Goal: Task Accomplishment & Management: Complete application form

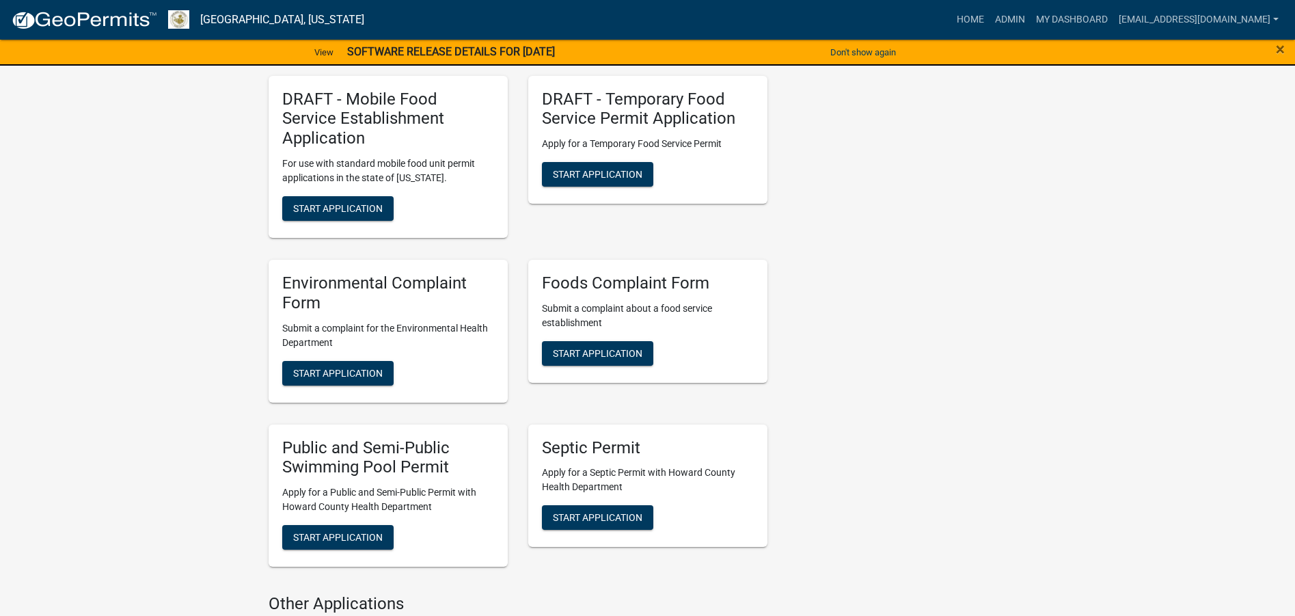
scroll to position [2050, 0]
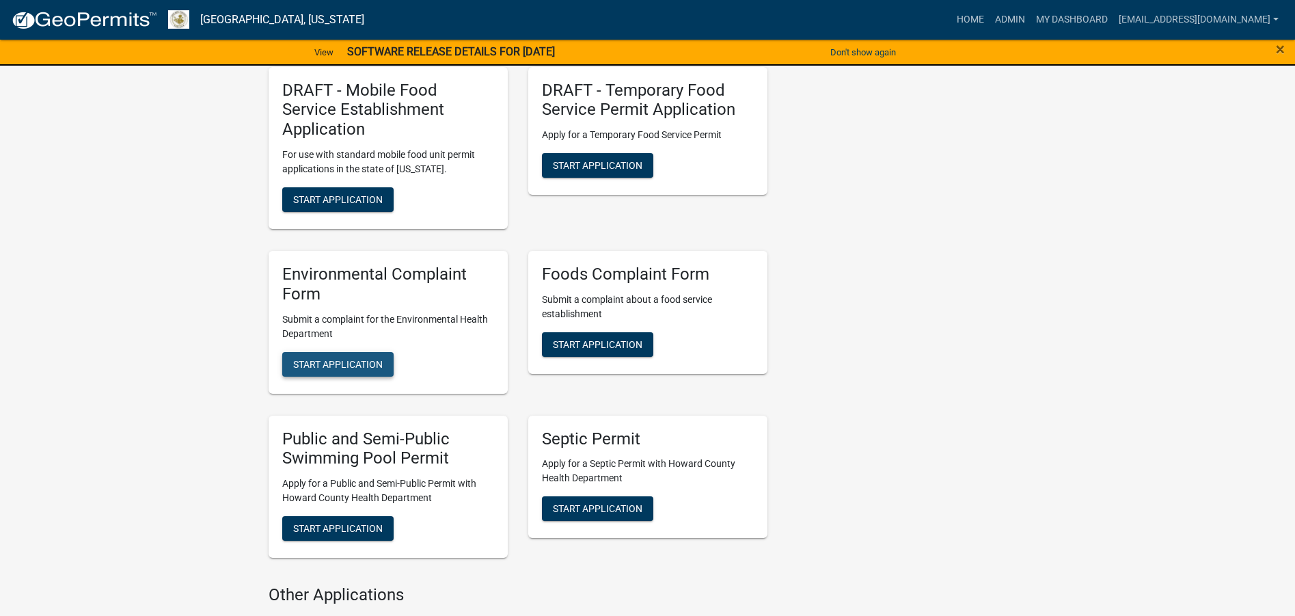
click at [345, 358] on span "Start Application" at bounding box center [337, 363] width 89 height 11
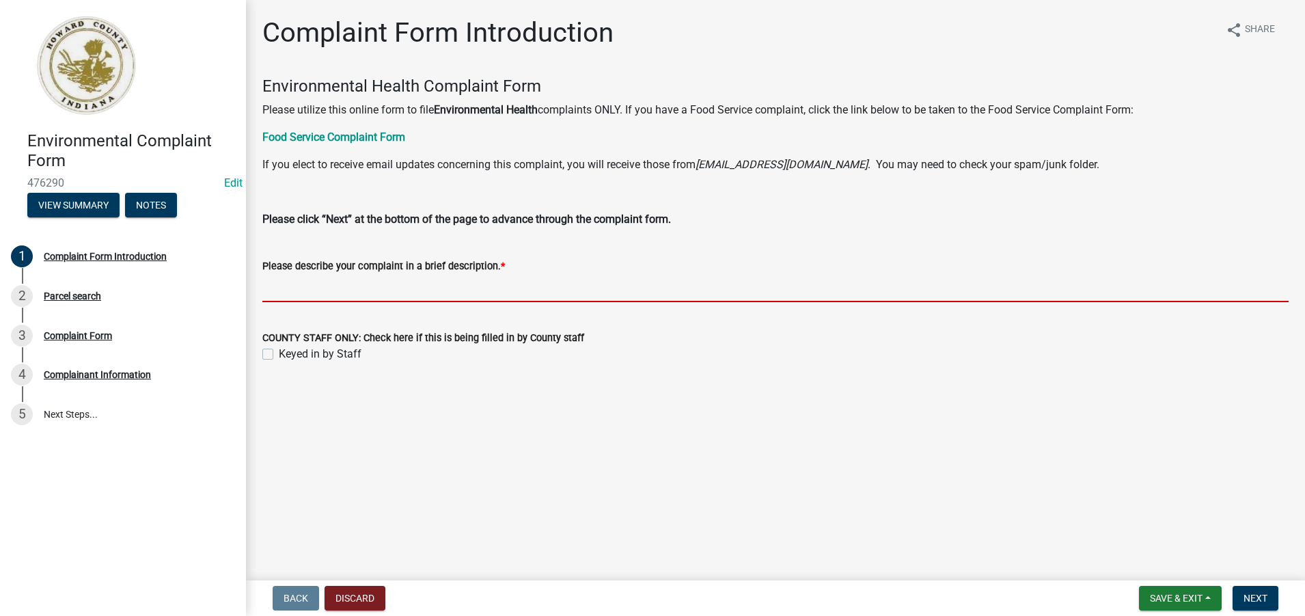
click at [278, 289] on input "Please describe your complaint in a brief description. *" at bounding box center [775, 288] width 1026 height 28
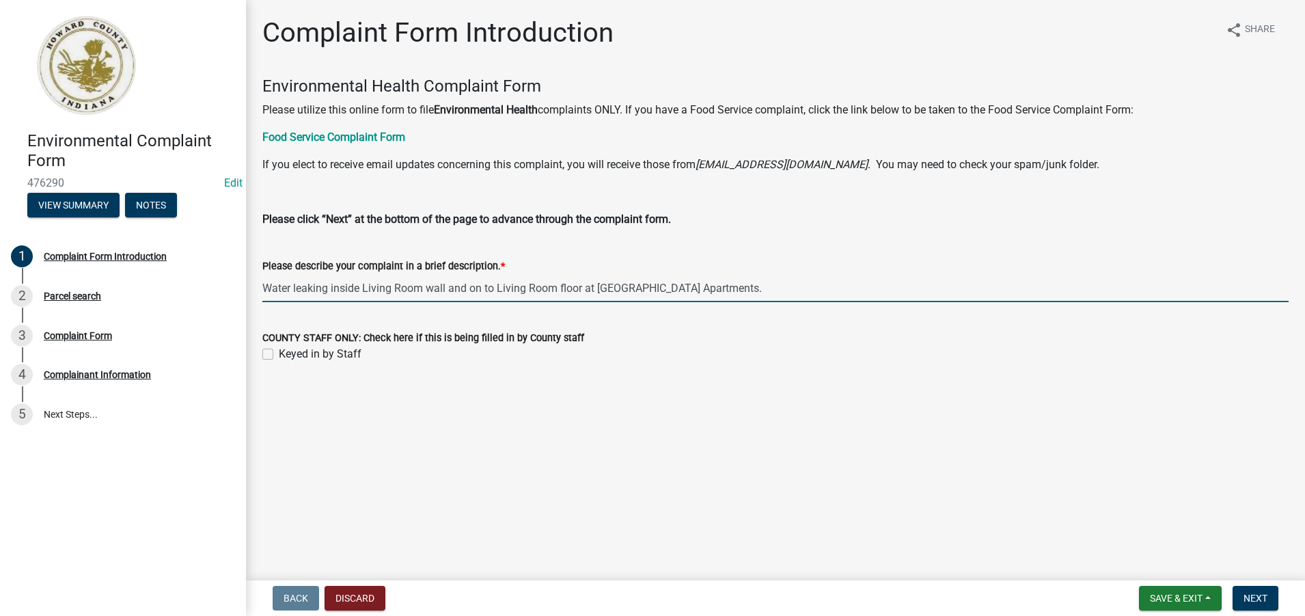
click at [770, 288] on input "Water leaking inside Living Room wall and on to Living Room floor at [GEOGRAPHI…" at bounding box center [775, 288] width 1026 height 28
type input "Water leaking inside Living Room wall and on to Living Room floor at [GEOGRAPHI…"
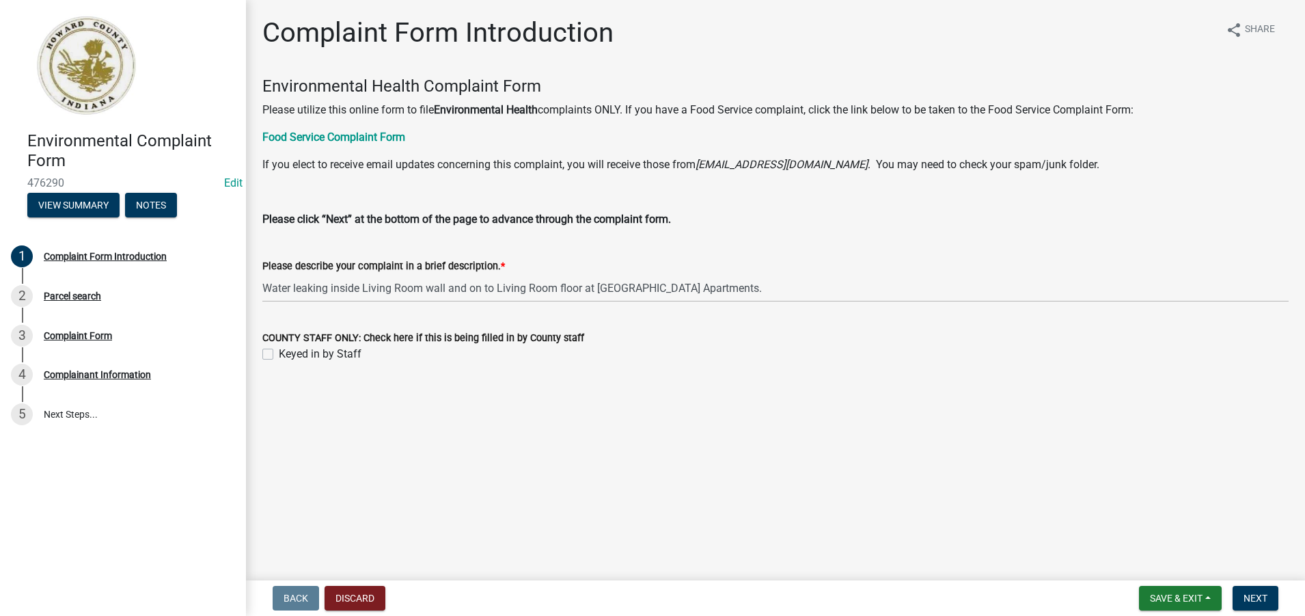
click at [279, 356] on label "Keyed in by Staff" at bounding box center [320, 354] width 83 height 16
click at [279, 355] on input "Keyed in by Staff" at bounding box center [283, 350] width 9 height 9
checkbox input "true"
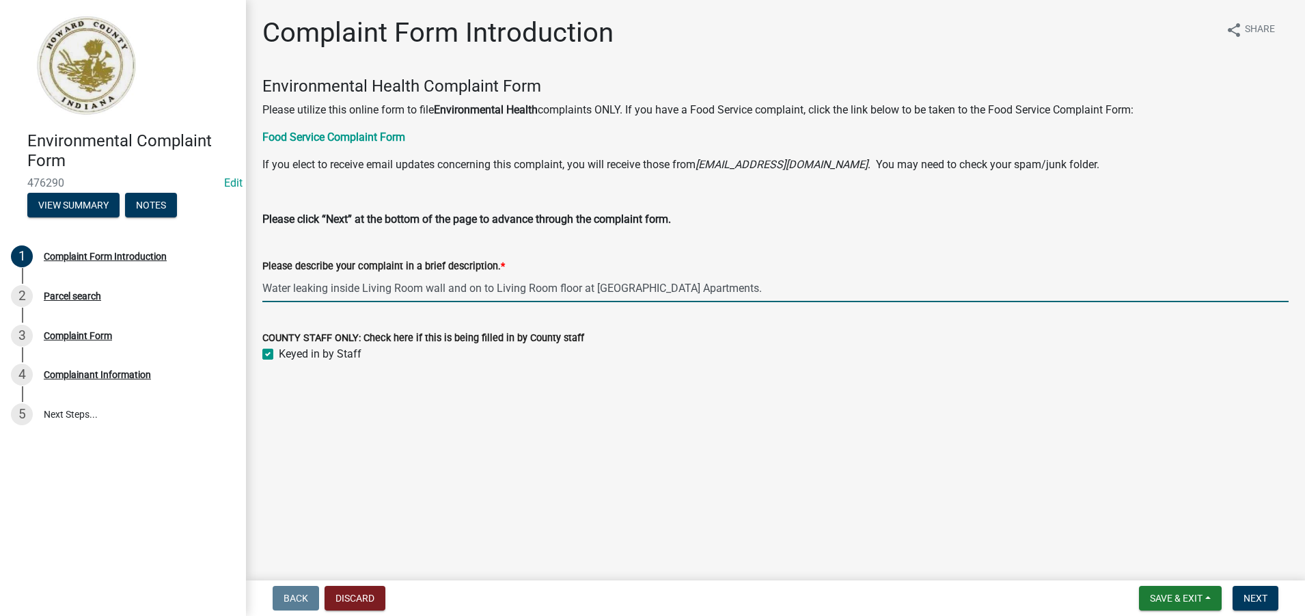
drag, startPoint x: 759, startPoint y: 287, endPoint x: 266, endPoint y: 291, distance: 492.6
click at [266, 291] on input "Water leaking inside Living Room wall and on to Living Room floor at [GEOGRAPHI…" at bounding box center [775, 288] width 1026 height 28
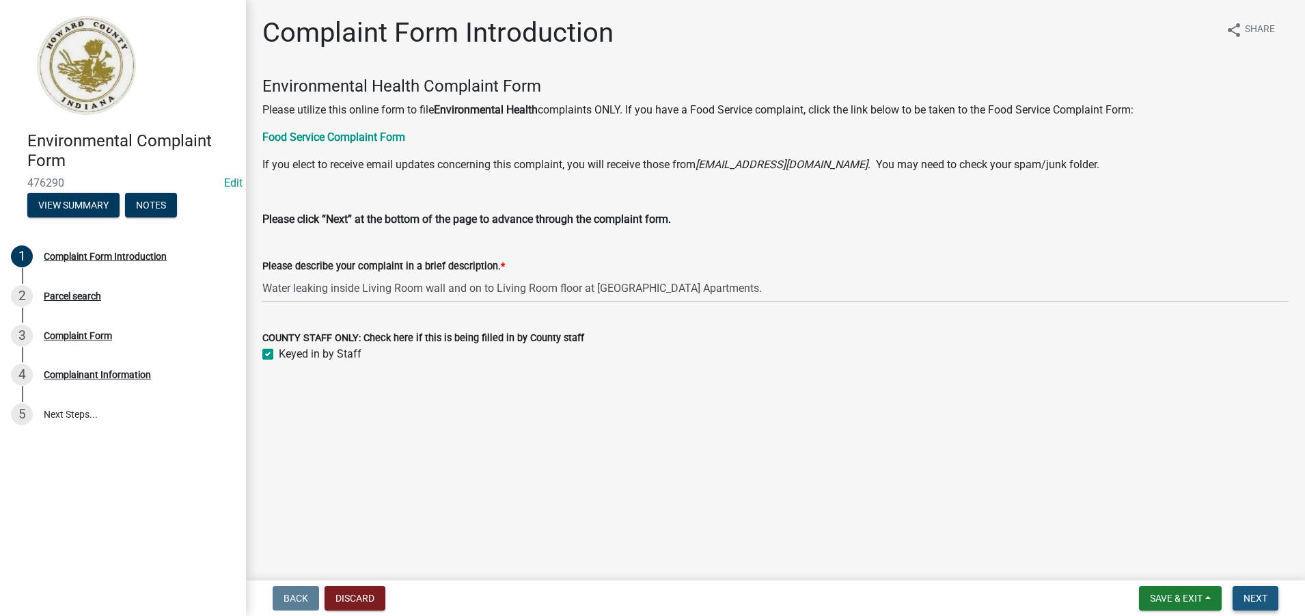
click at [1256, 598] on span "Next" at bounding box center [1255, 597] width 24 height 11
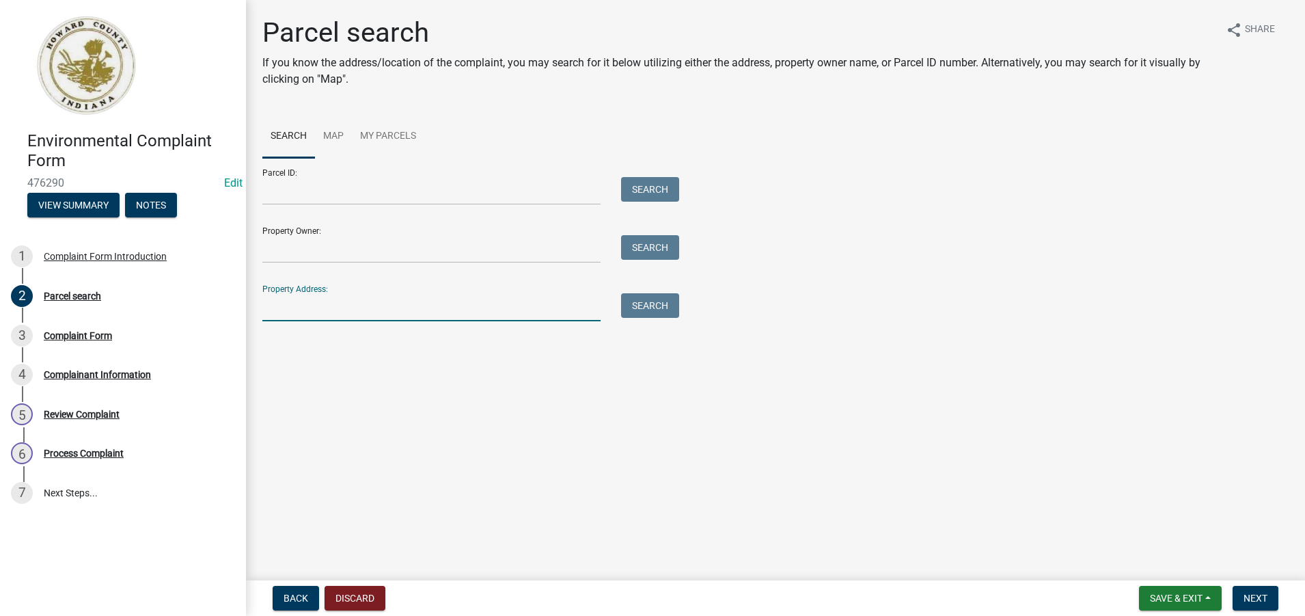
click at [271, 306] on input "Property Address:" at bounding box center [431, 307] width 338 height 28
click at [654, 300] on button "Search" at bounding box center [650, 305] width 58 height 25
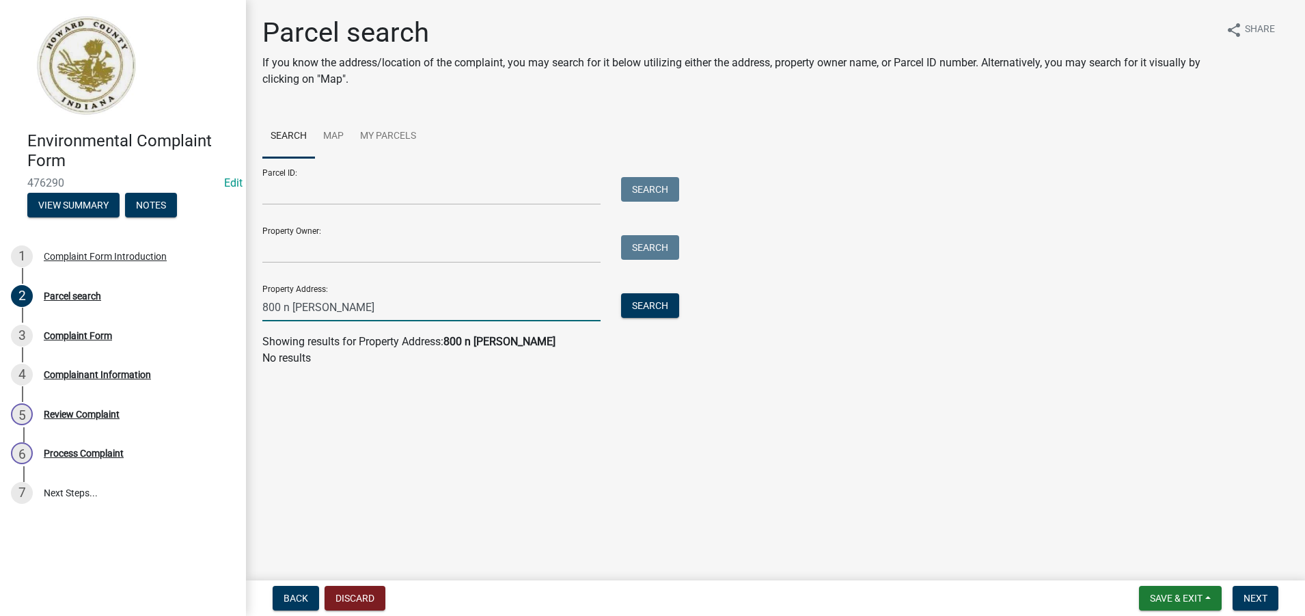
click at [288, 310] on input "800 n [PERSON_NAME]" at bounding box center [431, 307] width 338 height 28
click at [666, 307] on button "Search" at bounding box center [650, 305] width 58 height 25
click at [290, 307] on input "[STREET_ADDRESS][PERSON_NAME]" at bounding box center [431, 307] width 338 height 28
type input "[STREET_ADDRESS][PERSON_NAME]"
click at [648, 303] on button "Search" at bounding box center [650, 305] width 58 height 25
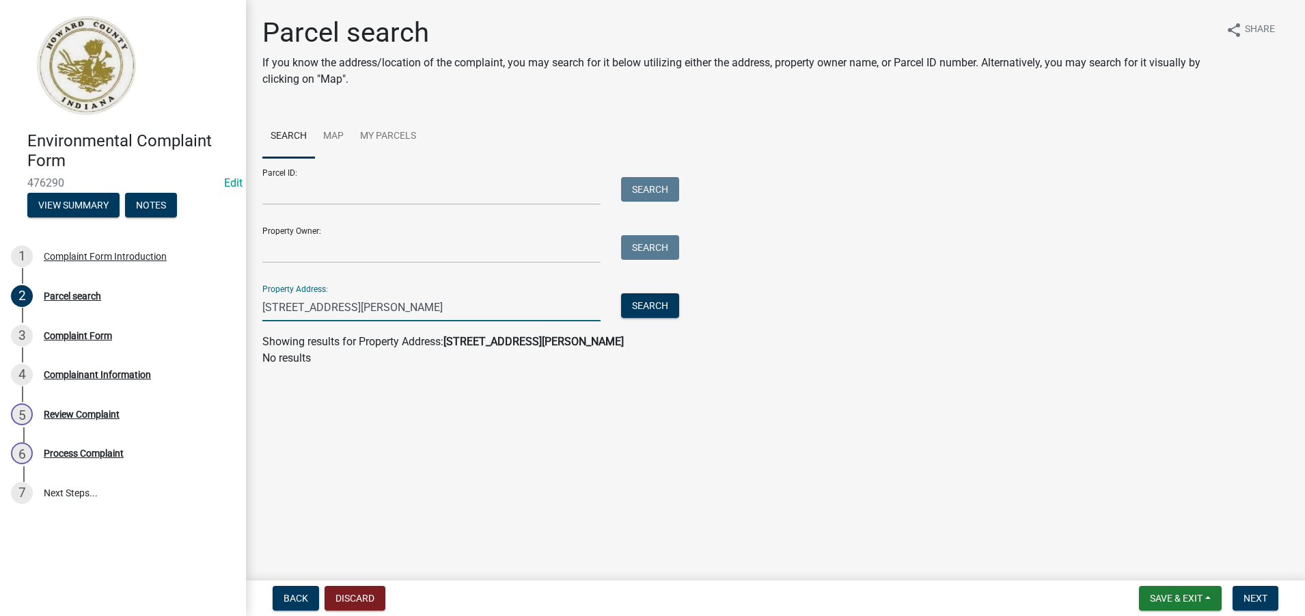
drag, startPoint x: 361, startPoint y: 308, endPoint x: 262, endPoint y: 308, distance: 98.4
click at [264, 307] on input "[STREET_ADDRESS][PERSON_NAME]" at bounding box center [431, 307] width 338 height 28
paste input "34-00-56-000-101.301-002"
type input "3"
click at [270, 197] on input "Parcel ID:" at bounding box center [431, 191] width 338 height 28
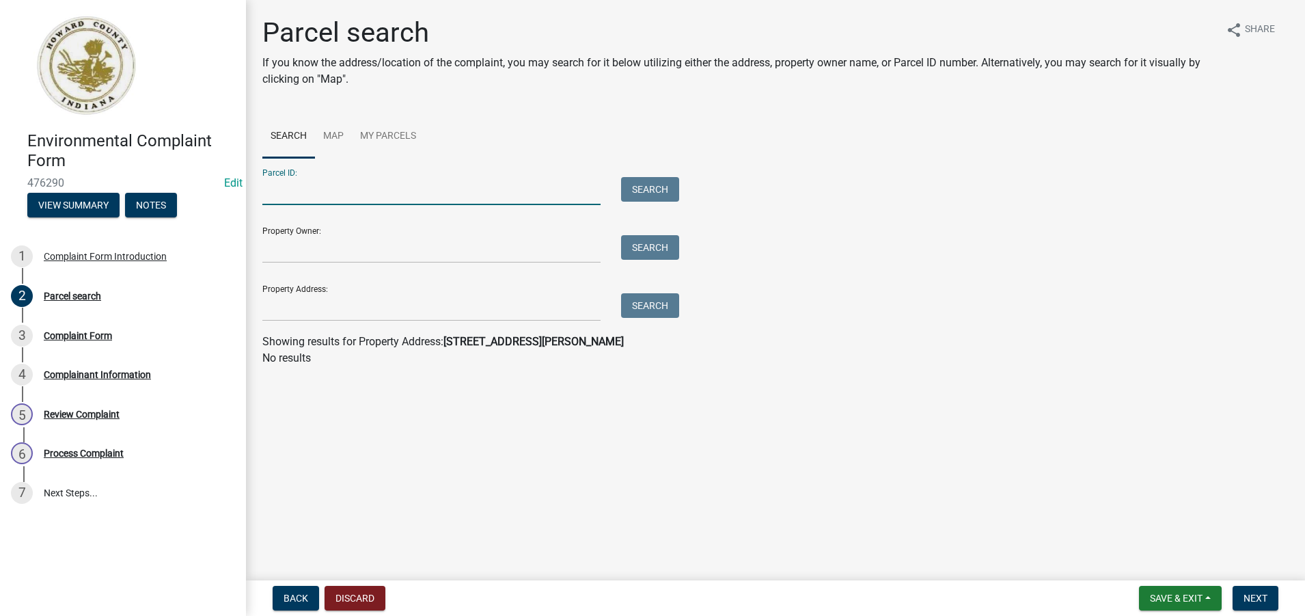
paste input "34-00-56-000-101.301-002"
type input "34-00-56-000-101.301-002"
click at [644, 192] on button "Search" at bounding box center [650, 189] width 58 height 25
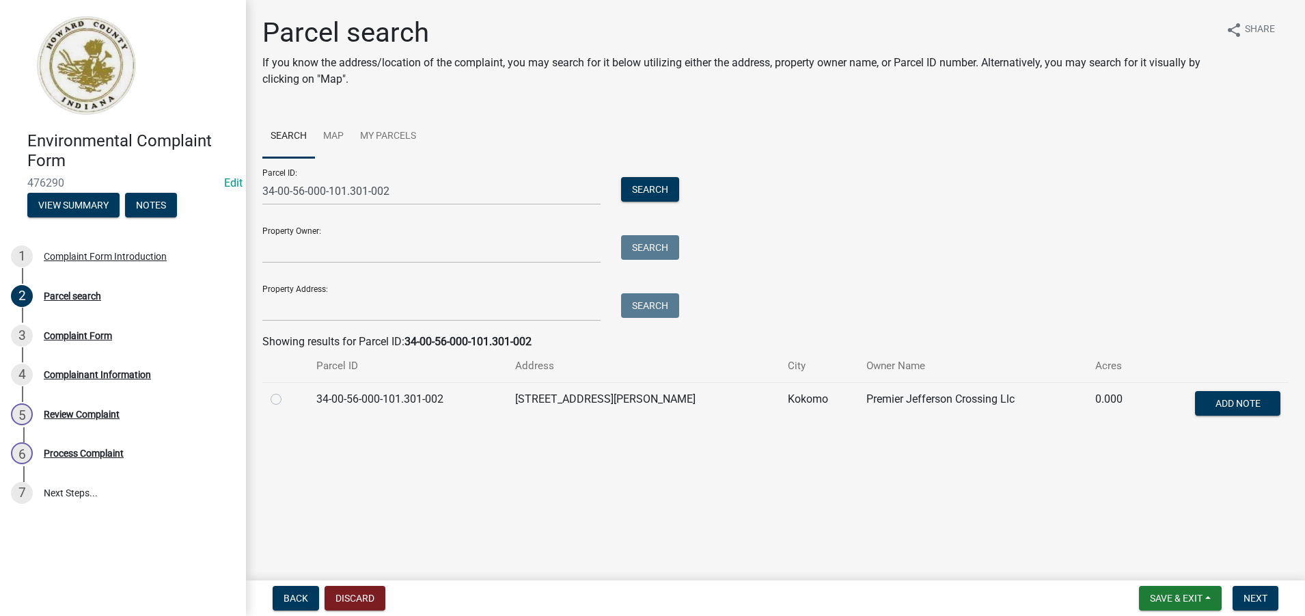
click at [287, 391] on label at bounding box center [287, 391] width 0 height 0
click at [287, 398] on input "radio" at bounding box center [291, 395] width 9 height 9
radio input "true"
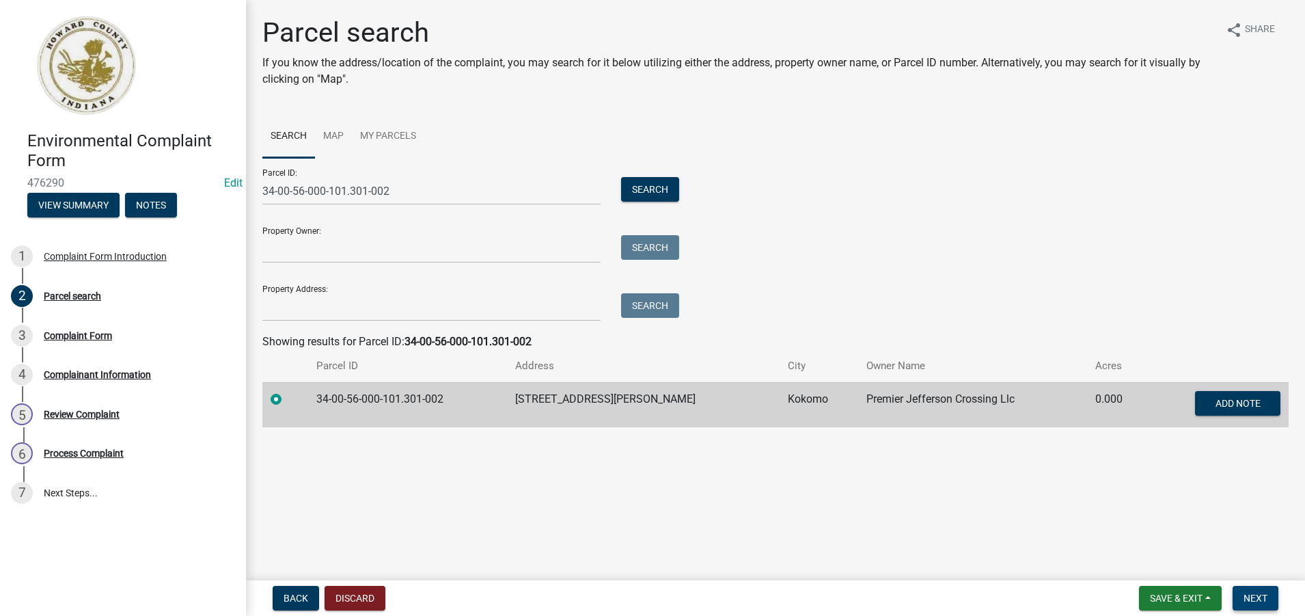
click at [1252, 601] on span "Next" at bounding box center [1255, 597] width 24 height 11
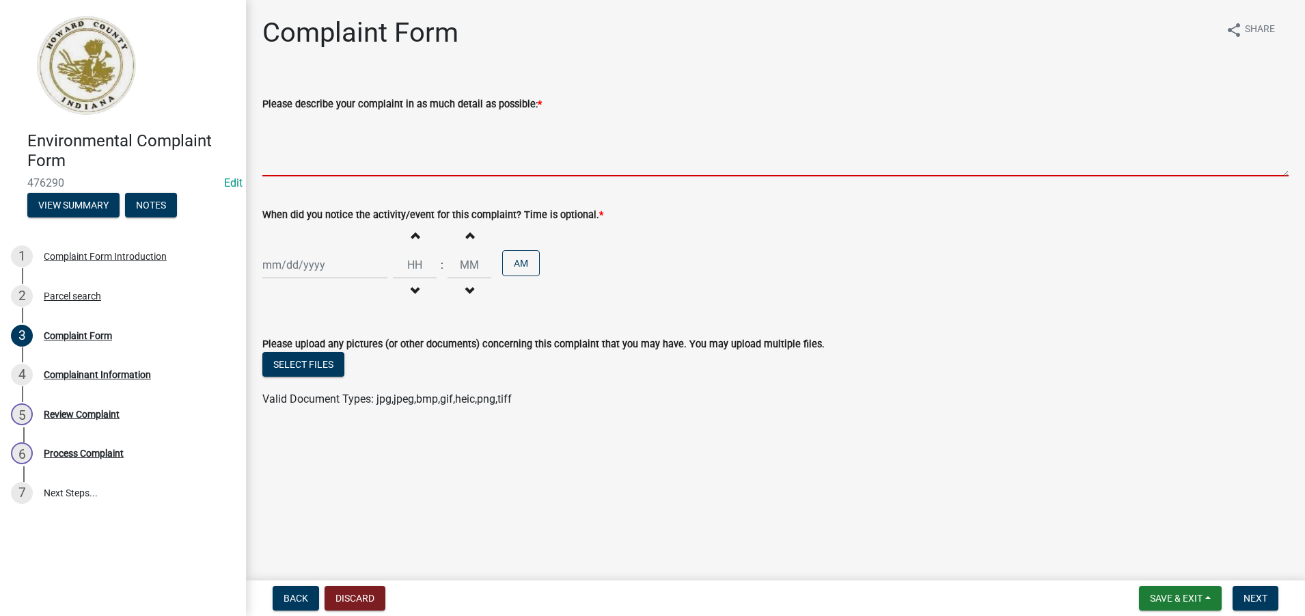
click at [277, 165] on textarea "Please describe your complaint in as much detail as possible: *" at bounding box center [775, 144] width 1026 height 64
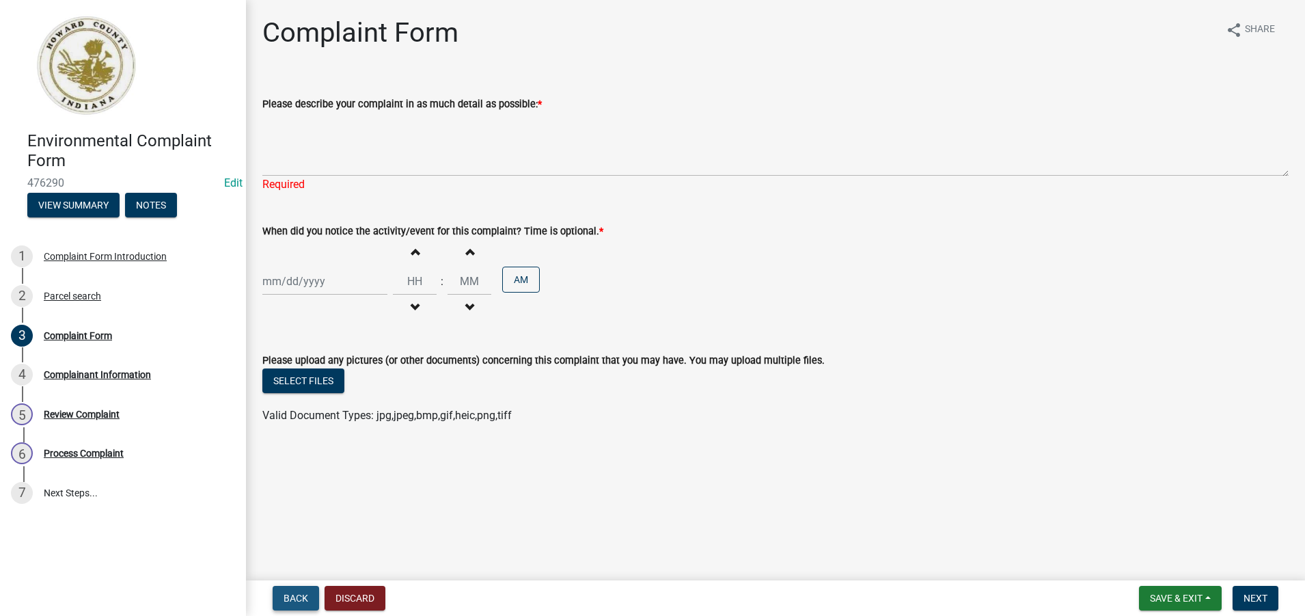
click at [288, 595] on span "Back" at bounding box center [296, 597] width 25 height 11
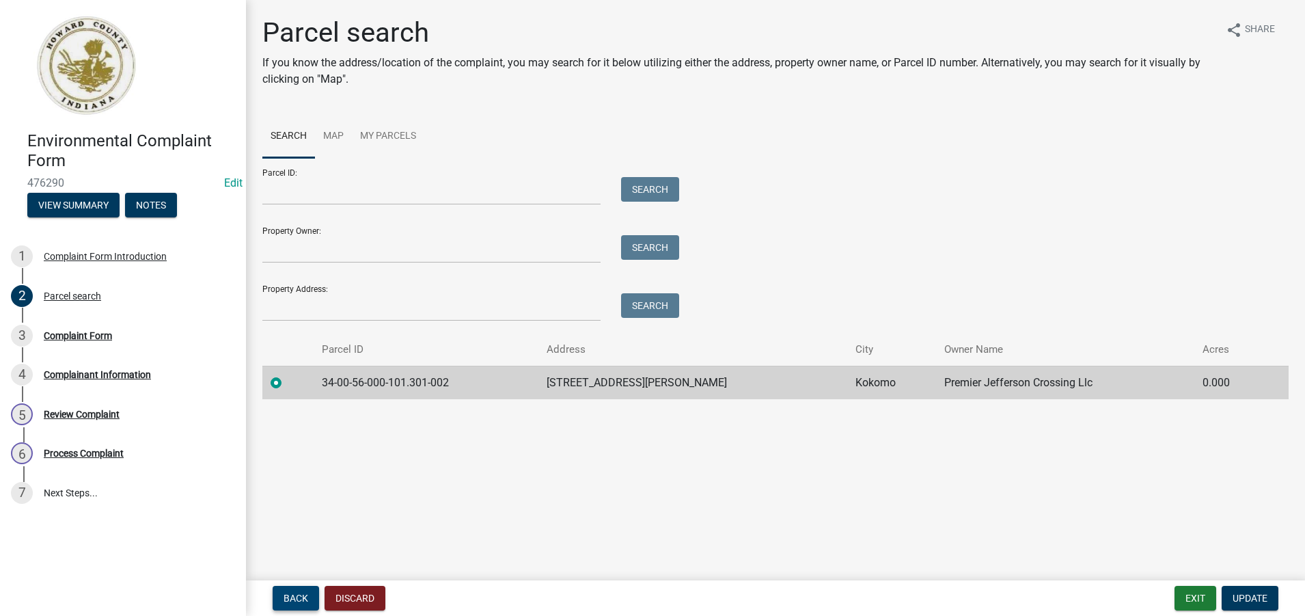
click at [288, 595] on span "Back" at bounding box center [296, 597] width 25 height 11
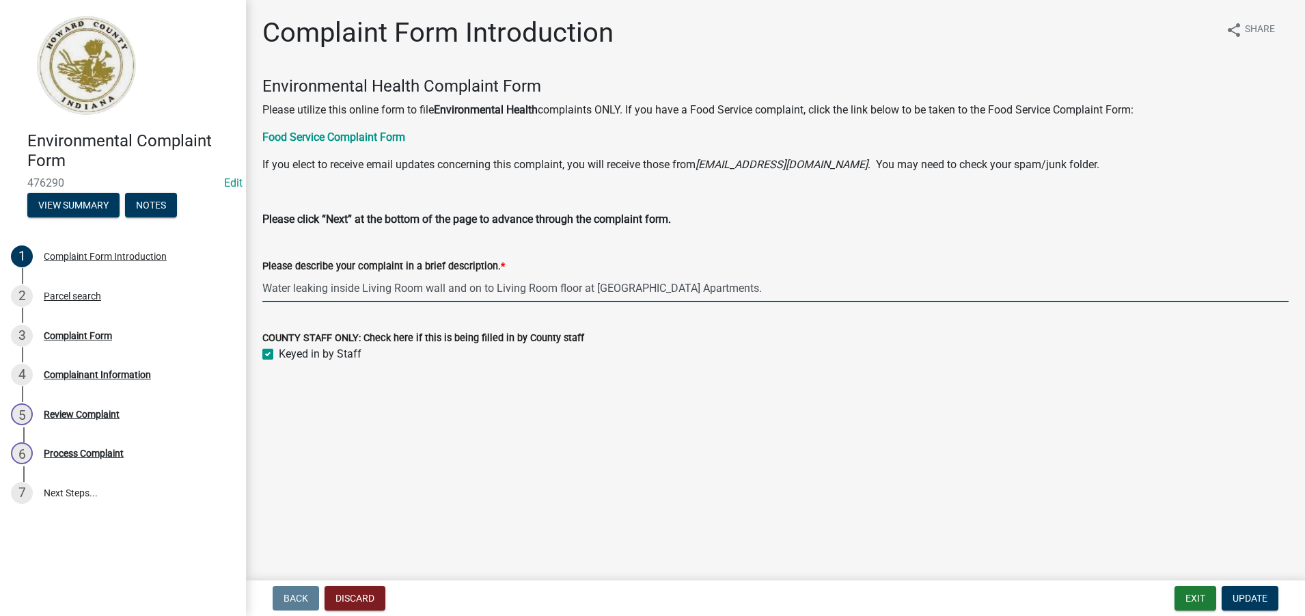
drag, startPoint x: 760, startPoint y: 289, endPoint x: 264, endPoint y: 276, distance: 495.5
click at [264, 276] on input "Water leaking inside Living Room wall and on to Living Room floor at [GEOGRAPHI…" at bounding box center [775, 288] width 1026 height 28
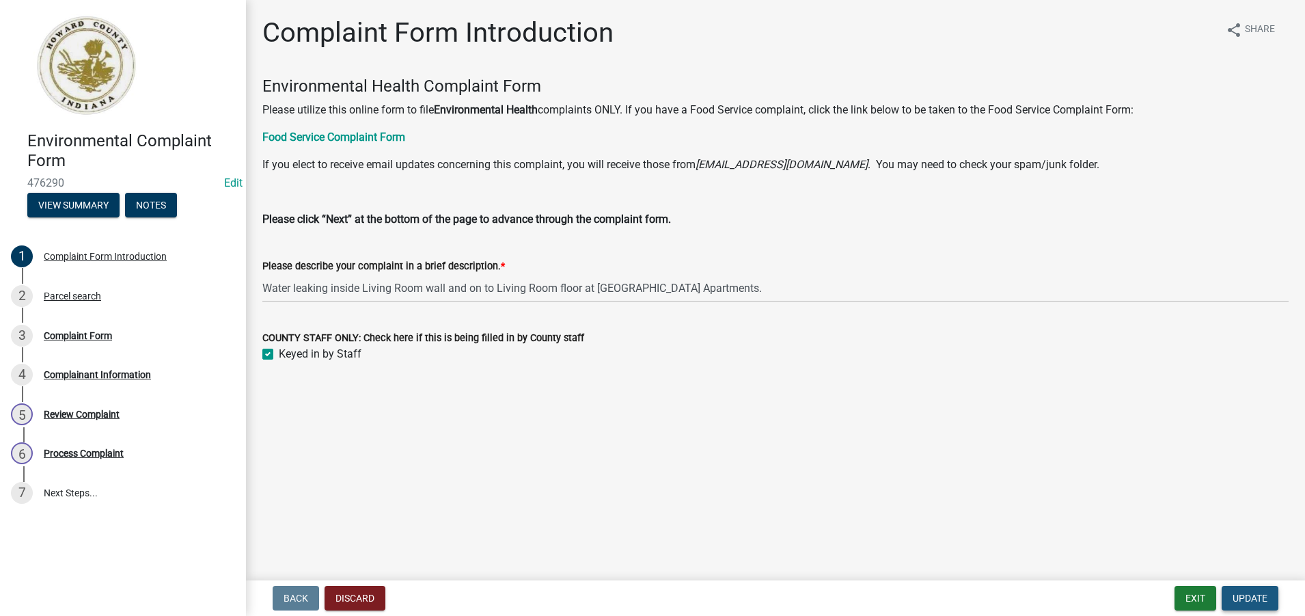
click at [1238, 605] on button "Update" at bounding box center [1250, 597] width 57 height 25
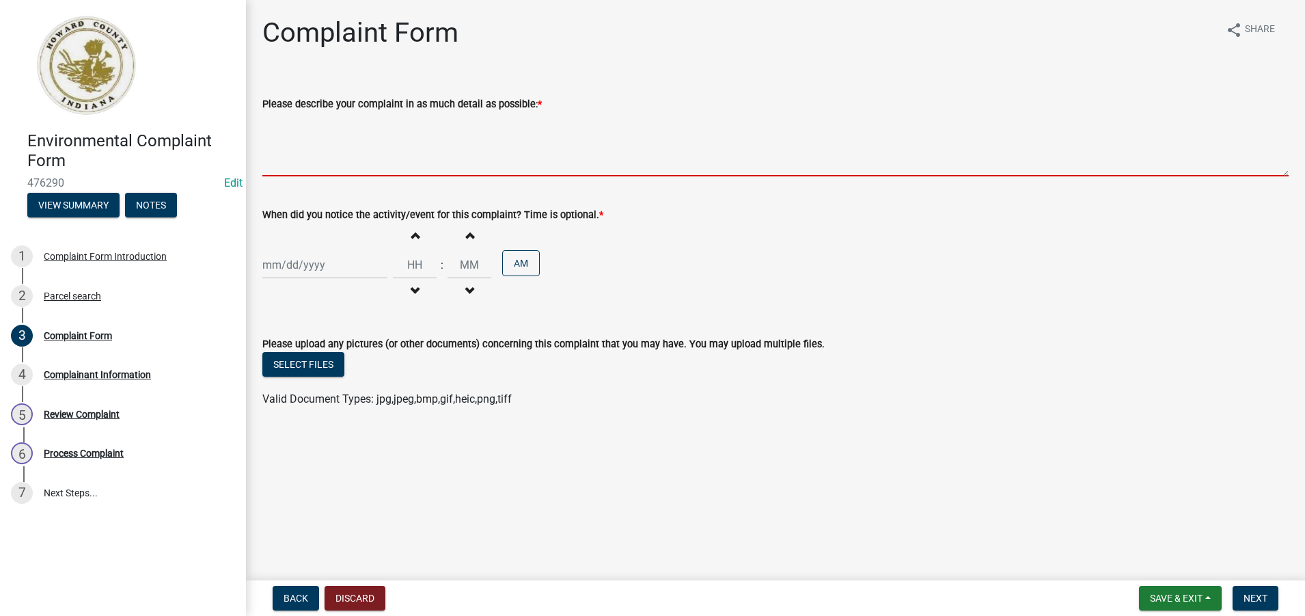
click at [263, 143] on textarea "Please describe your complaint in as much detail as possible: *" at bounding box center [775, 144] width 1026 height 64
paste textarea "Water leaking inside Living Room wall and on to Living Room floor at [GEOGRAPHI…"
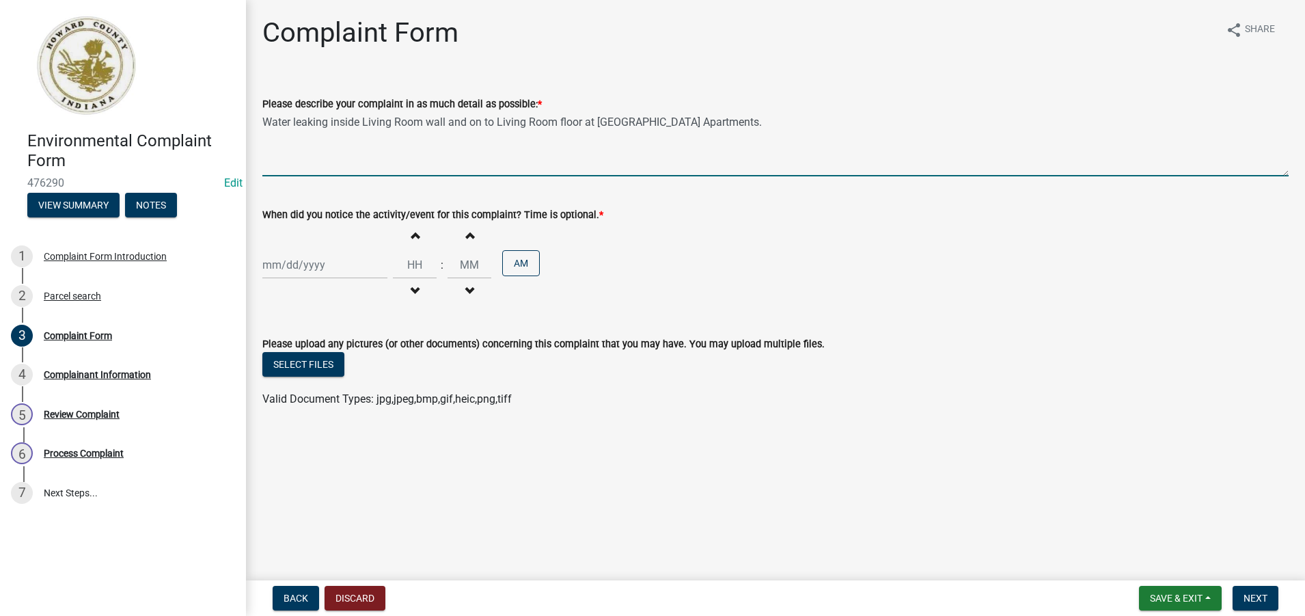
type textarea "Water leaking inside Living Room wall and on to Living Room floor at [GEOGRAPHI…"
select select "9"
select select "2025"
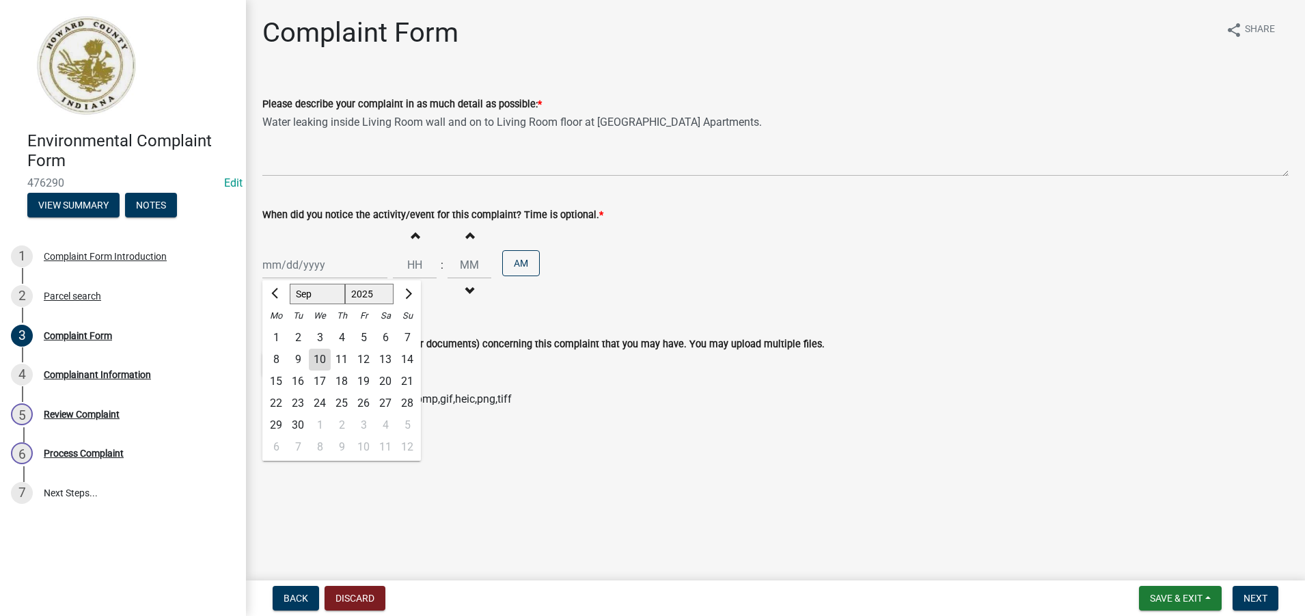
click at [270, 268] on div "[PERSON_NAME] Feb Mar Apr [PERSON_NAME][DATE] Oct Nov [DATE] 1526 1527 1528 152…" at bounding box center [324, 265] width 125 height 28
click at [320, 359] on div "10" at bounding box center [320, 359] width 22 height 22
type input "[DATE]"
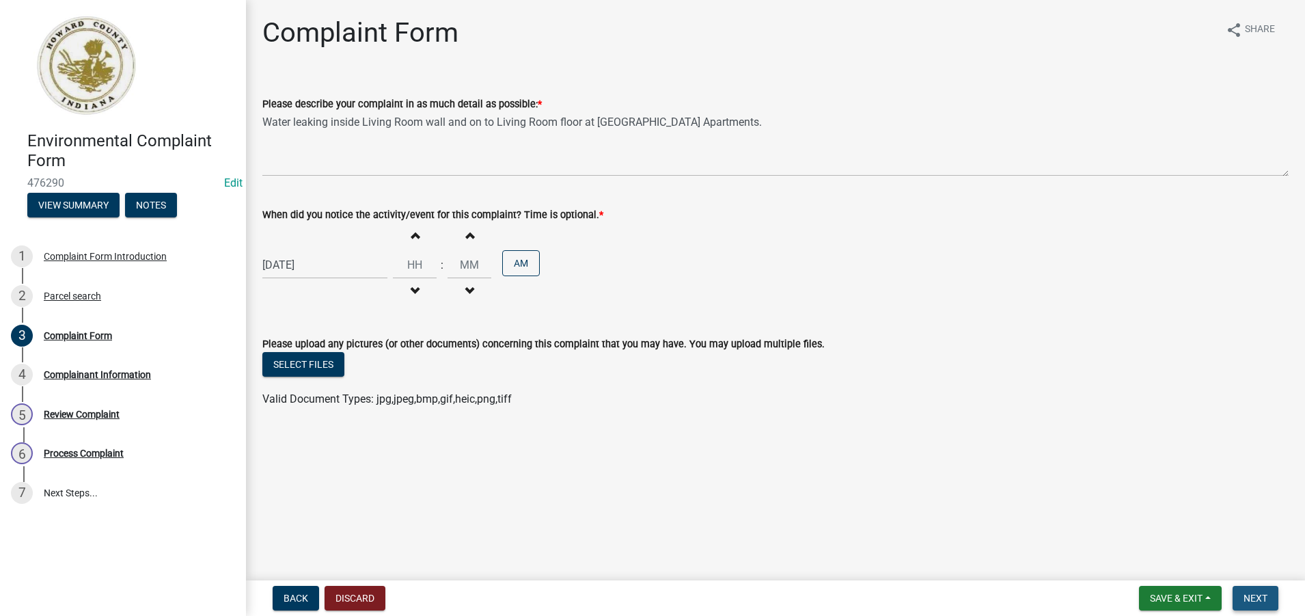
click at [1250, 595] on span "Next" at bounding box center [1255, 597] width 24 height 11
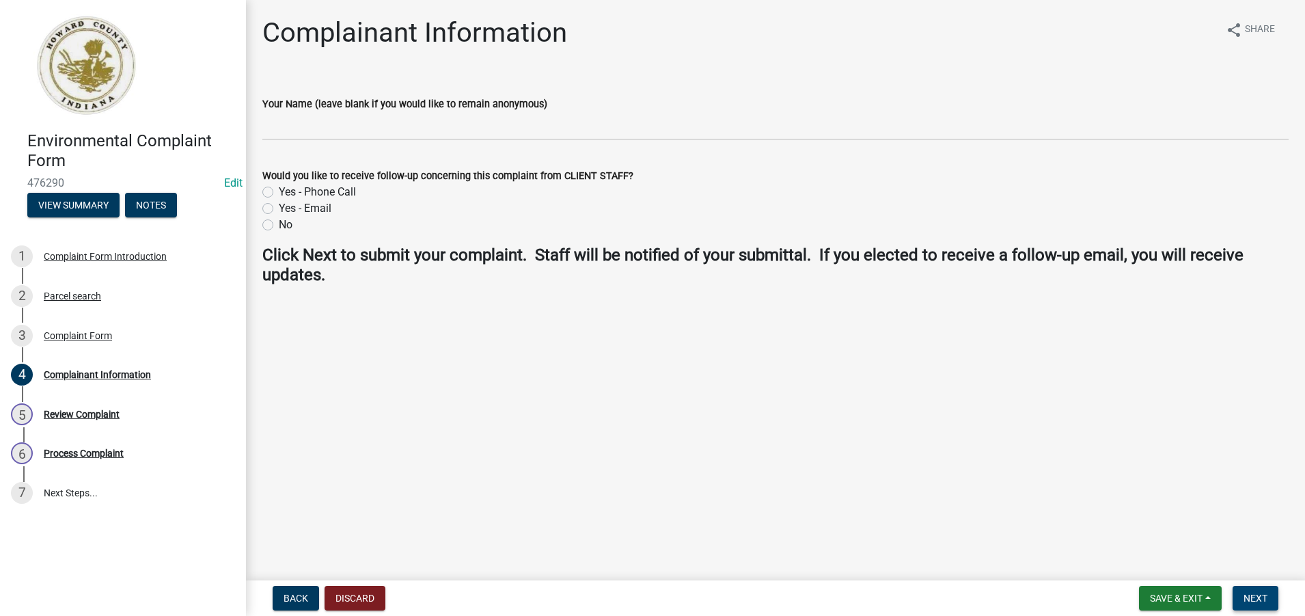
click at [1251, 598] on span "Next" at bounding box center [1255, 597] width 24 height 11
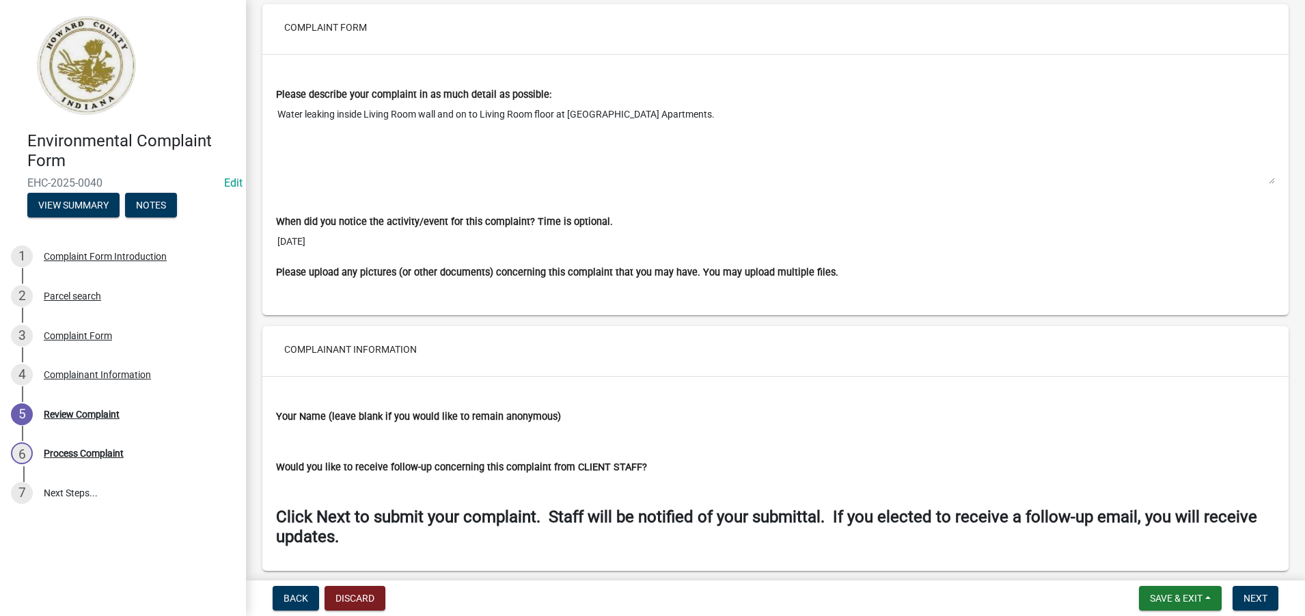
scroll to position [1006, 0]
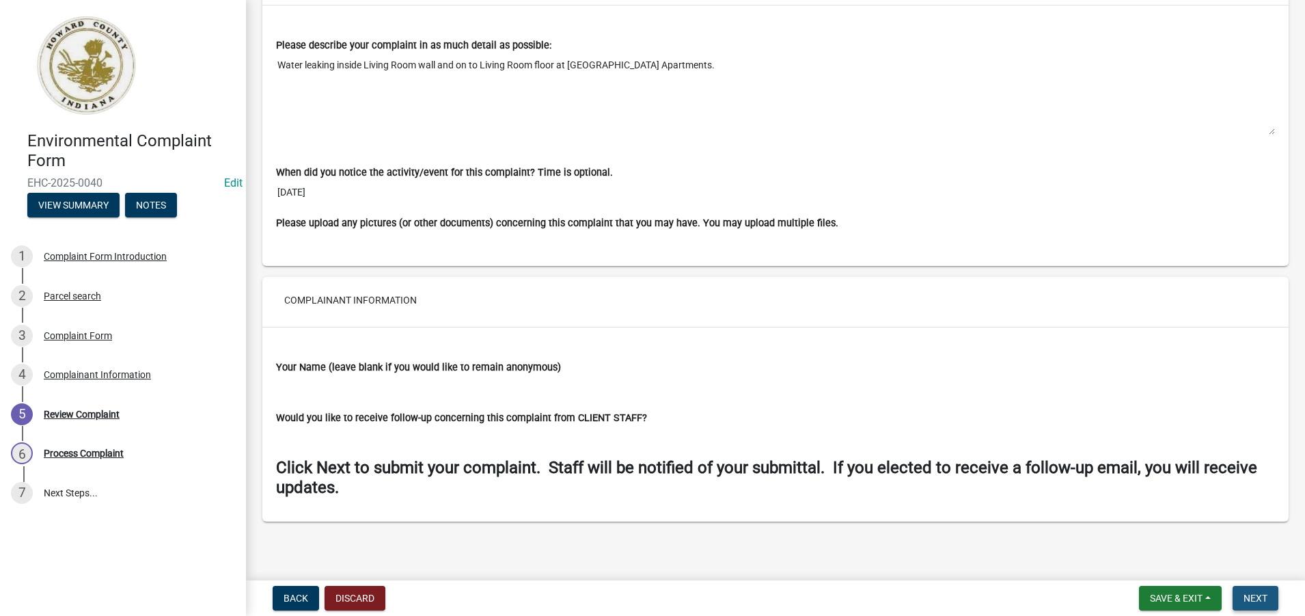
click at [1256, 601] on span "Next" at bounding box center [1255, 597] width 24 height 11
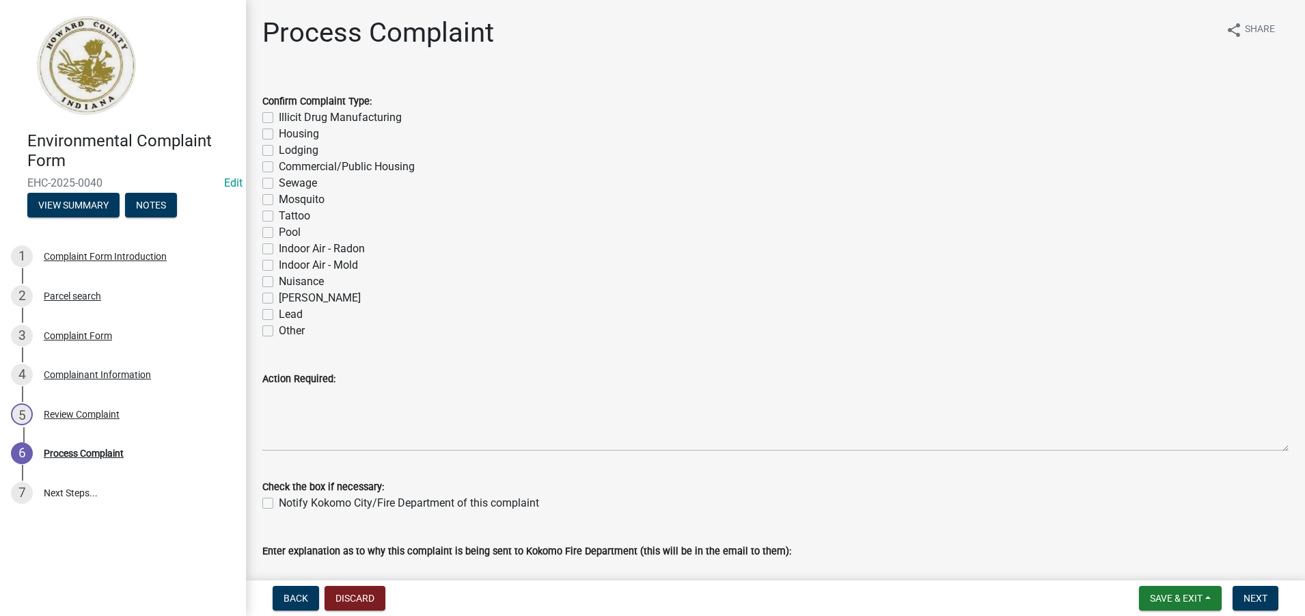
click at [279, 135] on label "Housing" at bounding box center [299, 134] width 40 height 16
click at [279, 135] on input "Housing" at bounding box center [283, 130] width 9 height 9
checkbox input "true"
checkbox input "false"
checkbox input "true"
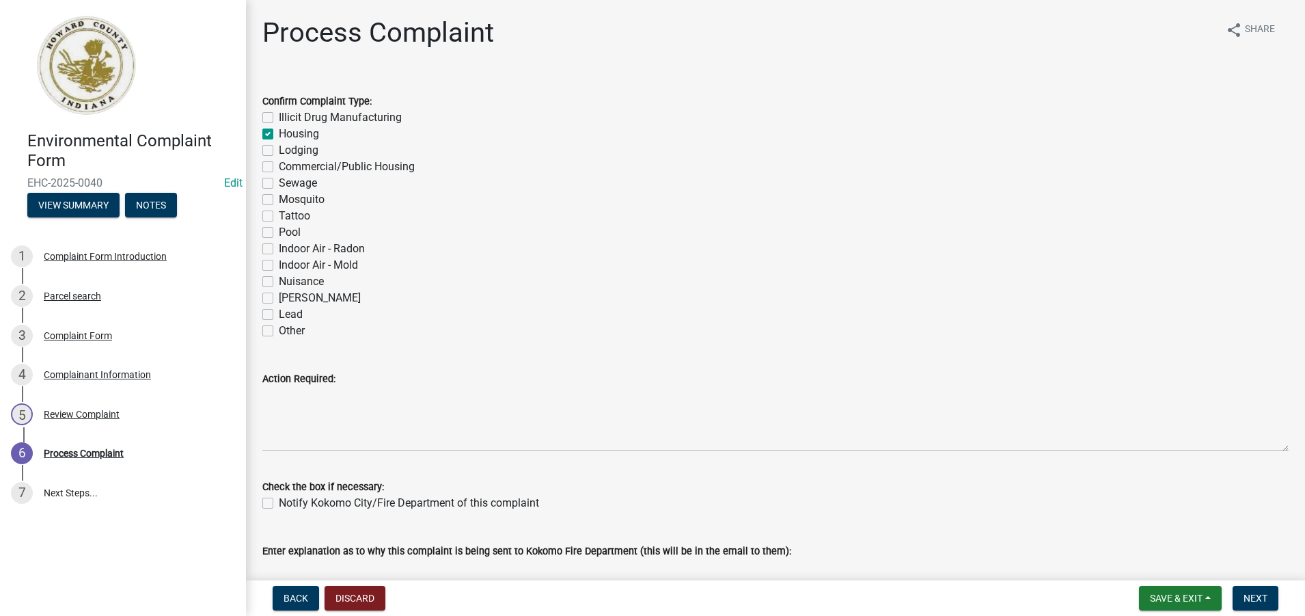
checkbox input "false"
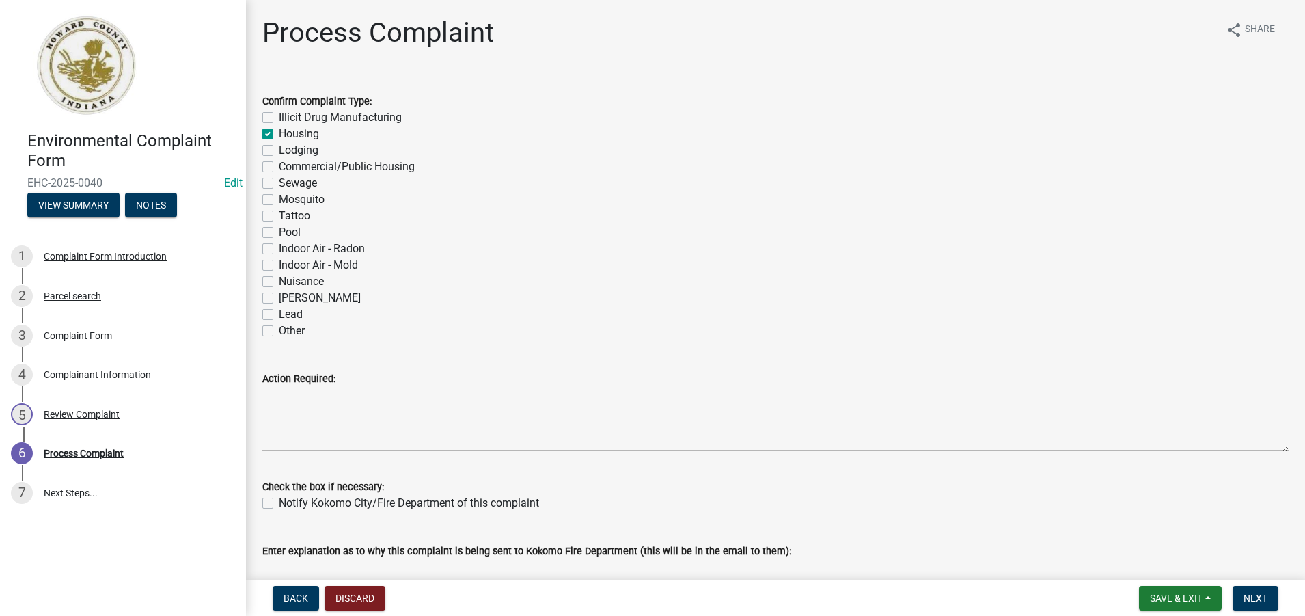
checkbox input "false"
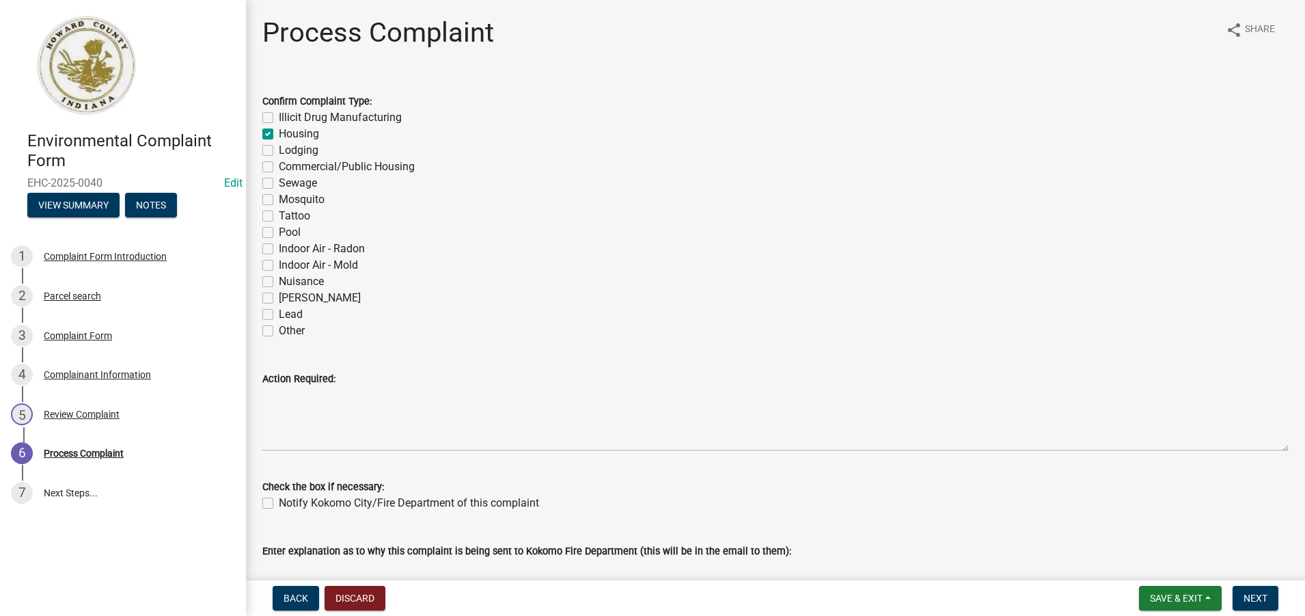
checkbox input "false"
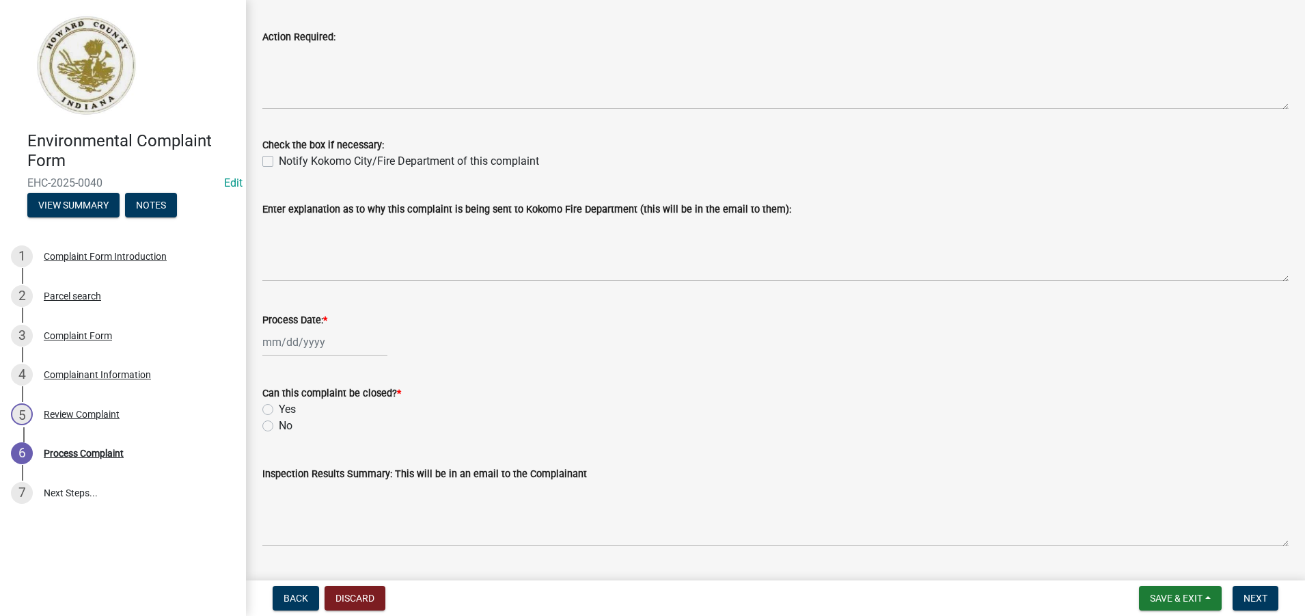
scroll to position [410, 0]
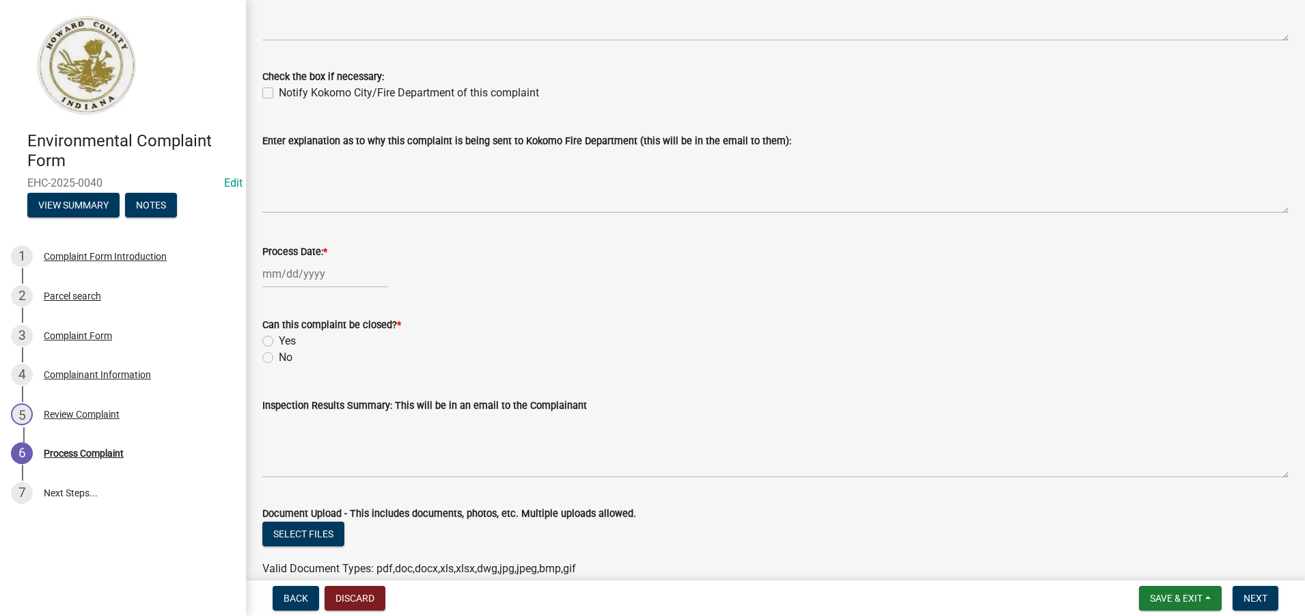
click at [288, 275] on div at bounding box center [324, 274] width 125 height 28
select select "9"
select select "2025"
click at [316, 369] on div "10" at bounding box center [320, 368] width 22 height 22
type input "[DATE]"
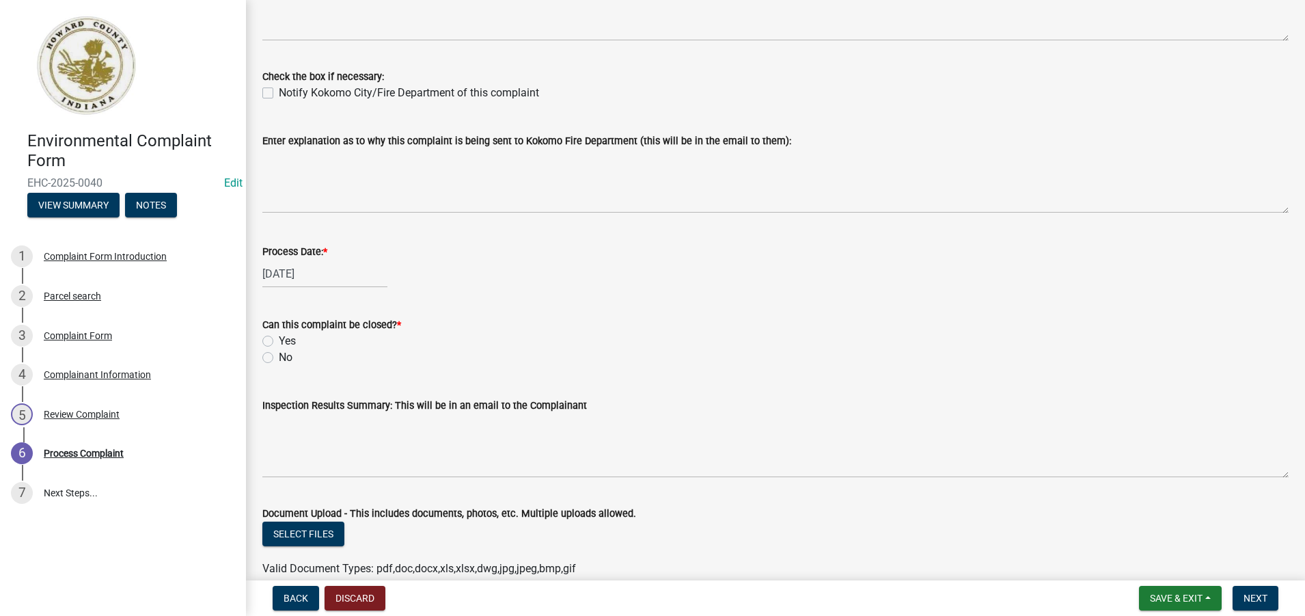
click at [279, 355] on label "No" at bounding box center [286, 357] width 14 height 16
click at [279, 355] on input "No" at bounding box center [283, 353] width 9 height 9
radio input "true"
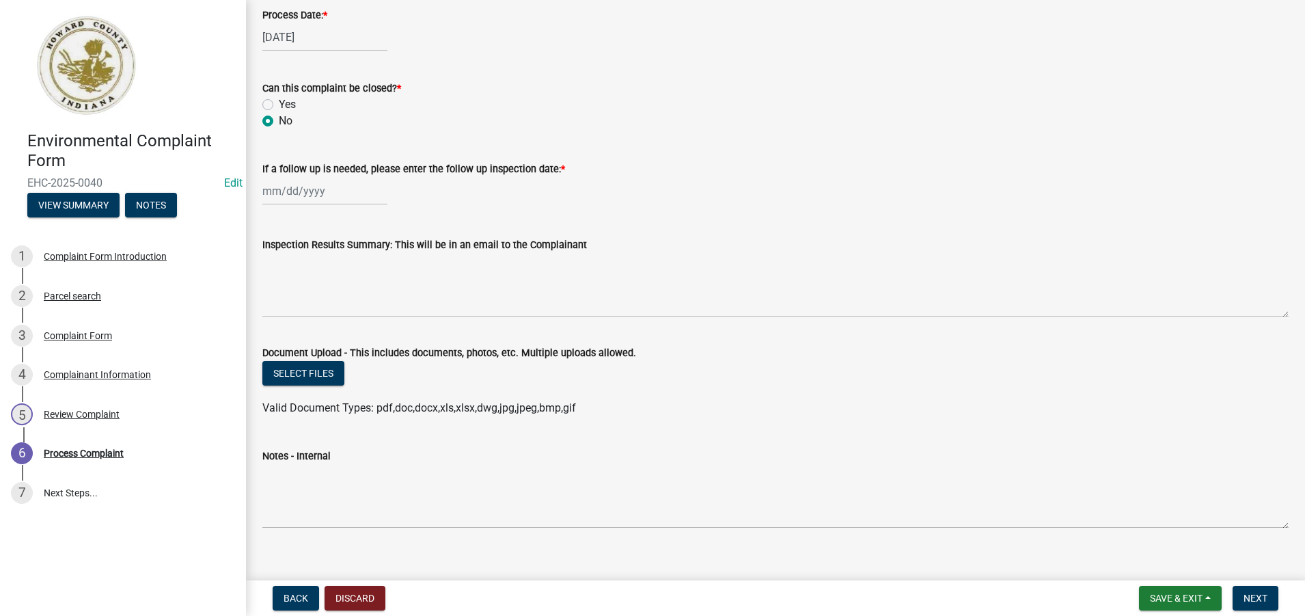
scroll to position [664, 0]
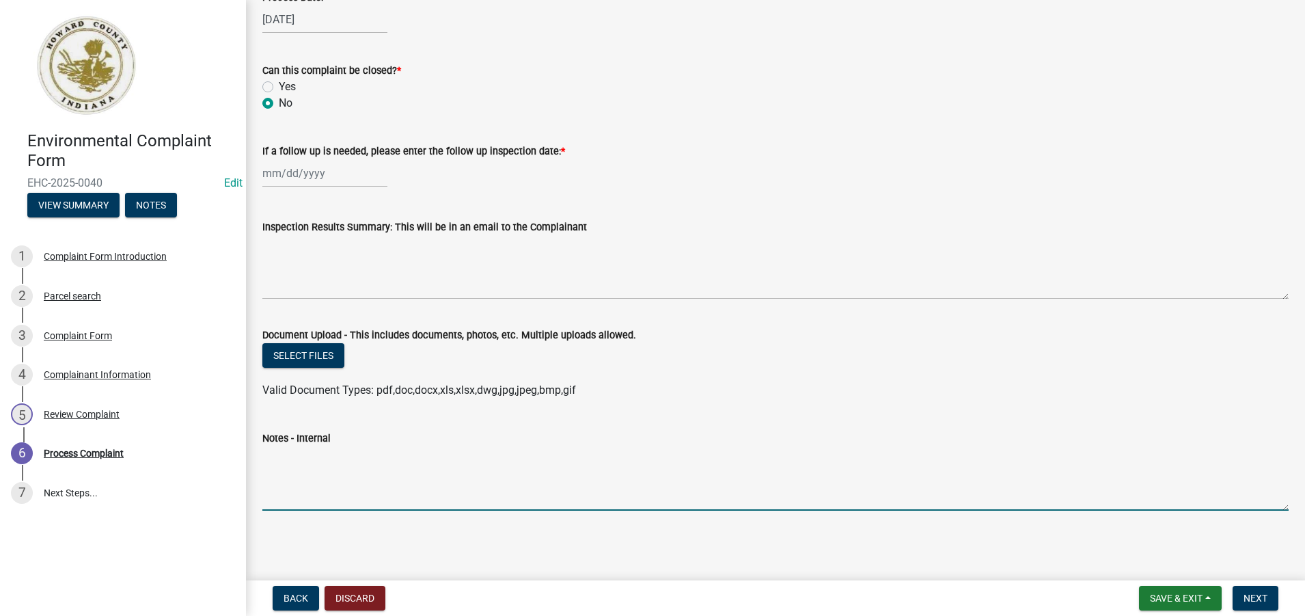
click at [309, 473] on textarea "Notes - Internal" at bounding box center [775, 478] width 1026 height 64
paste textarea "Water leaking inside Living Room wall and on to Living Room floor at [GEOGRAPHI…"
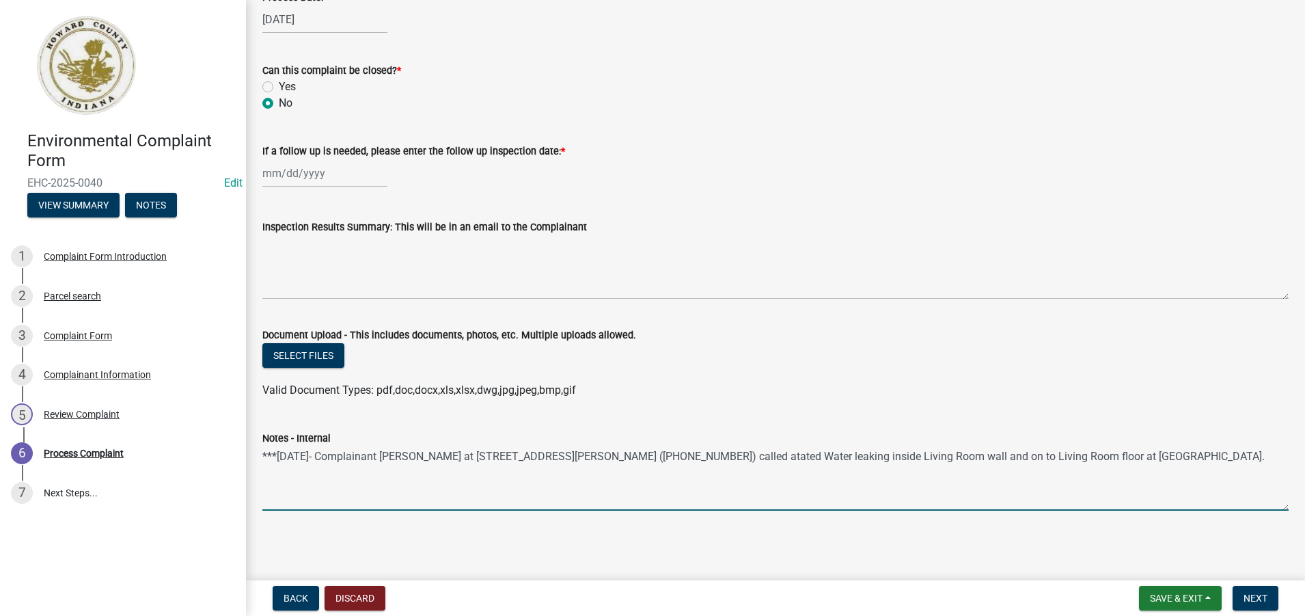
click at [758, 456] on textarea "***[DATE]- Complainant [PERSON_NAME] at [STREET_ADDRESS][PERSON_NAME] ([PHONE_N…" at bounding box center [775, 478] width 1026 height 64
click at [335, 469] on textarea "***[DATE]- Complainant [PERSON_NAME] at [STREET_ADDRESS][PERSON_NAME] ([PHONE_N…" at bounding box center [775, 478] width 1026 height 64
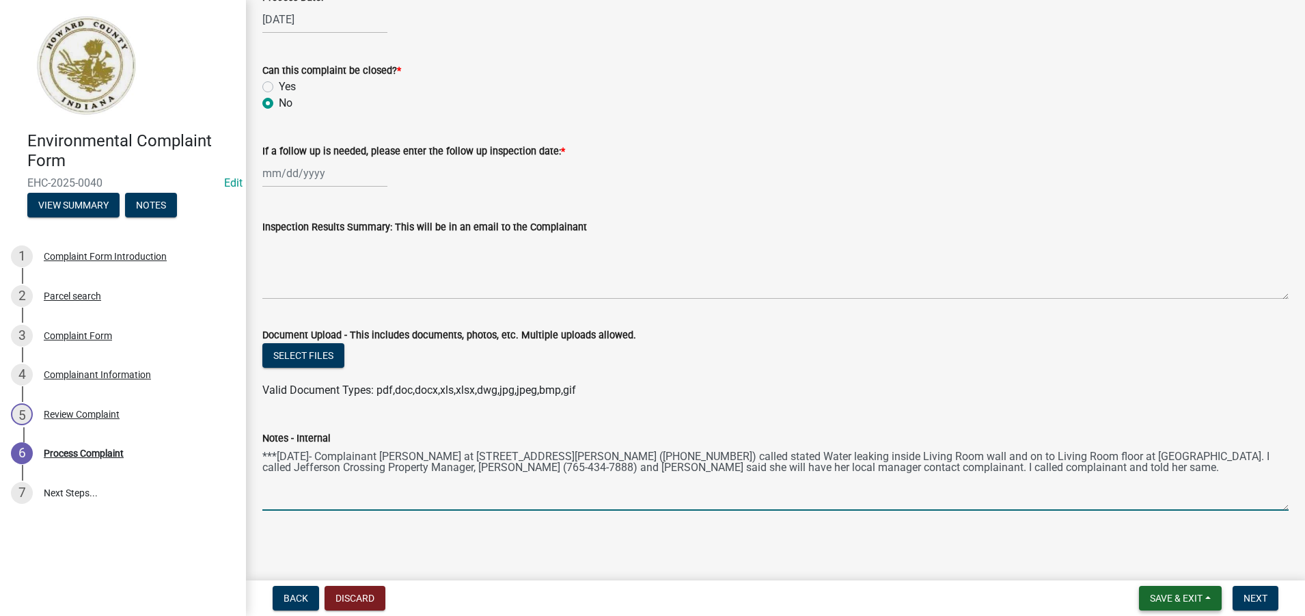
type textarea "***[DATE]- Complainant [PERSON_NAME] at [STREET_ADDRESS][PERSON_NAME] ([PHONE_N…"
click at [1175, 596] on span "Save & Exit" at bounding box center [1176, 597] width 53 height 11
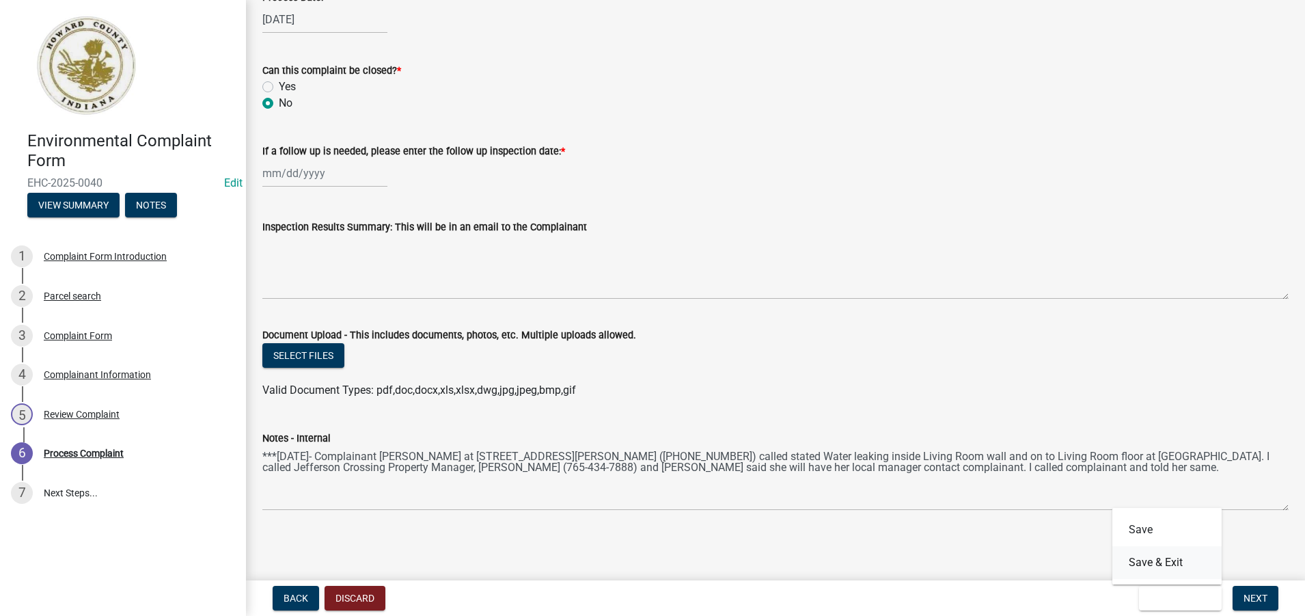
click at [1172, 564] on button "Save & Exit" at bounding box center [1166, 562] width 109 height 33
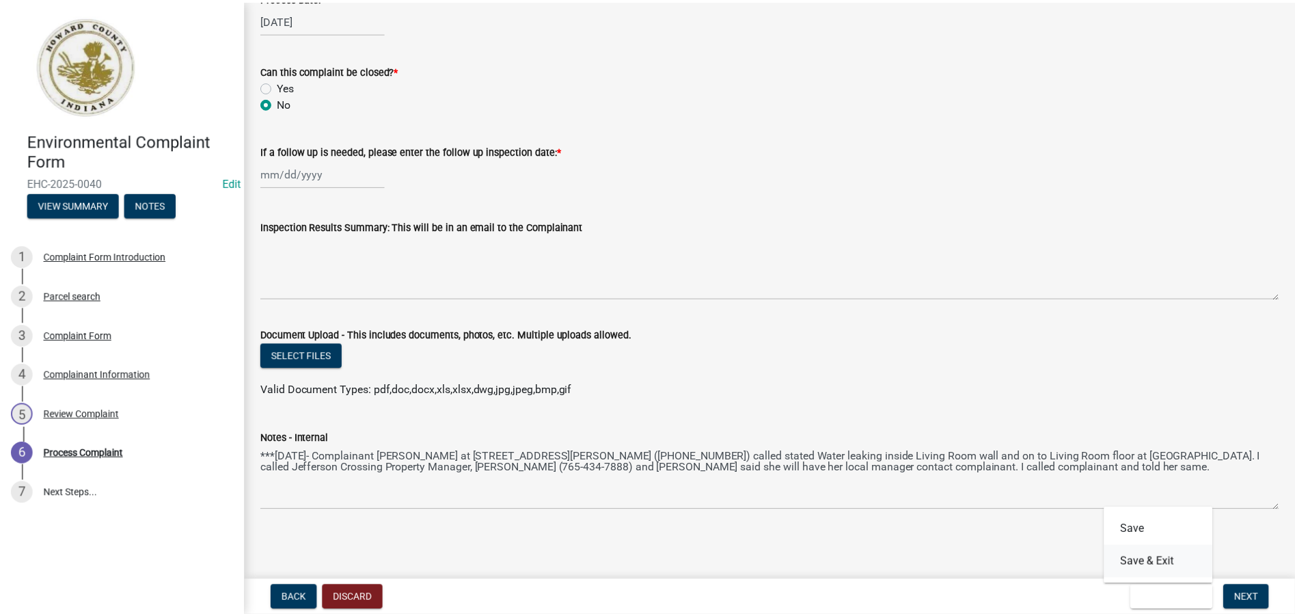
scroll to position [0, 0]
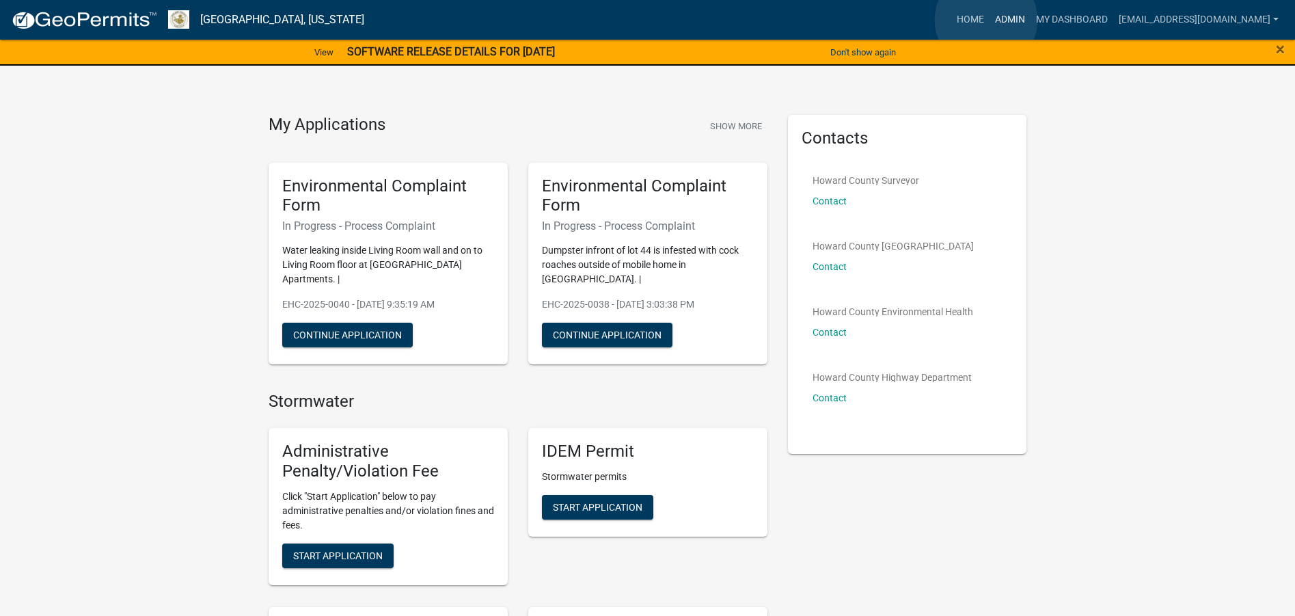
click at [989, 20] on link "Admin" at bounding box center [1009, 20] width 41 height 26
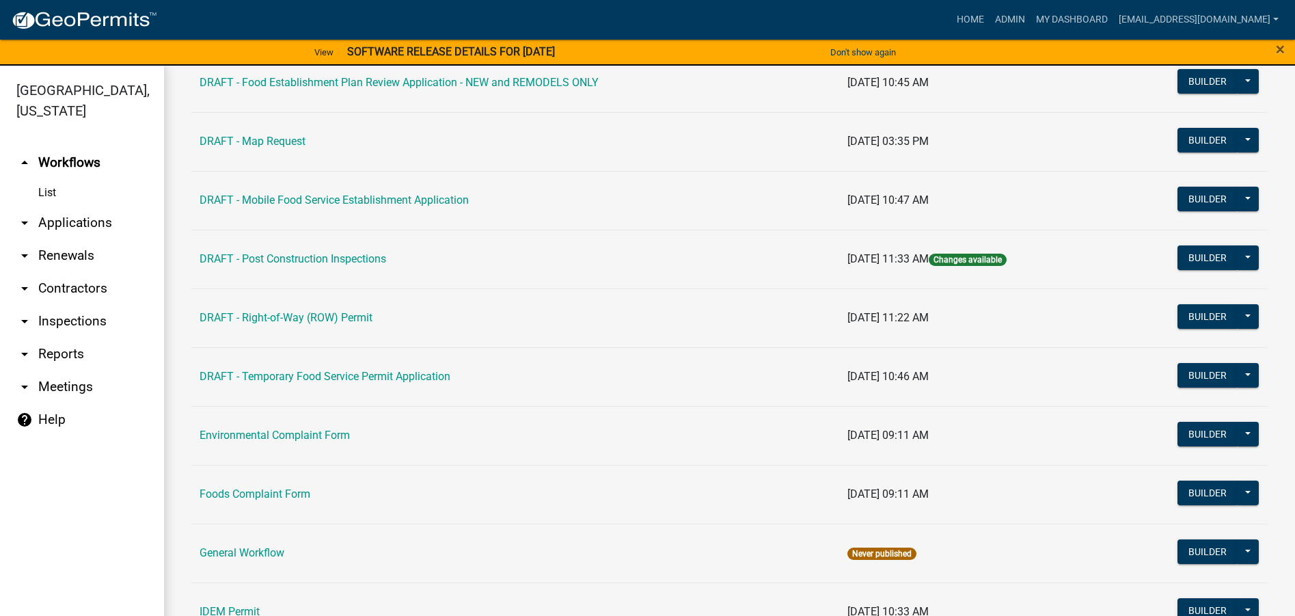
scroll to position [547, 0]
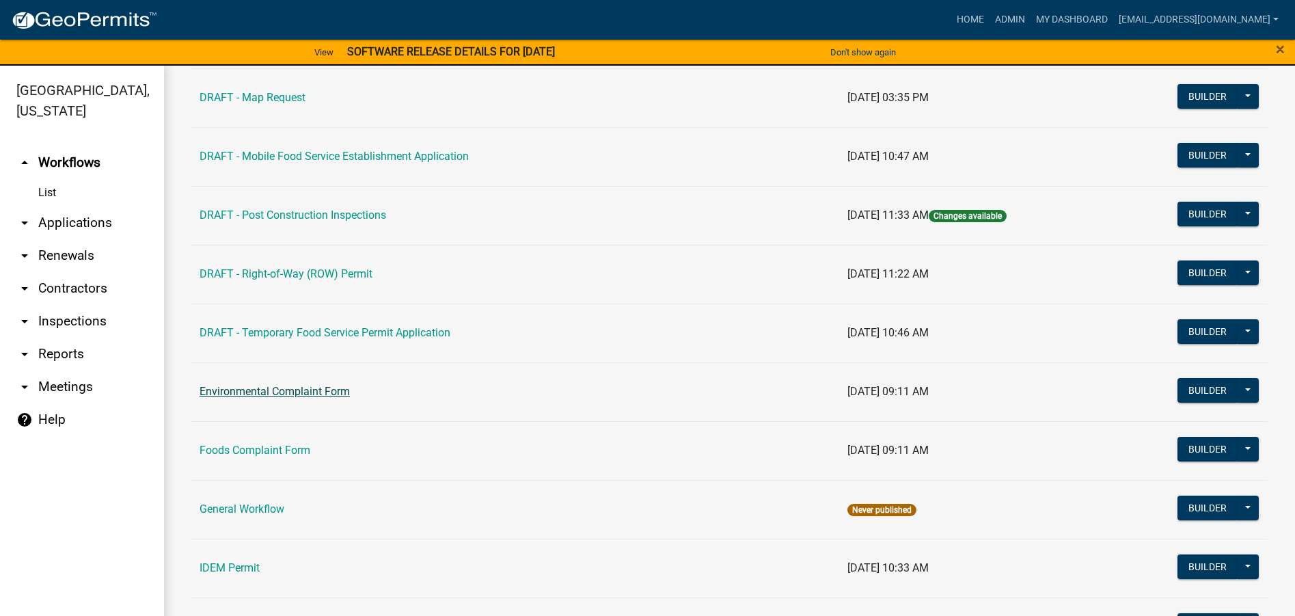
click at [348, 392] on link "Environmental Complaint Form" at bounding box center [274, 391] width 150 height 13
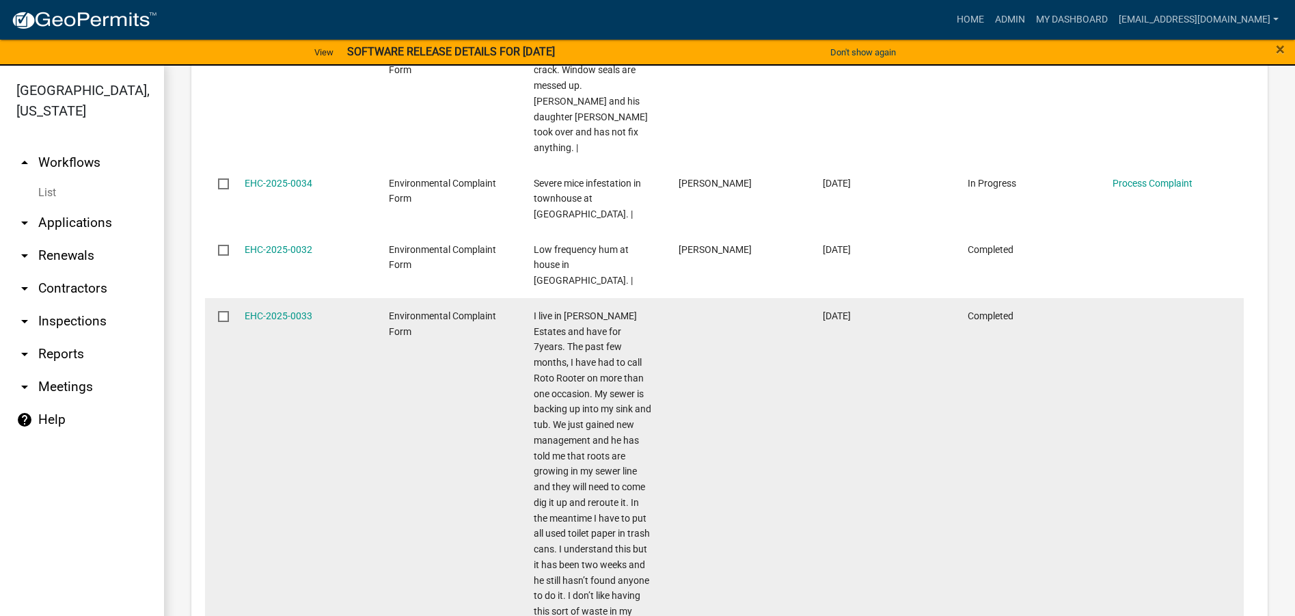
scroll to position [1628, 0]
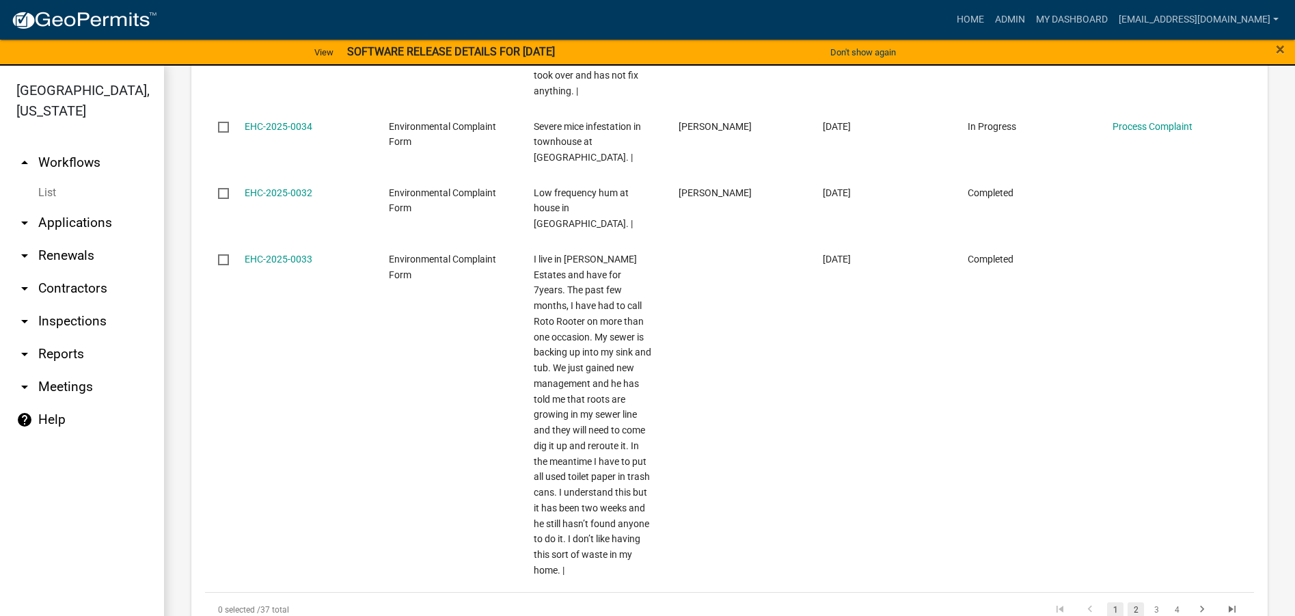
click at [1127, 602] on link "2" at bounding box center [1135, 609] width 16 height 15
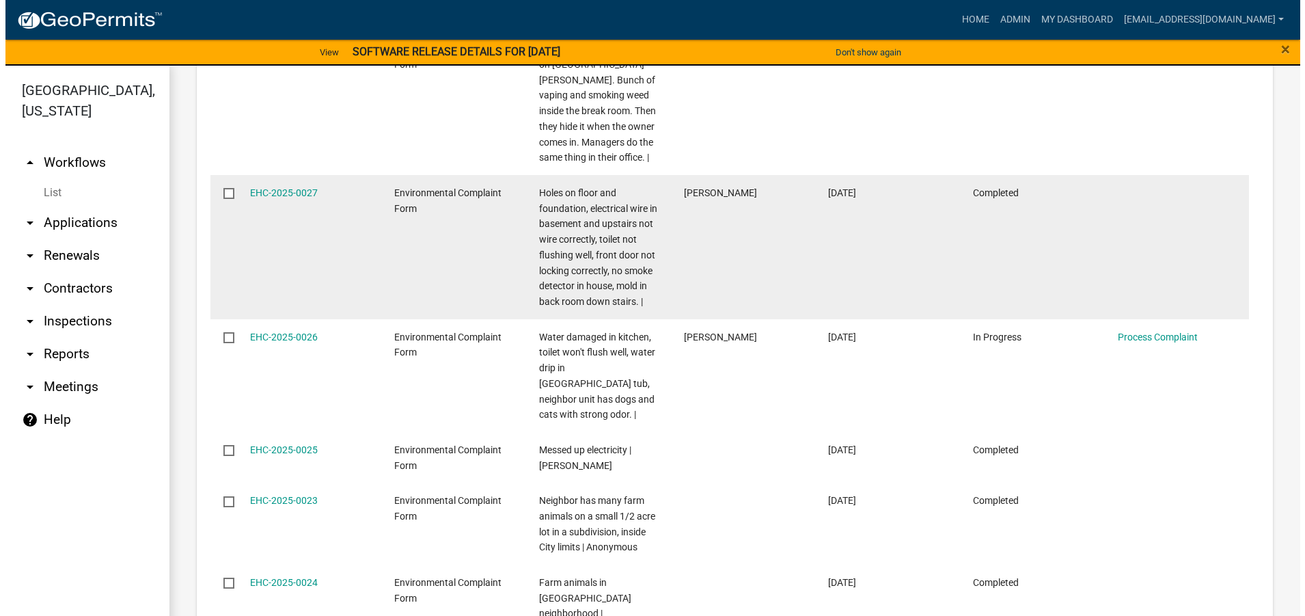
scroll to position [988, 0]
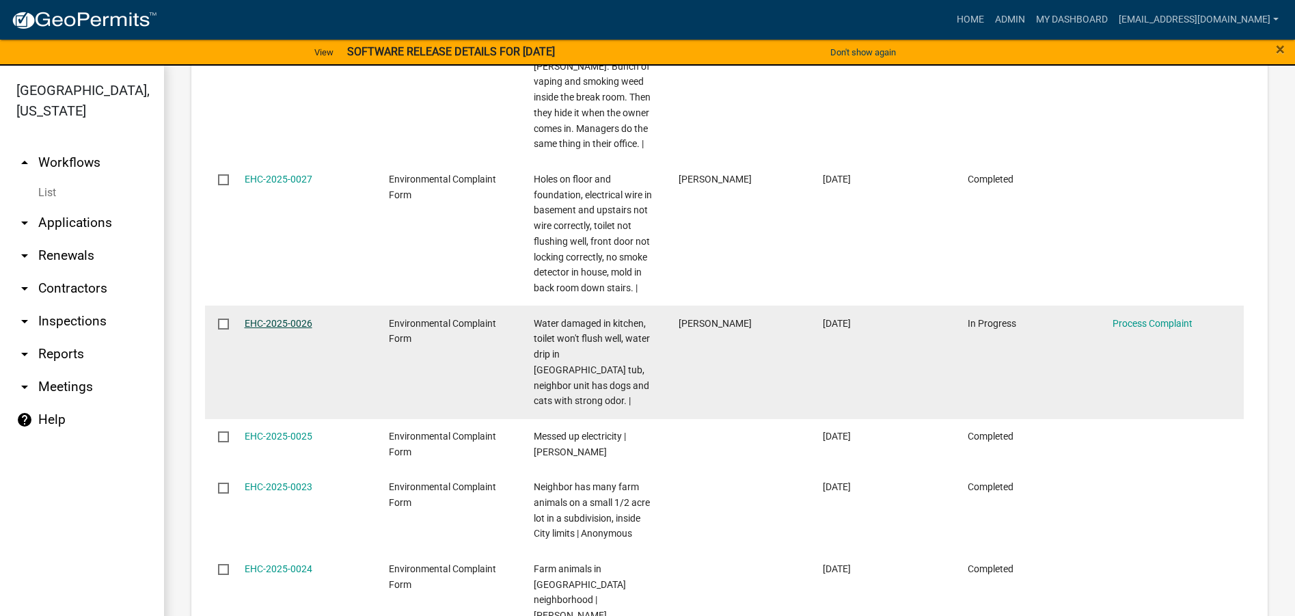
click at [268, 320] on link "EHC-2025-0026" at bounding box center [279, 323] width 68 height 11
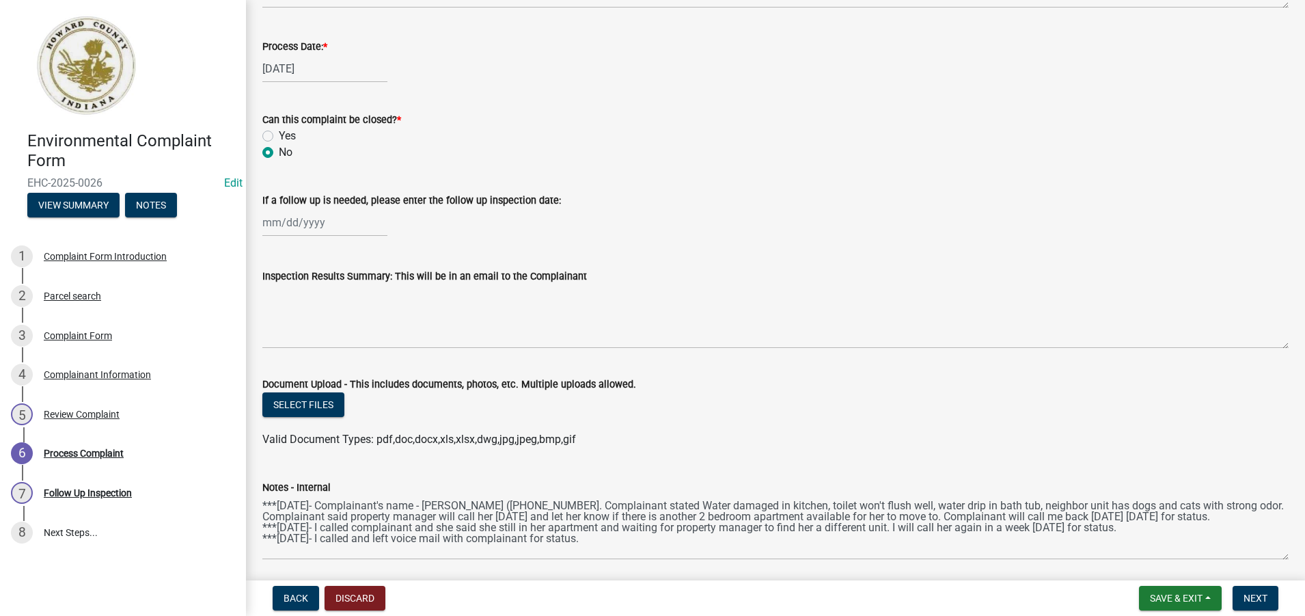
scroll to position [664, 0]
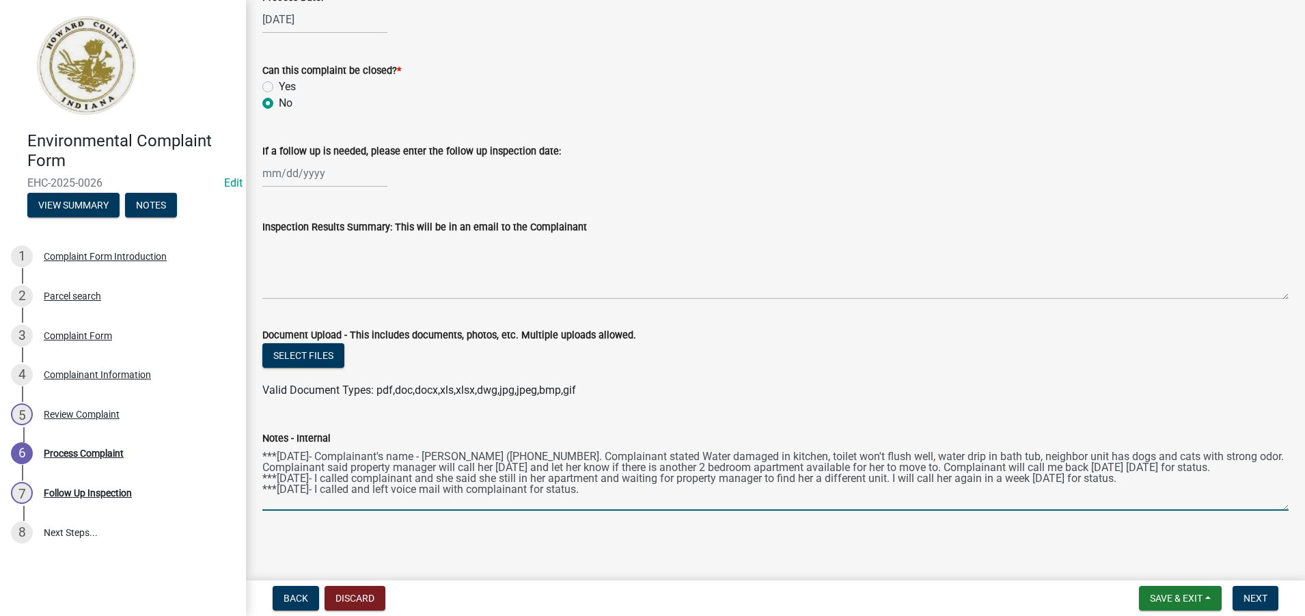
click at [601, 485] on textarea "***[DATE]- Complainant's name - [PERSON_NAME] ([PHONE_NUMBER]. Complainant stat…" at bounding box center [775, 478] width 1026 height 64
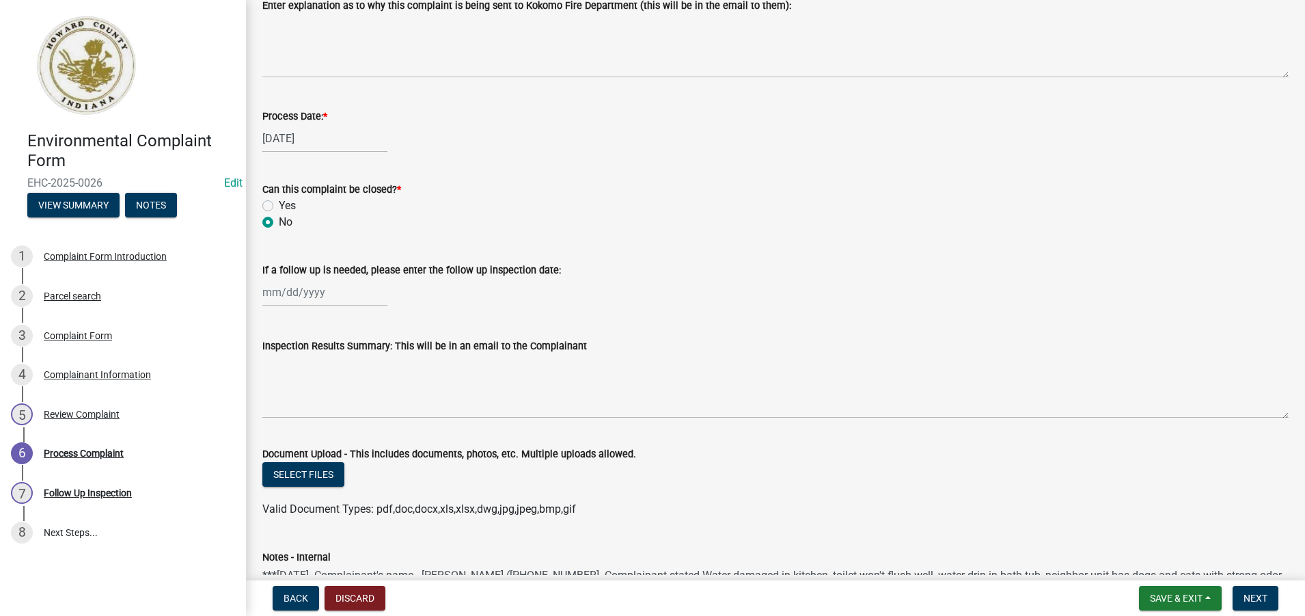
scroll to position [527, 0]
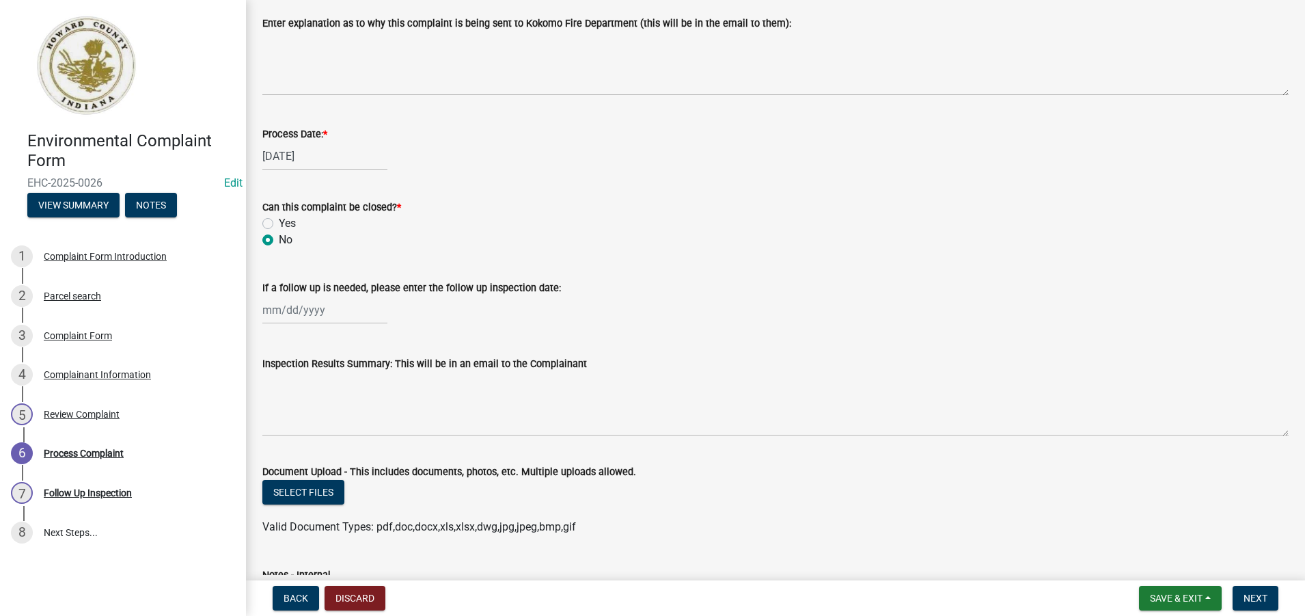
type textarea "***[DATE]- Complainant's name - [PERSON_NAME] ([PHONE_NUMBER]. Complainant stat…"
click at [279, 222] on label "Yes" at bounding box center [287, 223] width 17 height 16
click at [279, 222] on input "Yes" at bounding box center [283, 219] width 9 height 9
radio input "true"
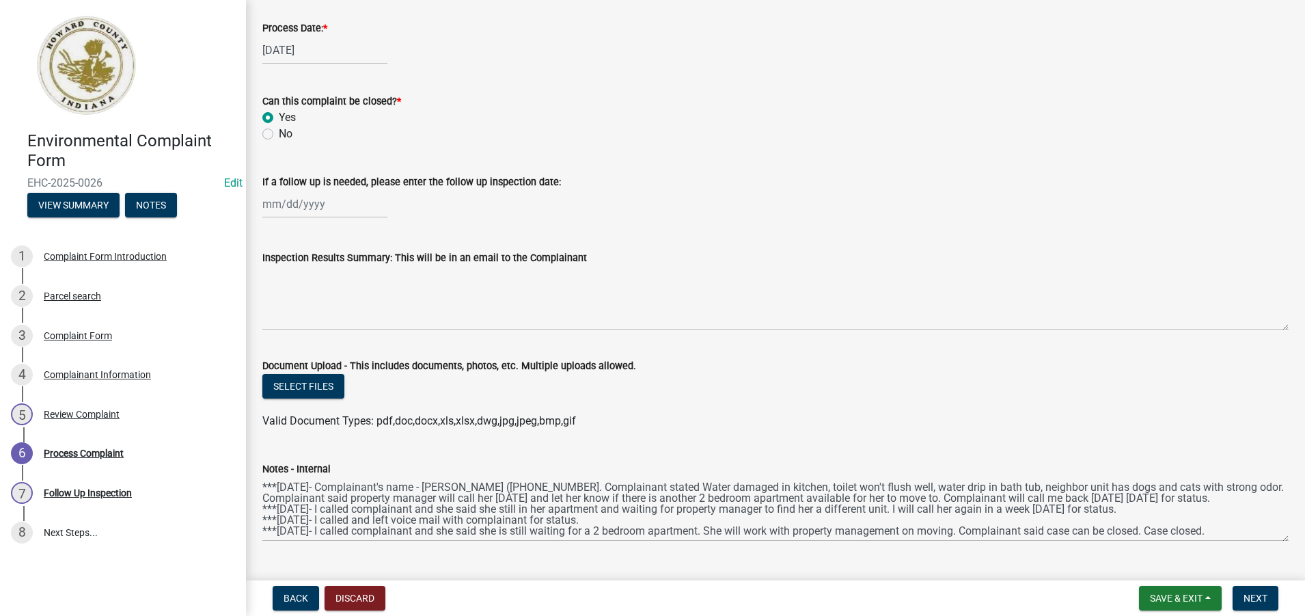
scroll to position [664, 0]
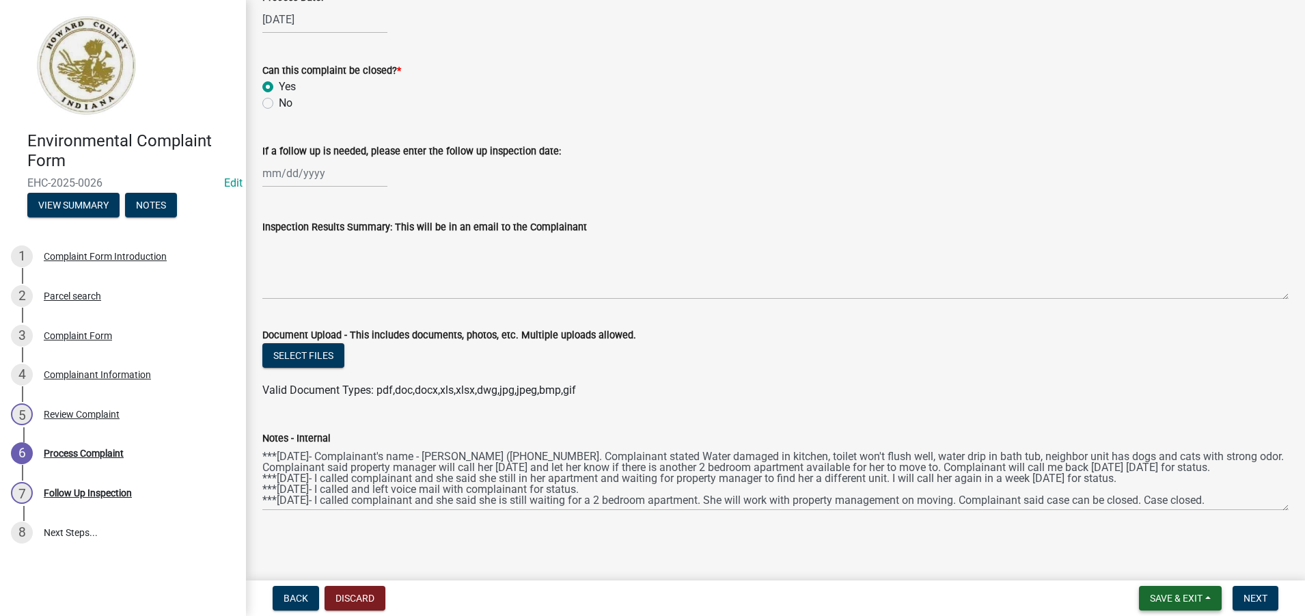
click at [1165, 601] on span "Save & Exit" at bounding box center [1176, 597] width 53 height 11
click at [1134, 529] on button "Save" at bounding box center [1166, 529] width 109 height 33
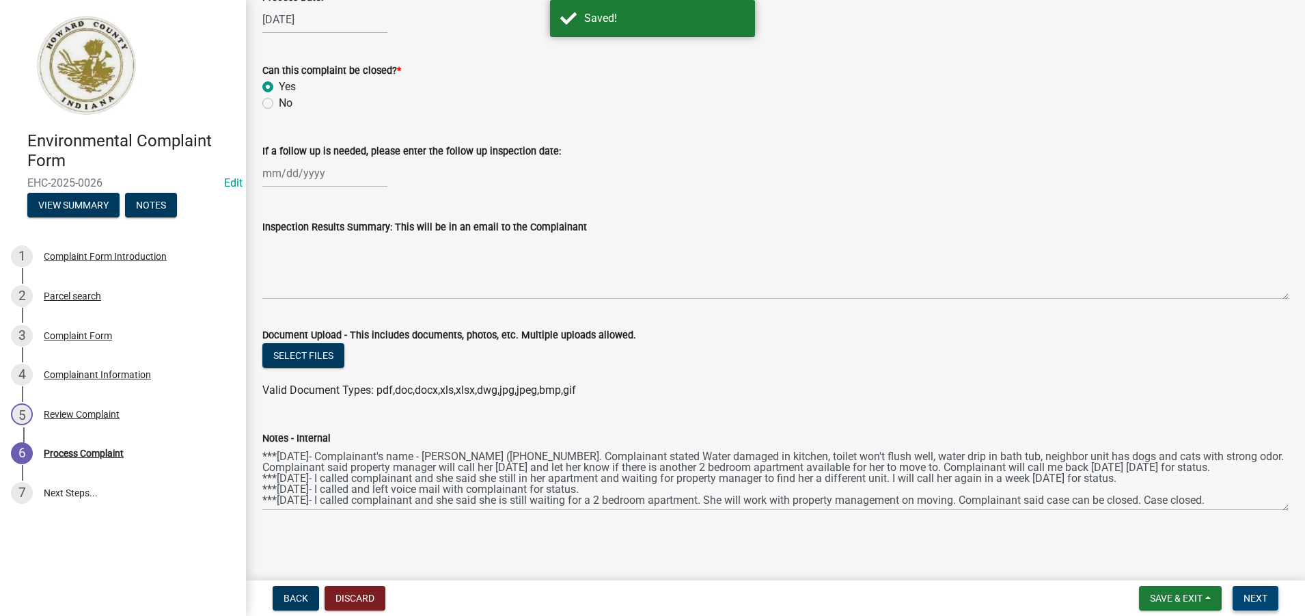
click at [1259, 596] on span "Next" at bounding box center [1255, 597] width 24 height 11
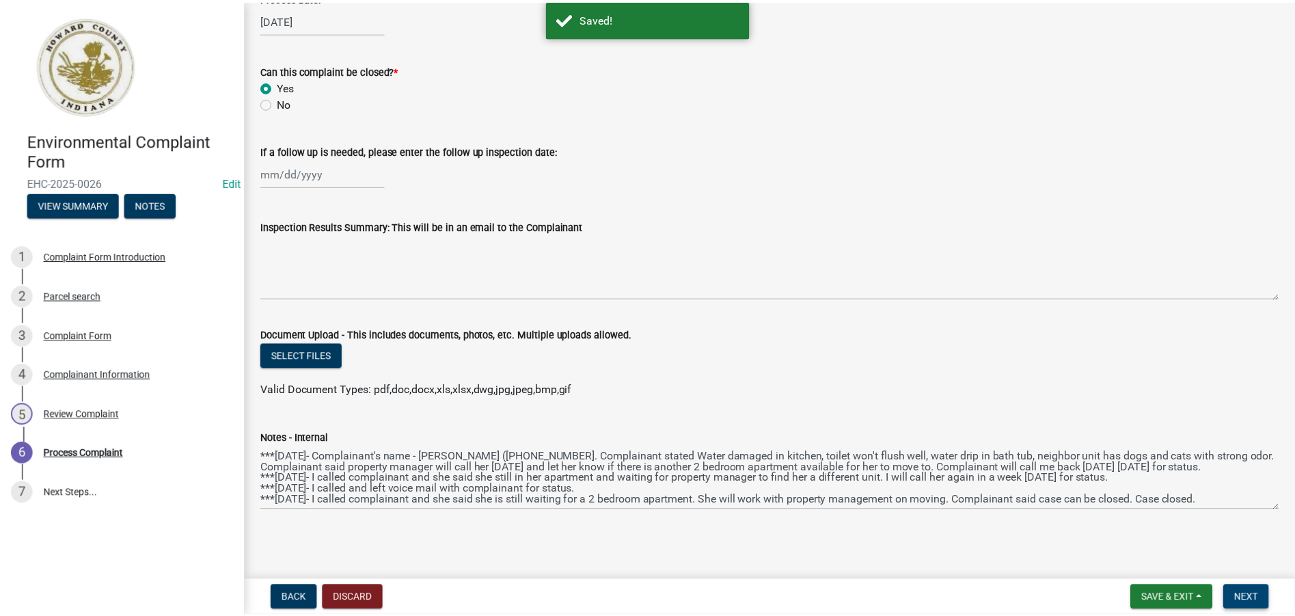
scroll to position [0, 0]
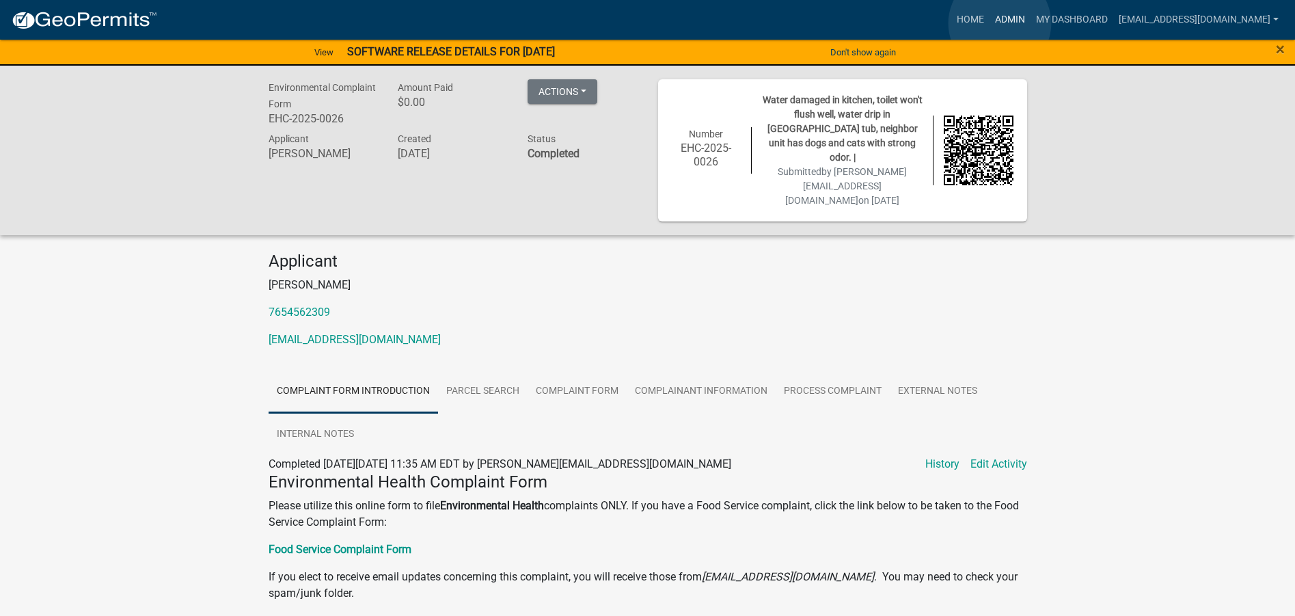
click at [1000, 23] on link "Admin" at bounding box center [1009, 20] width 41 height 26
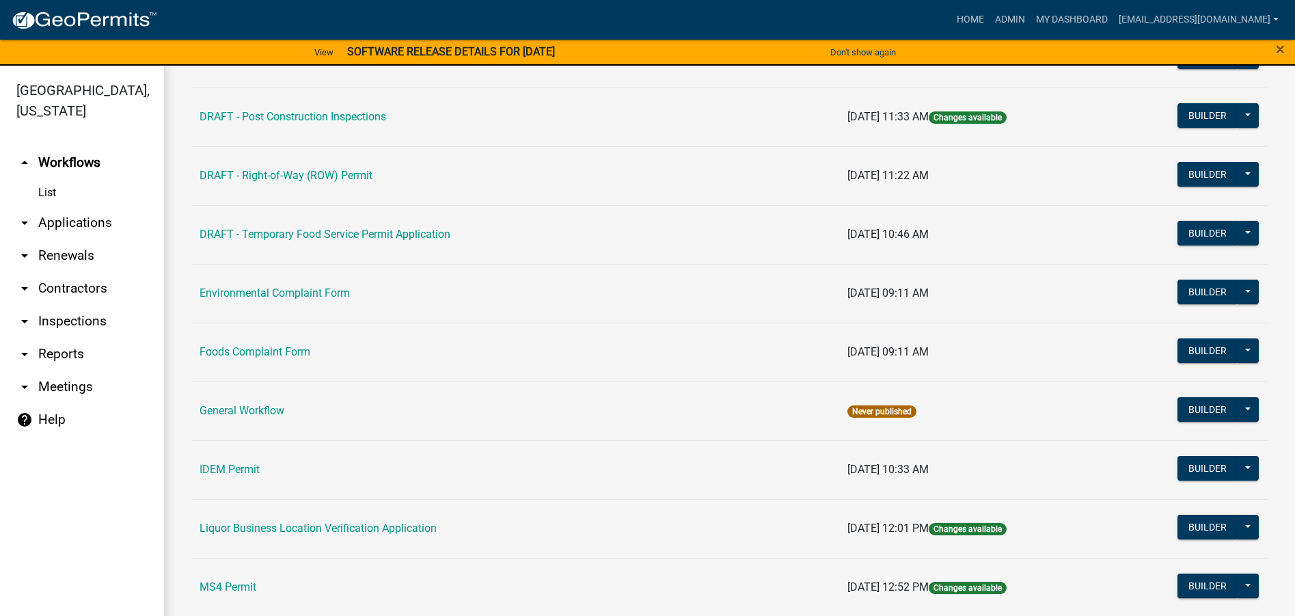
scroll to position [683, 0]
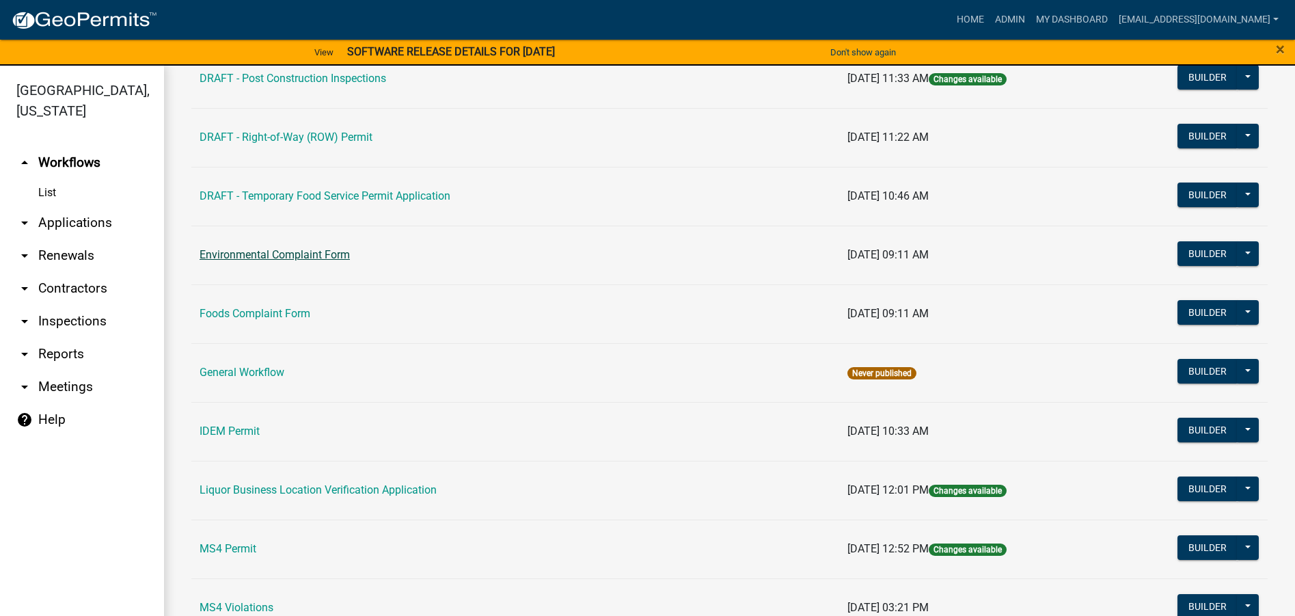
click at [341, 249] on link "Environmental Complaint Form" at bounding box center [274, 254] width 150 height 13
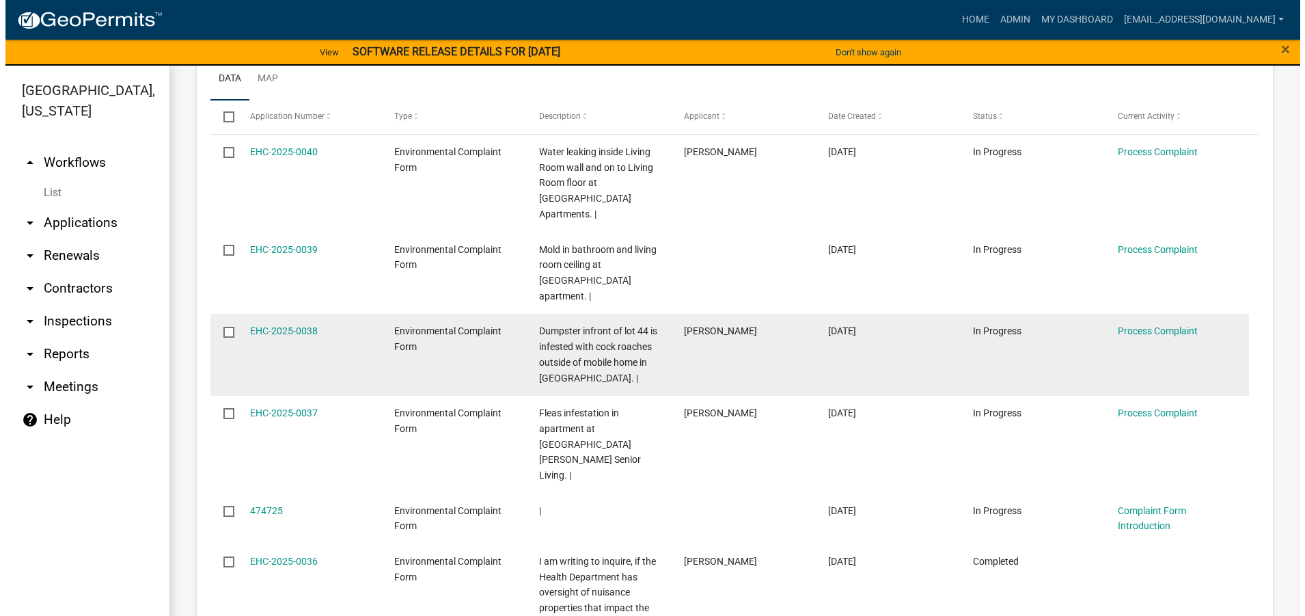
scroll to position [683, 0]
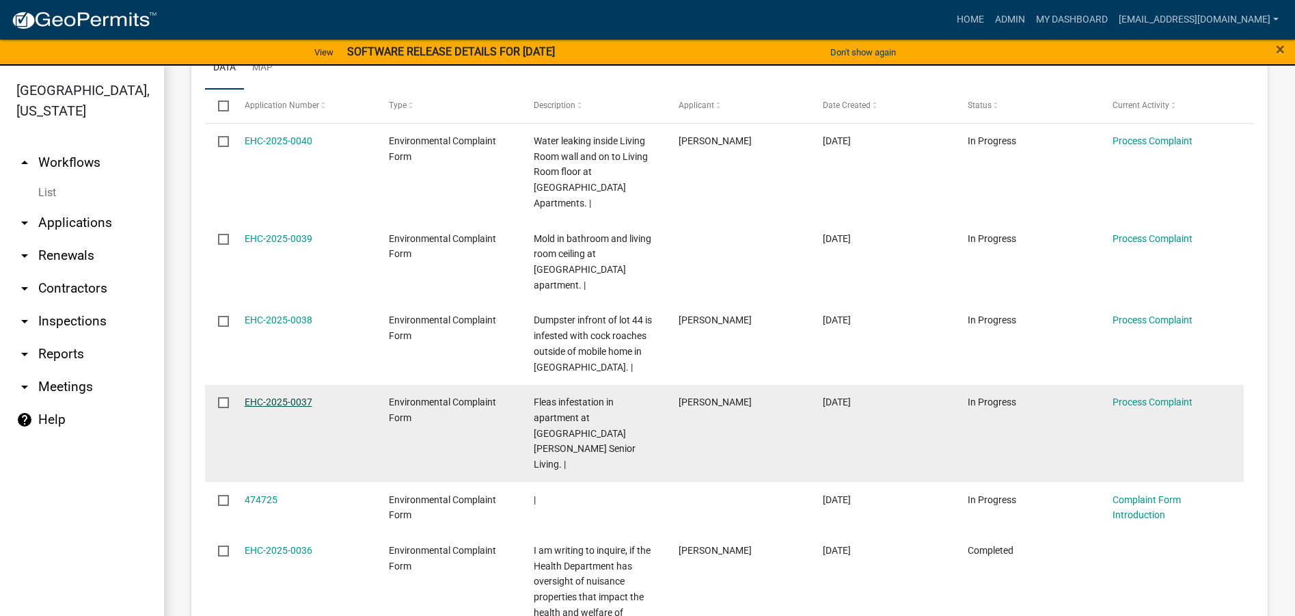
click at [291, 396] on link "EHC-2025-0037" at bounding box center [279, 401] width 68 height 11
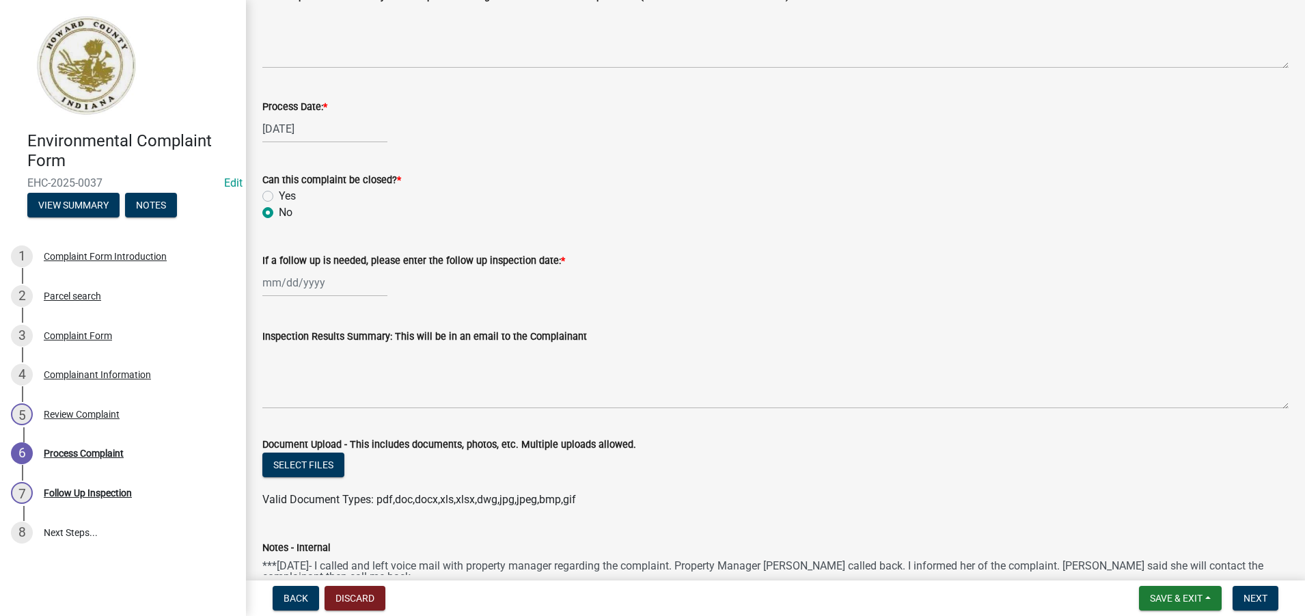
scroll to position [664, 0]
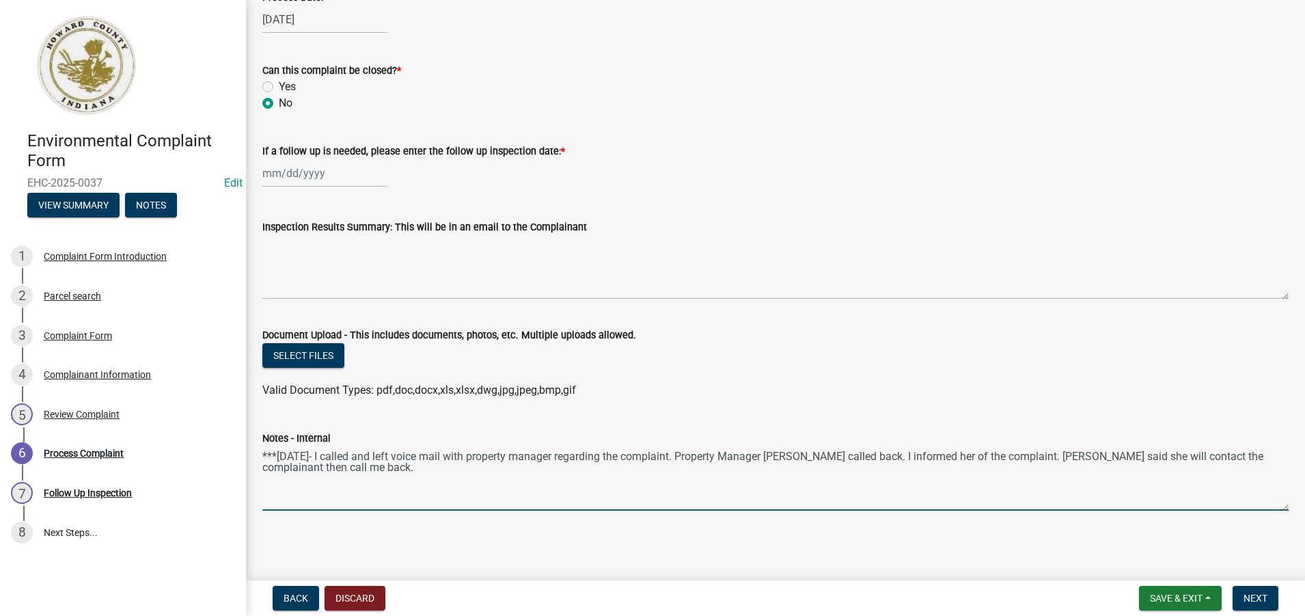
click at [363, 477] on textarea "***[DATE]- I called and left voice mail with property manager regarding the com…" at bounding box center [775, 478] width 1026 height 64
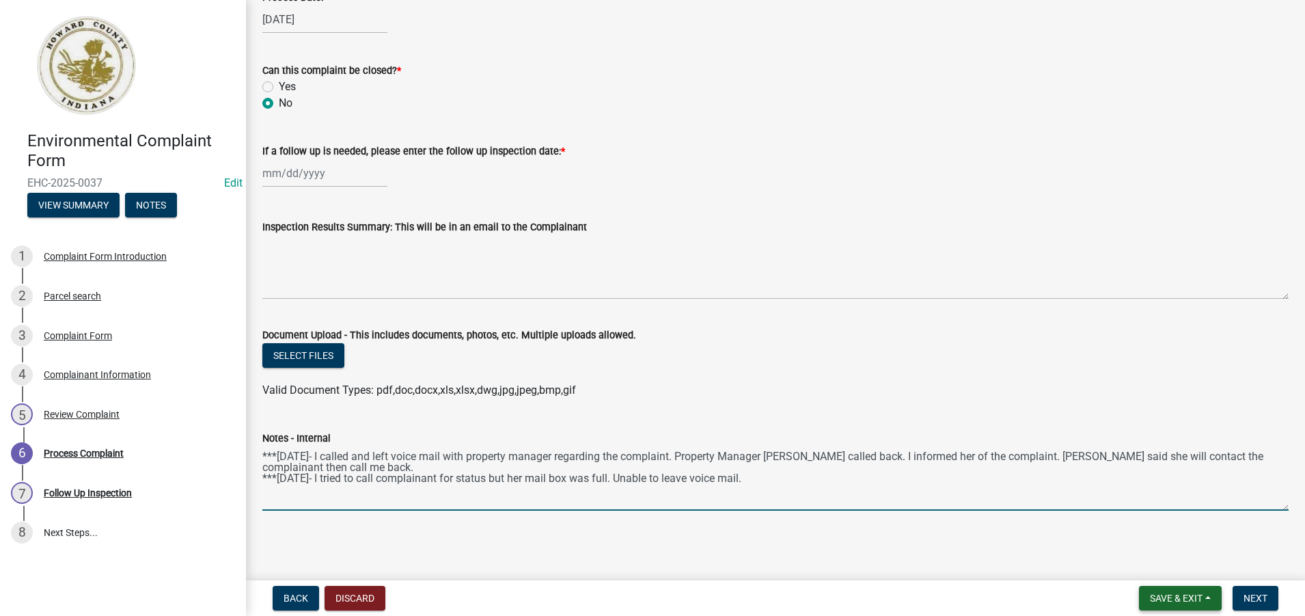
type textarea "***[DATE]- I called and left voice mail with property manager regarding the com…"
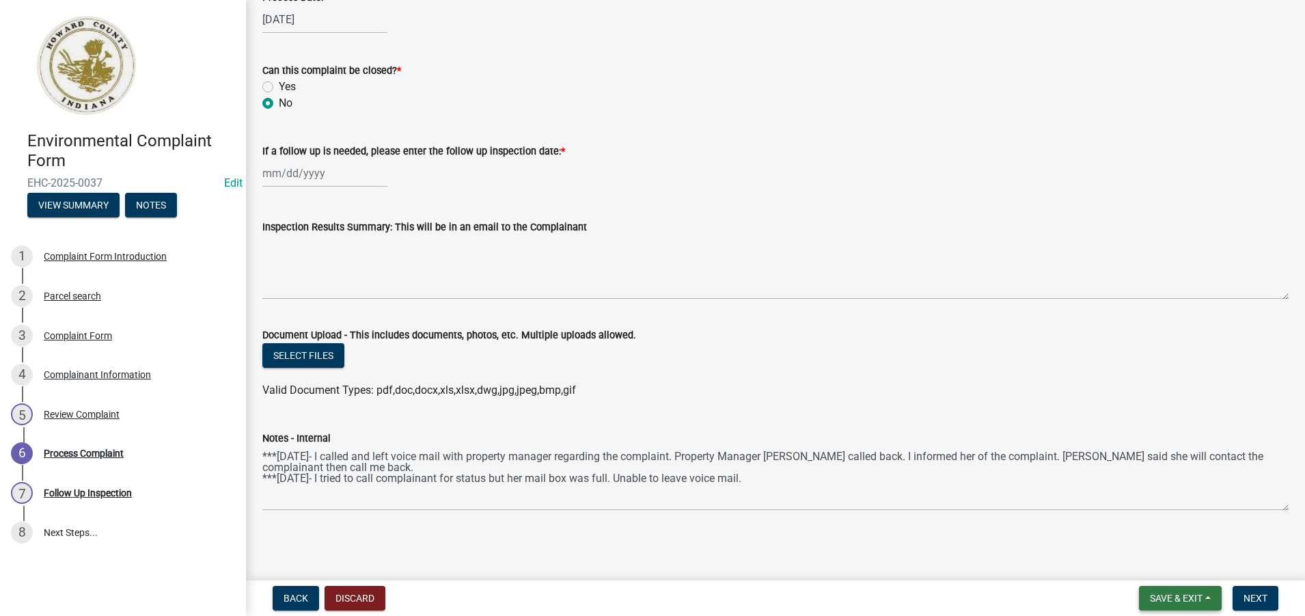
click at [1181, 598] on span "Save & Exit" at bounding box center [1176, 597] width 53 height 11
click at [1172, 560] on button "Save & Exit" at bounding box center [1166, 562] width 109 height 33
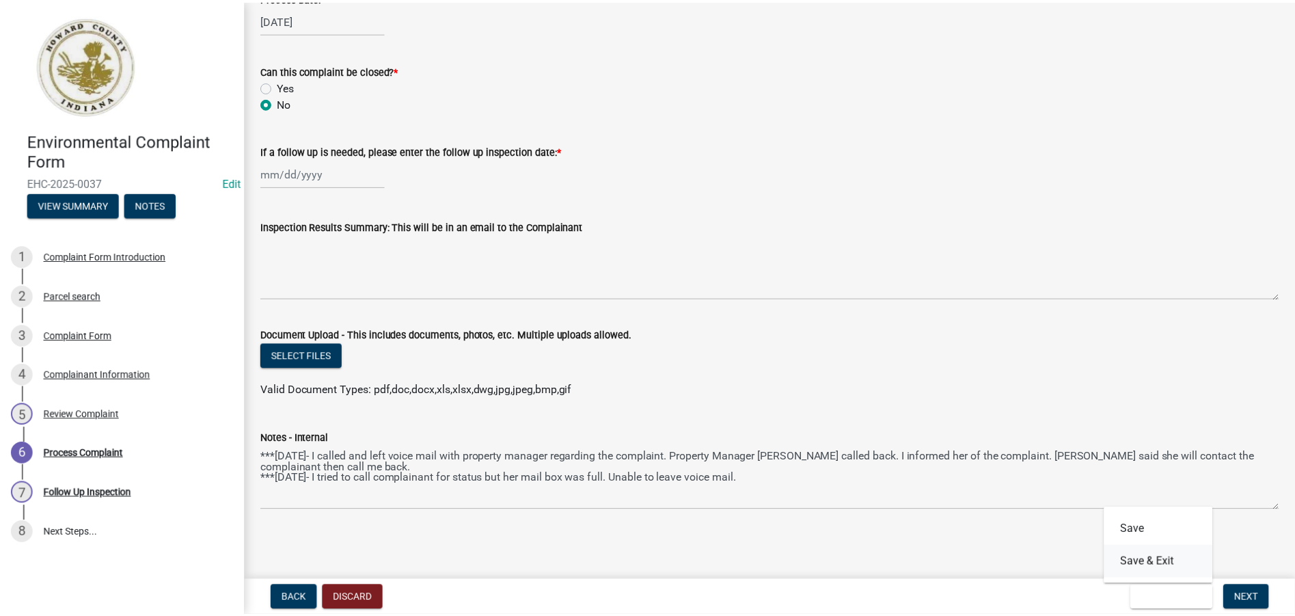
scroll to position [0, 0]
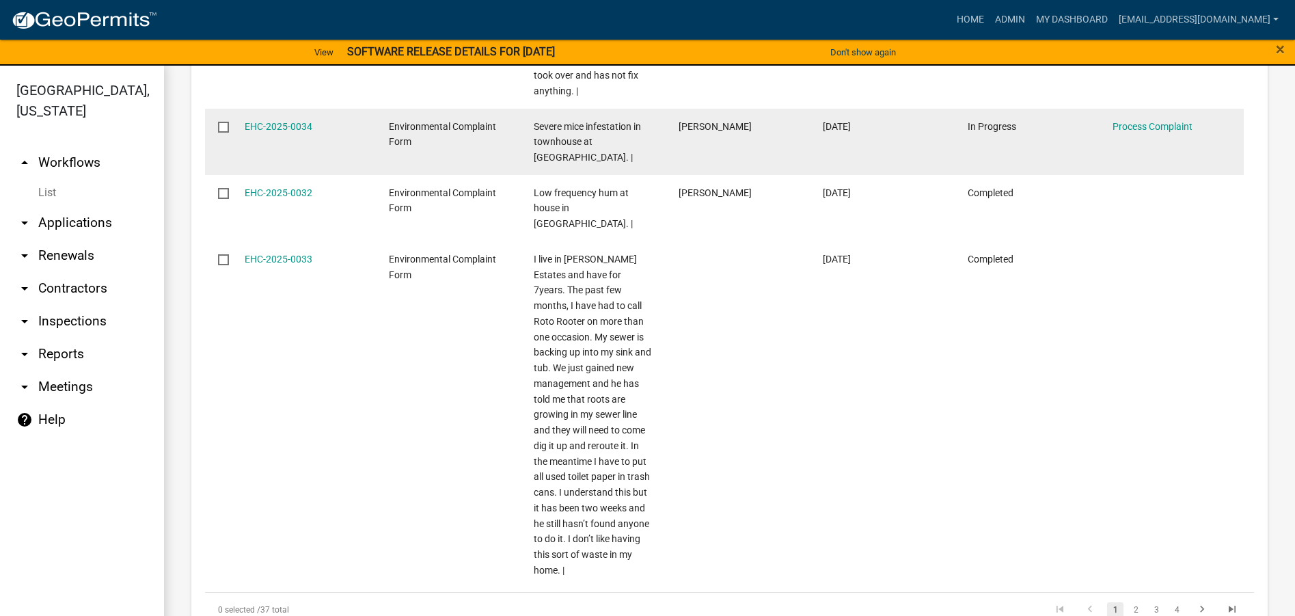
scroll to position [16, 0]
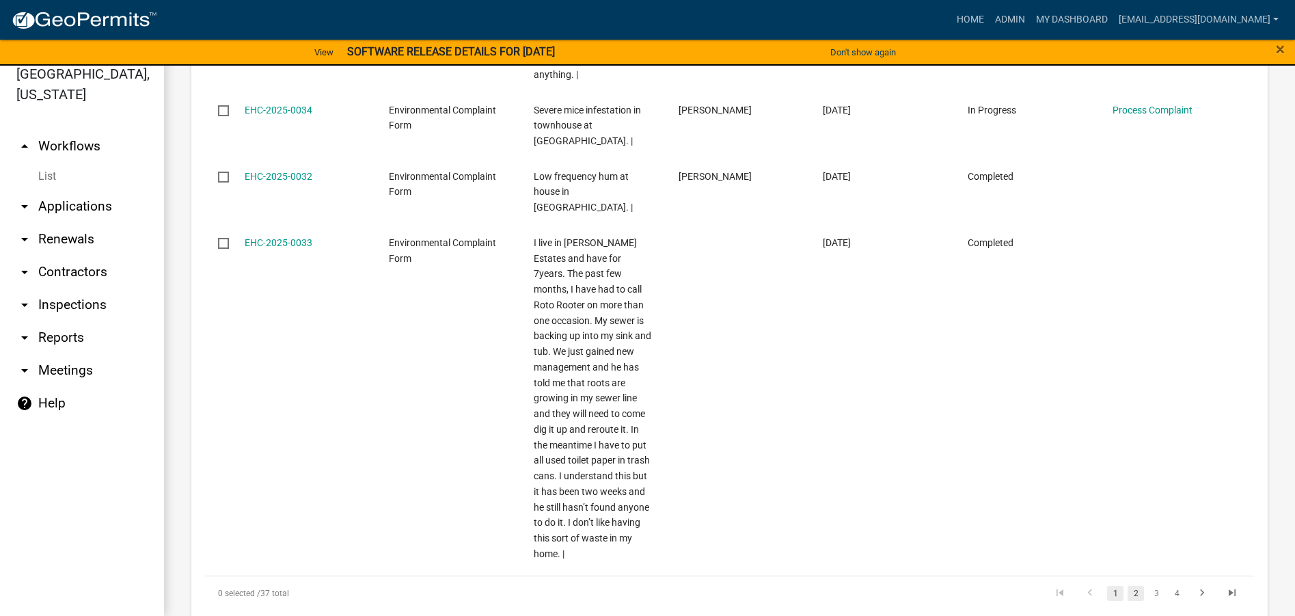
click at [1127, 585] on link "2" at bounding box center [1135, 592] width 16 height 15
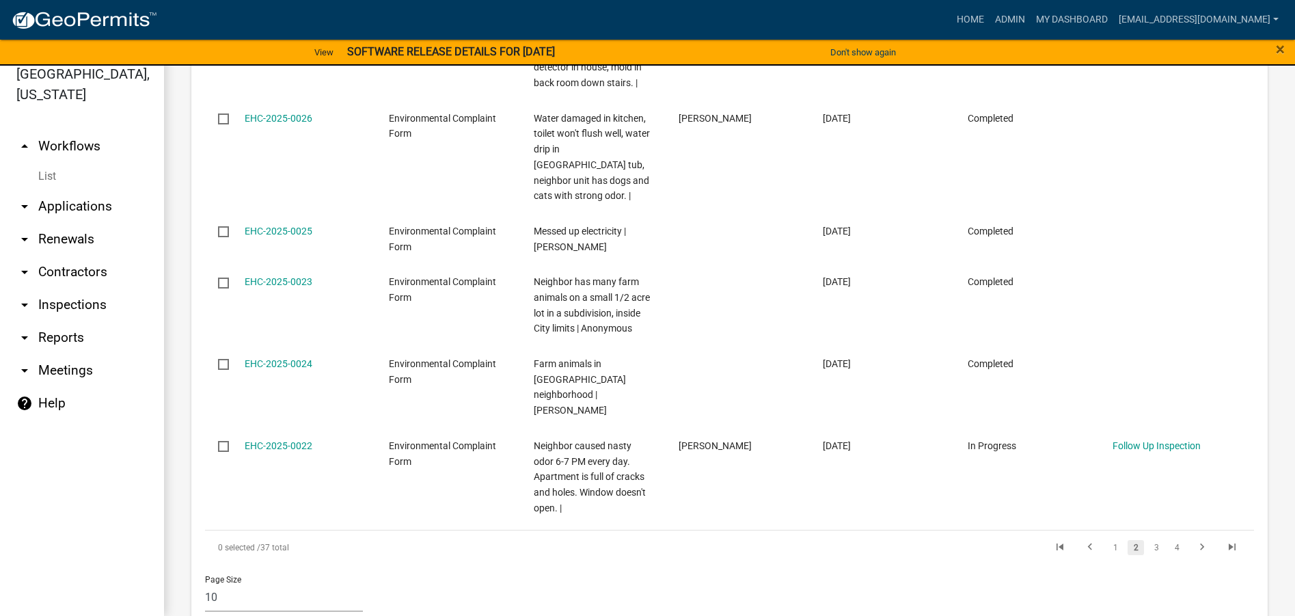
scroll to position [1193, 0]
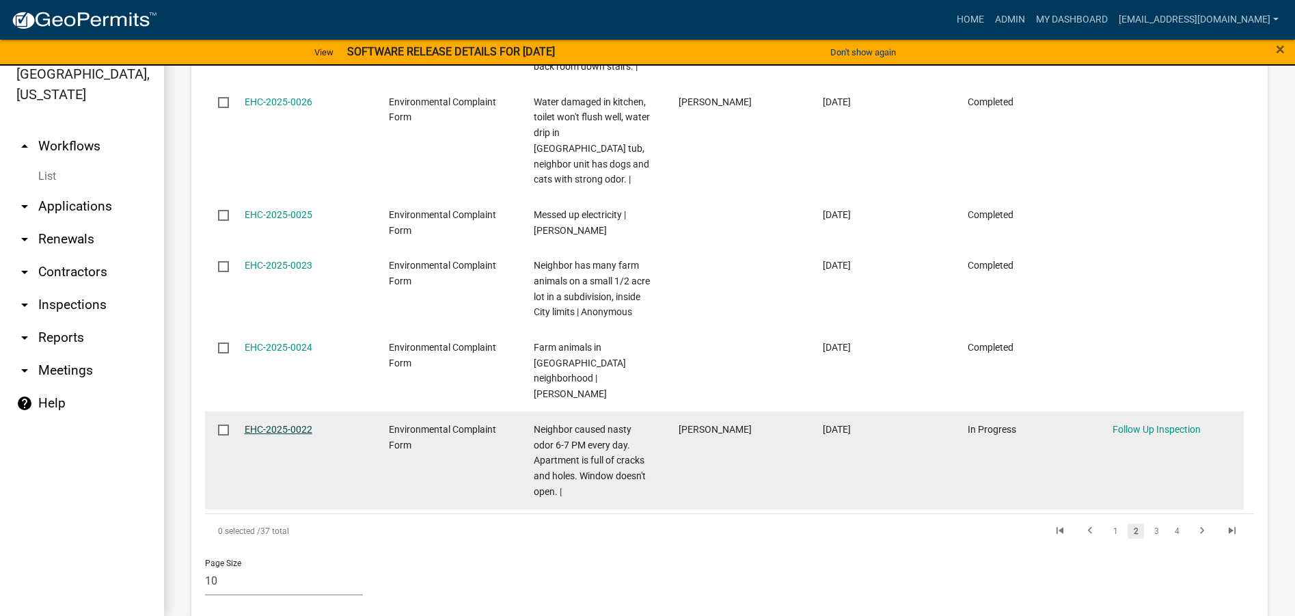
click at [288, 424] on link "EHC-2025-0022" at bounding box center [279, 429] width 68 height 11
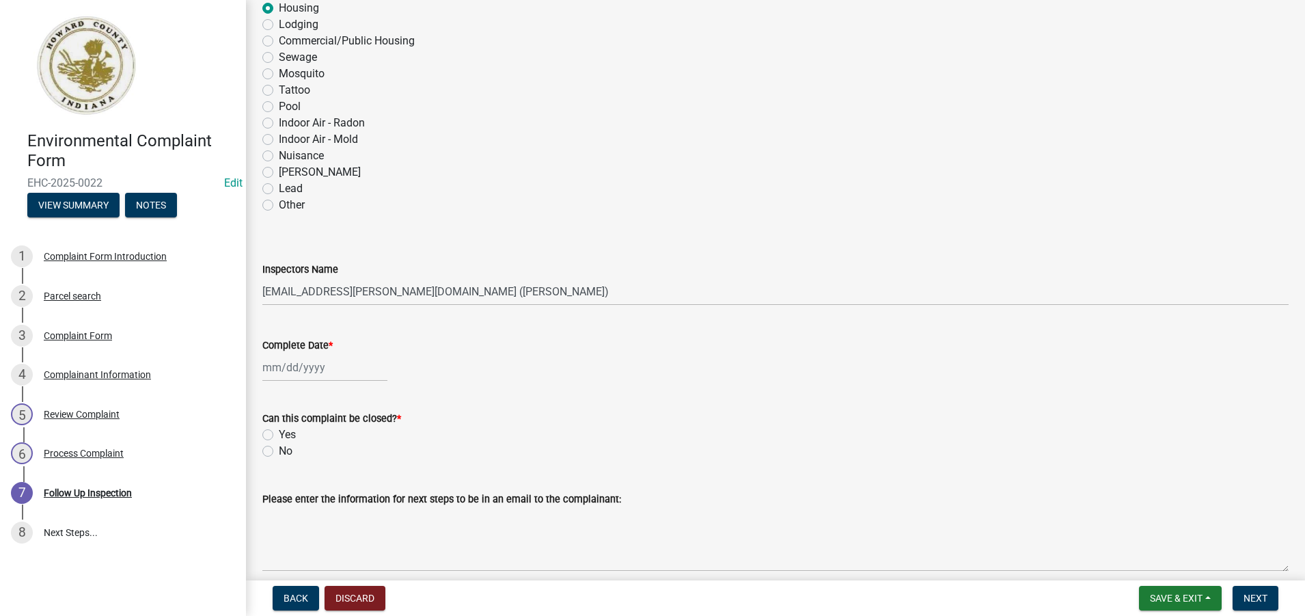
scroll to position [205, 0]
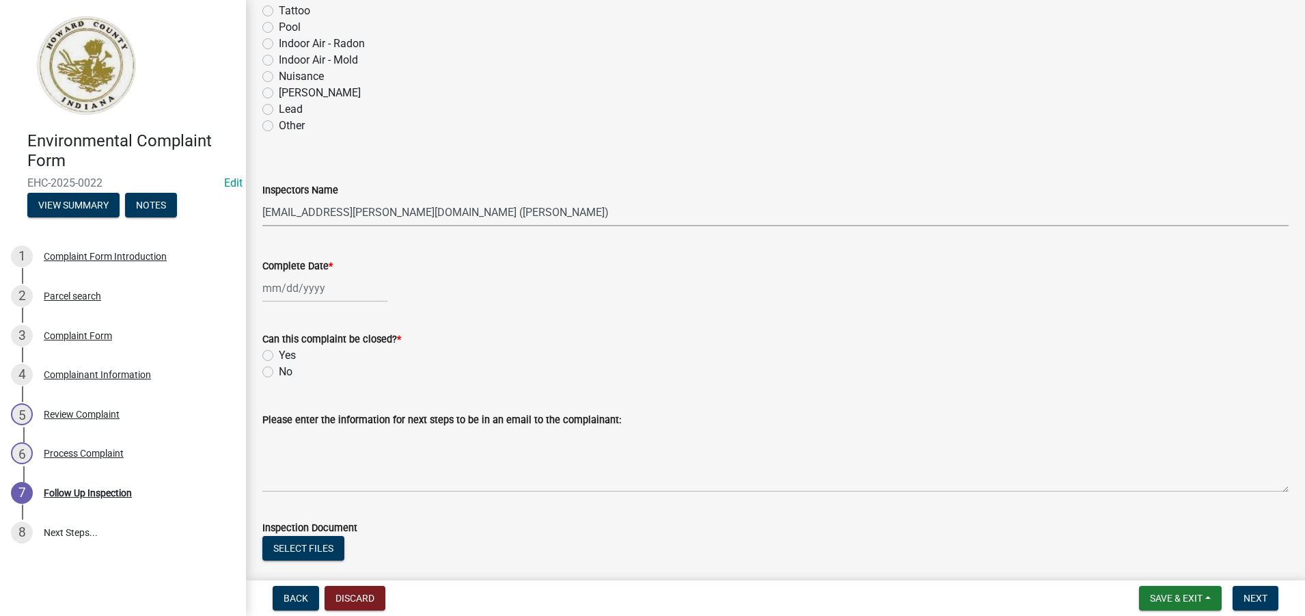
click at [519, 211] on select "Select Item... [EMAIL_ADDRESS][DOMAIN_NAME] ([PERSON_NAME]) [PERSON_NAME][EMAIL…" at bounding box center [775, 212] width 1026 height 28
select select "3693d69a-b915-4f1d-9c75-3db6cc67a14b"
click at [262, 198] on select "Select Item... [EMAIL_ADDRESS][DOMAIN_NAME] ([PERSON_NAME]) [PERSON_NAME][EMAIL…" at bounding box center [775, 212] width 1026 height 28
click at [310, 294] on div at bounding box center [324, 288] width 125 height 28
select select "9"
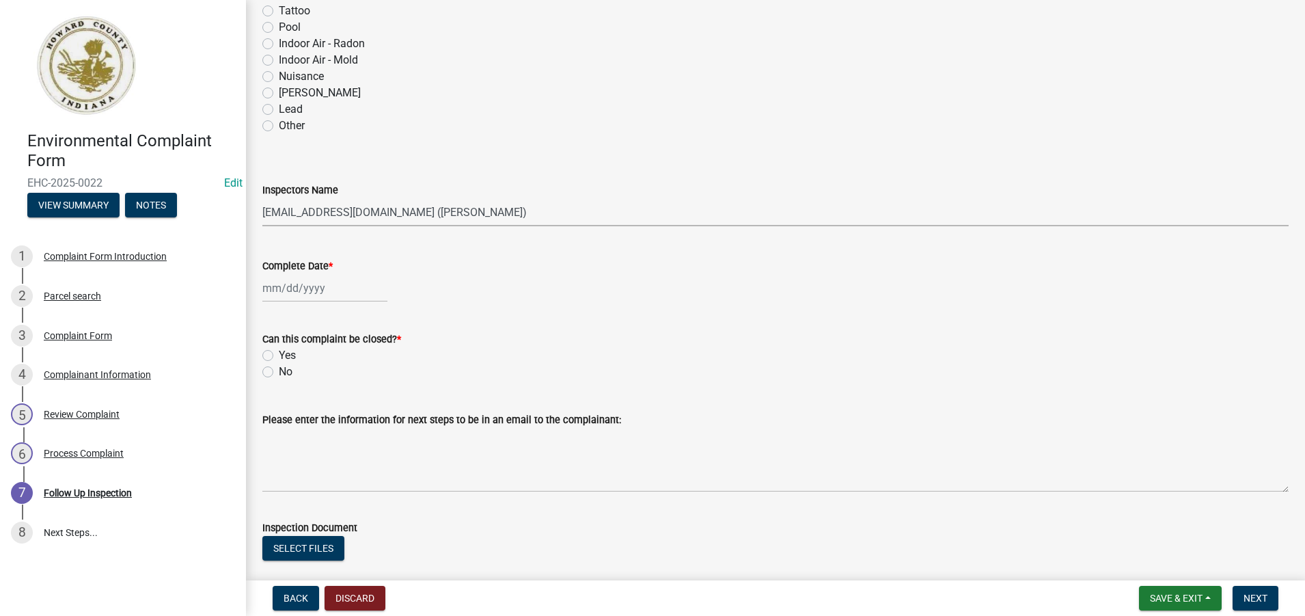
select select "2025"
click at [318, 382] on div "10" at bounding box center [320, 383] width 22 height 22
type input "[DATE]"
click at [279, 355] on label "Yes" at bounding box center [287, 355] width 17 height 16
click at [279, 355] on input "Yes" at bounding box center [283, 351] width 9 height 9
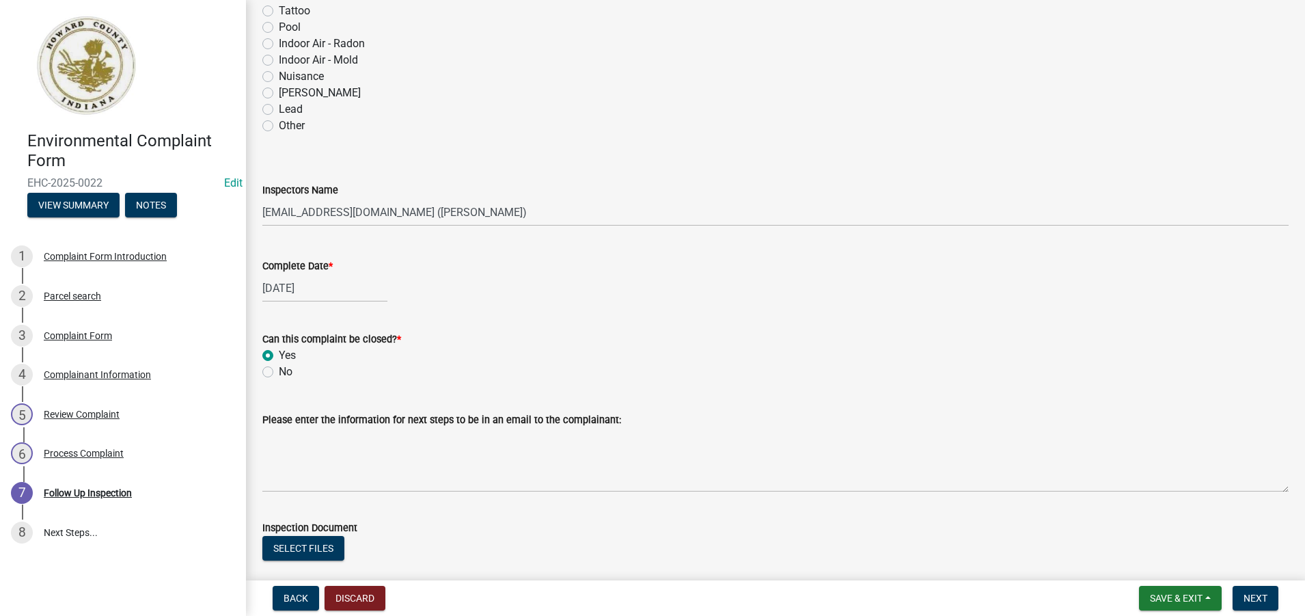
radio input "true"
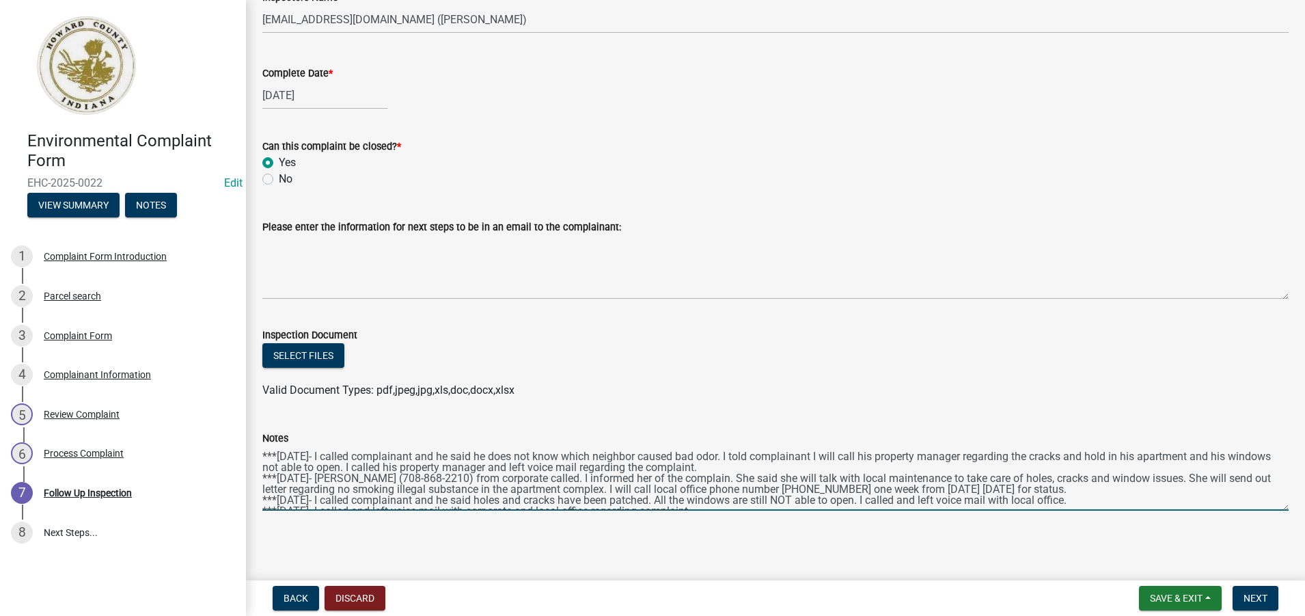
scroll to position [11, 0]
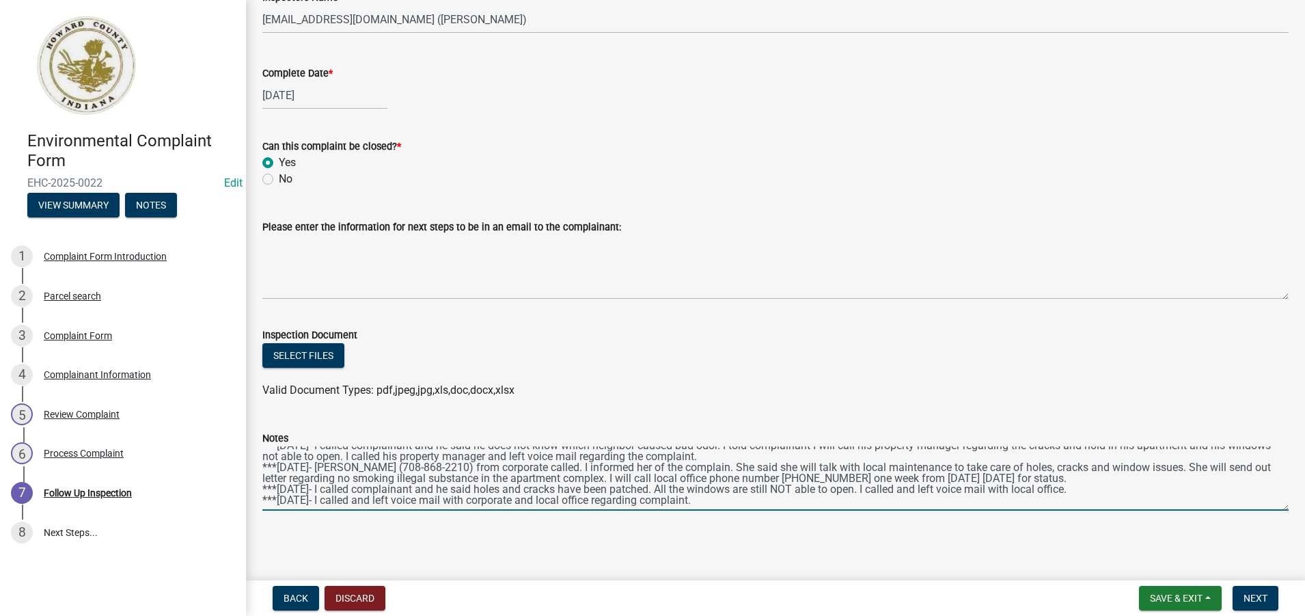
click at [721, 503] on textarea "***[DATE]- I called complainant and he said he does not know which neighbor cau…" at bounding box center [775, 478] width 1026 height 64
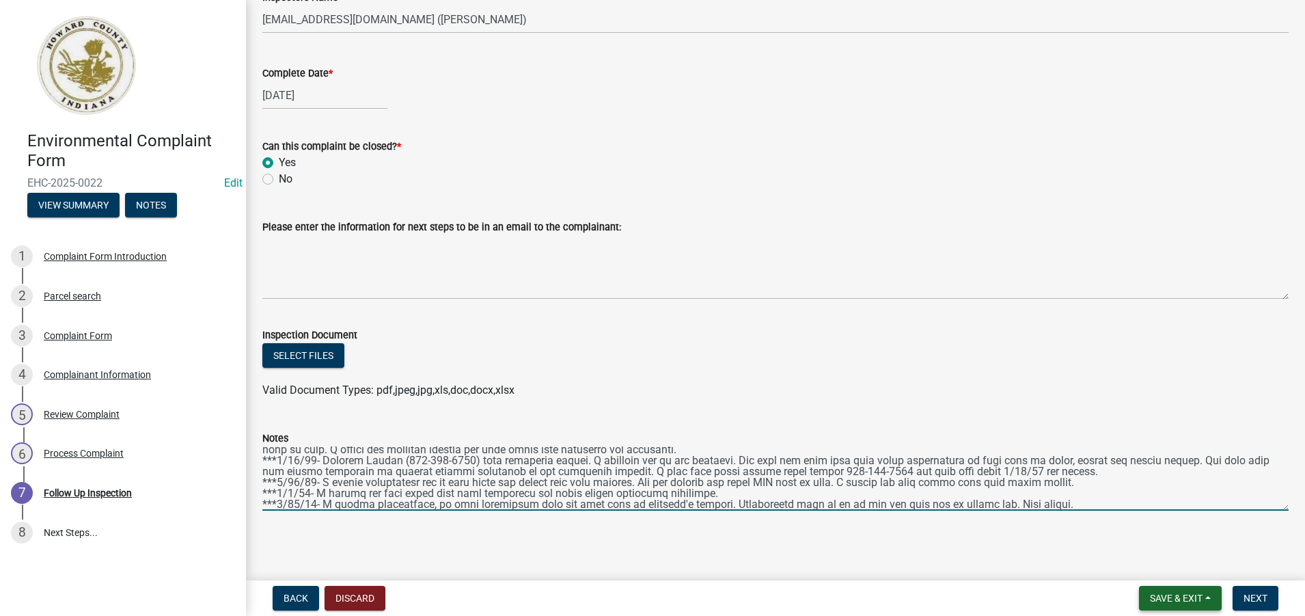
type textarea "***[DATE]- I called complainant and he said he does not know which neighbor cau…"
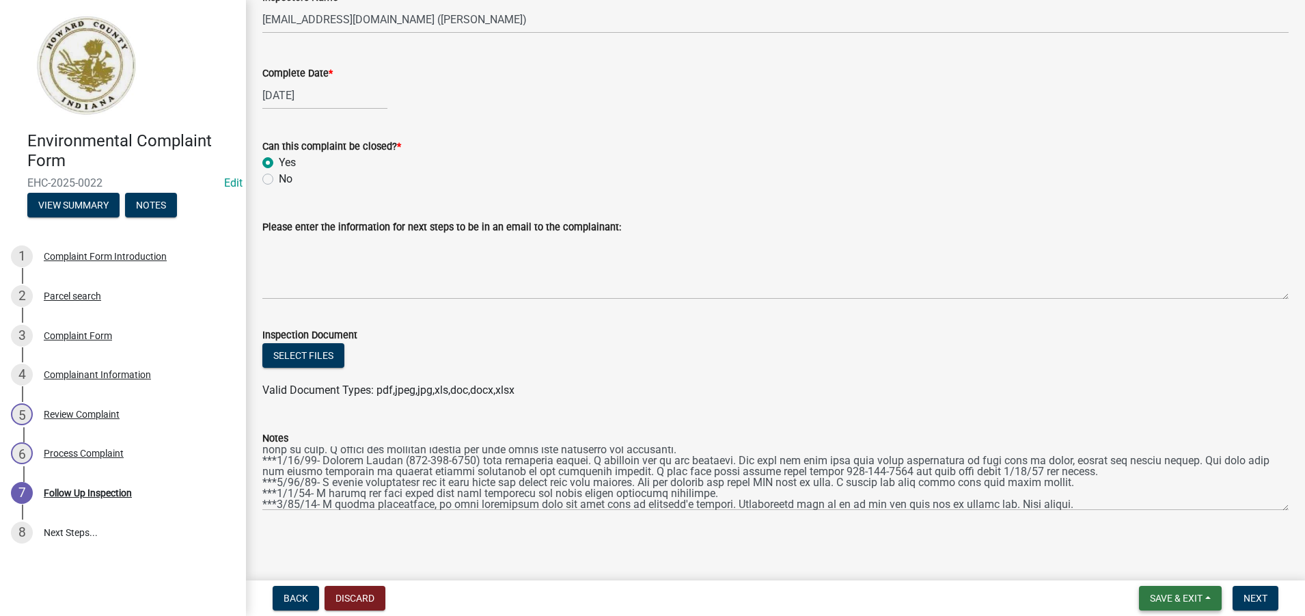
click at [1194, 596] on span "Save & Exit" at bounding box center [1176, 597] width 53 height 11
click at [1140, 527] on button "Save" at bounding box center [1166, 529] width 109 height 33
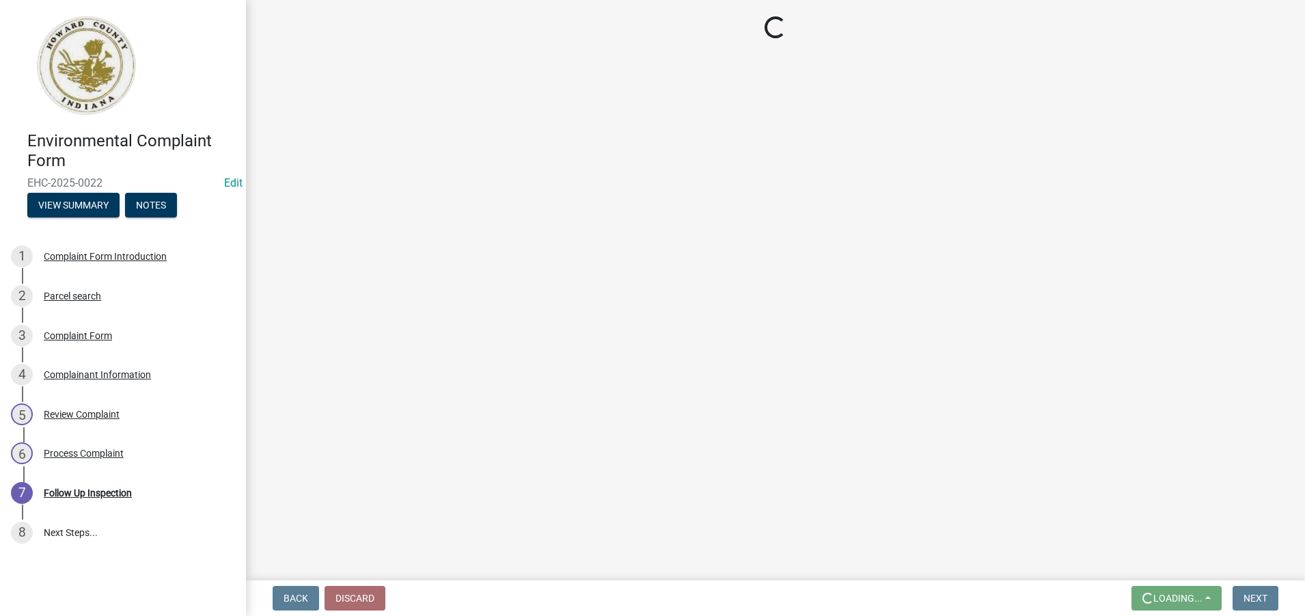
scroll to position [0, 0]
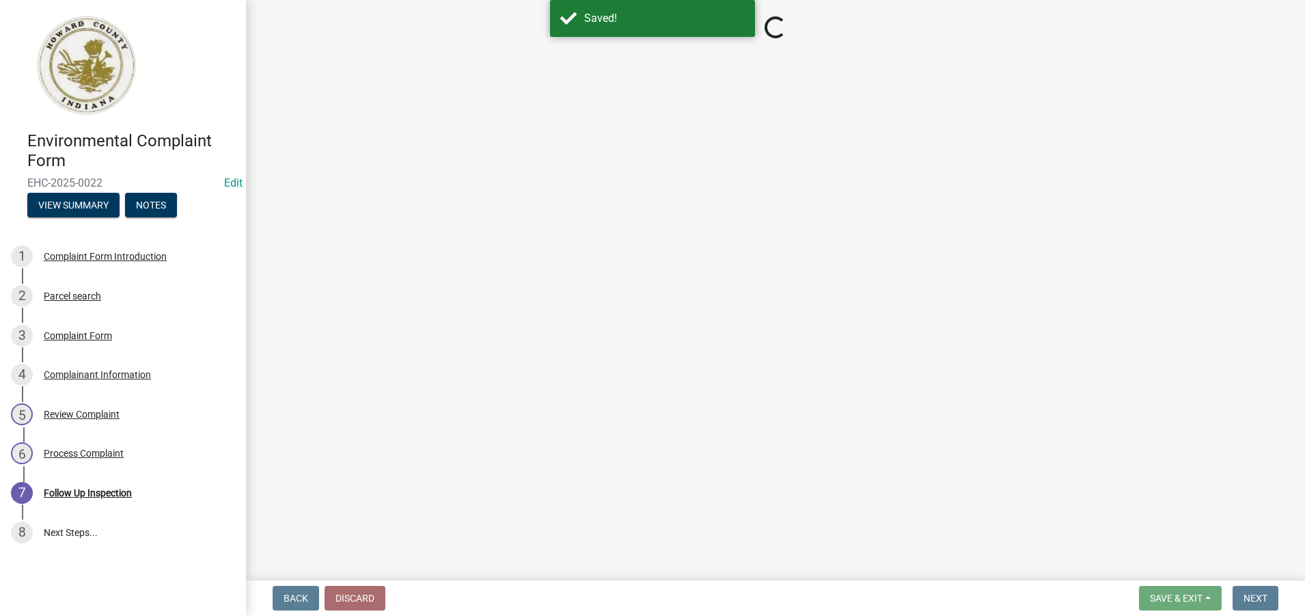
select select "3693d69a-b915-4f1d-9c75-3db6cc67a14b"
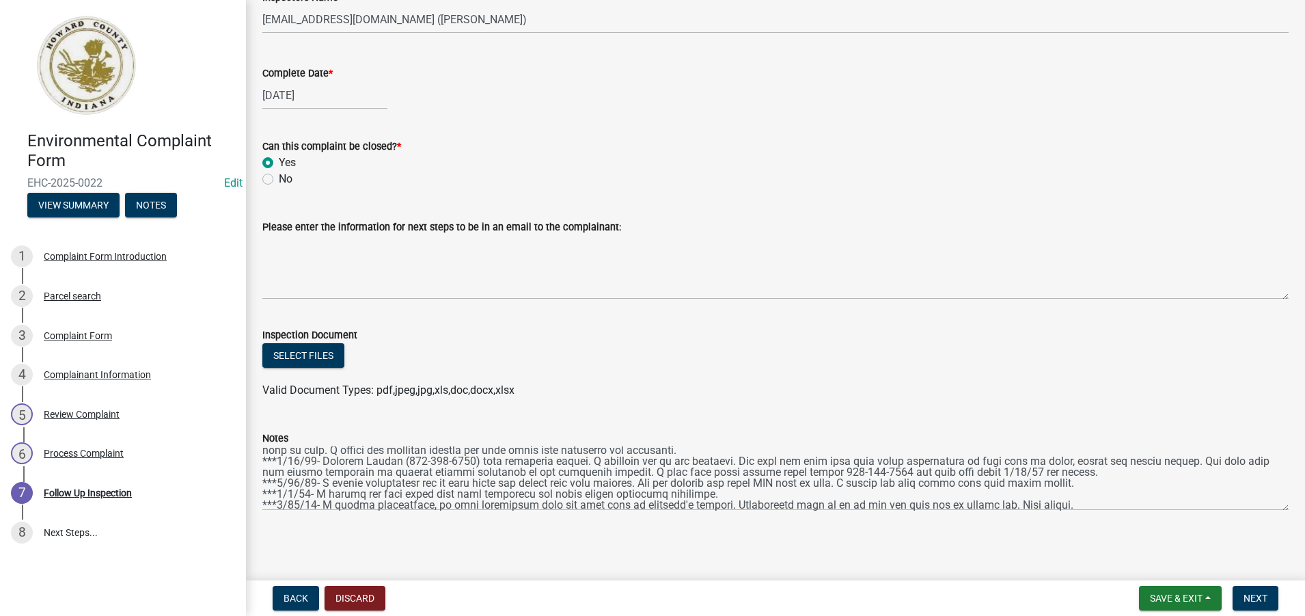
scroll to position [22, 0]
click at [1258, 596] on span "Next" at bounding box center [1255, 597] width 24 height 11
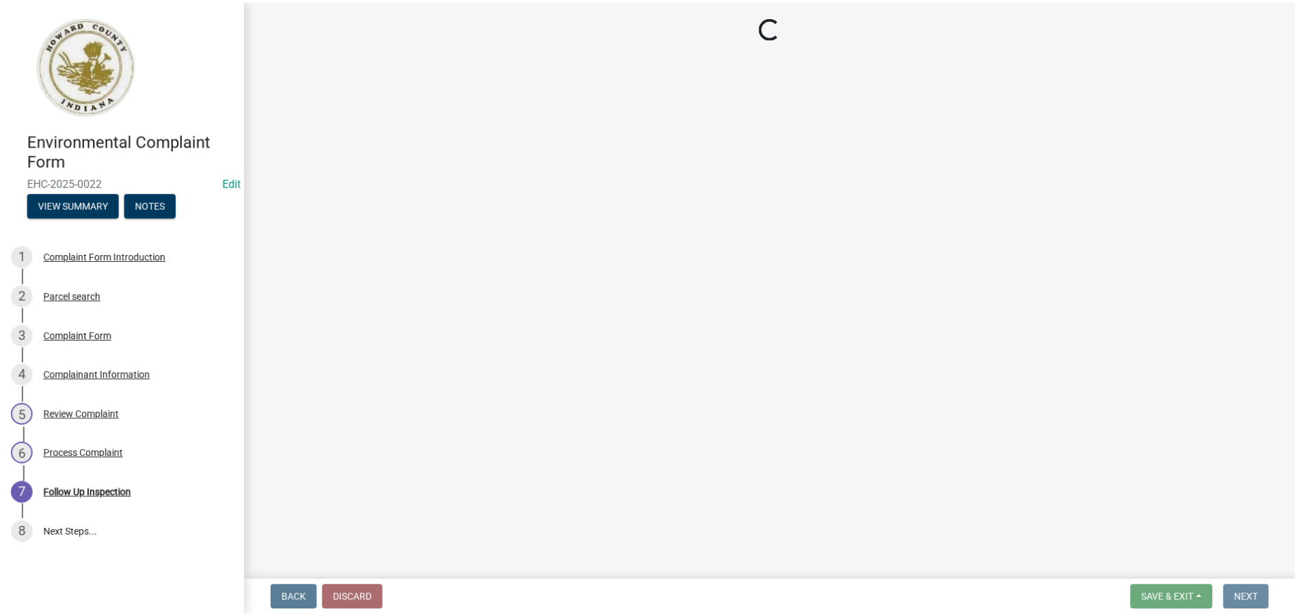
scroll to position [0, 0]
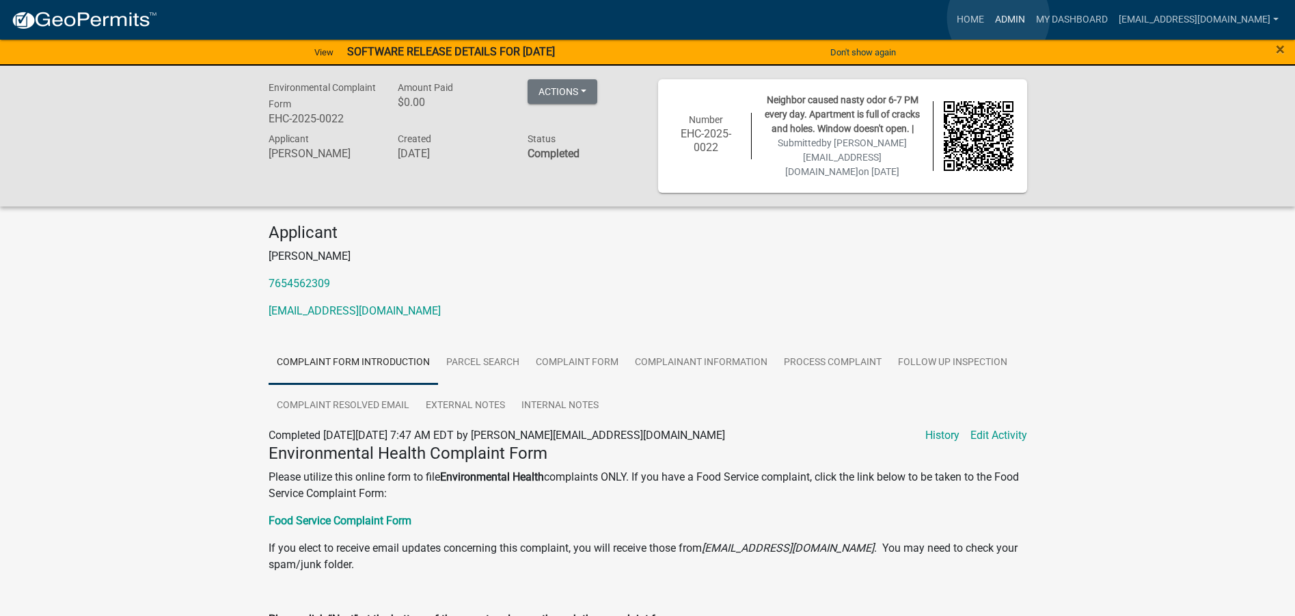
click at [998, 18] on link "Admin" at bounding box center [1009, 20] width 41 height 26
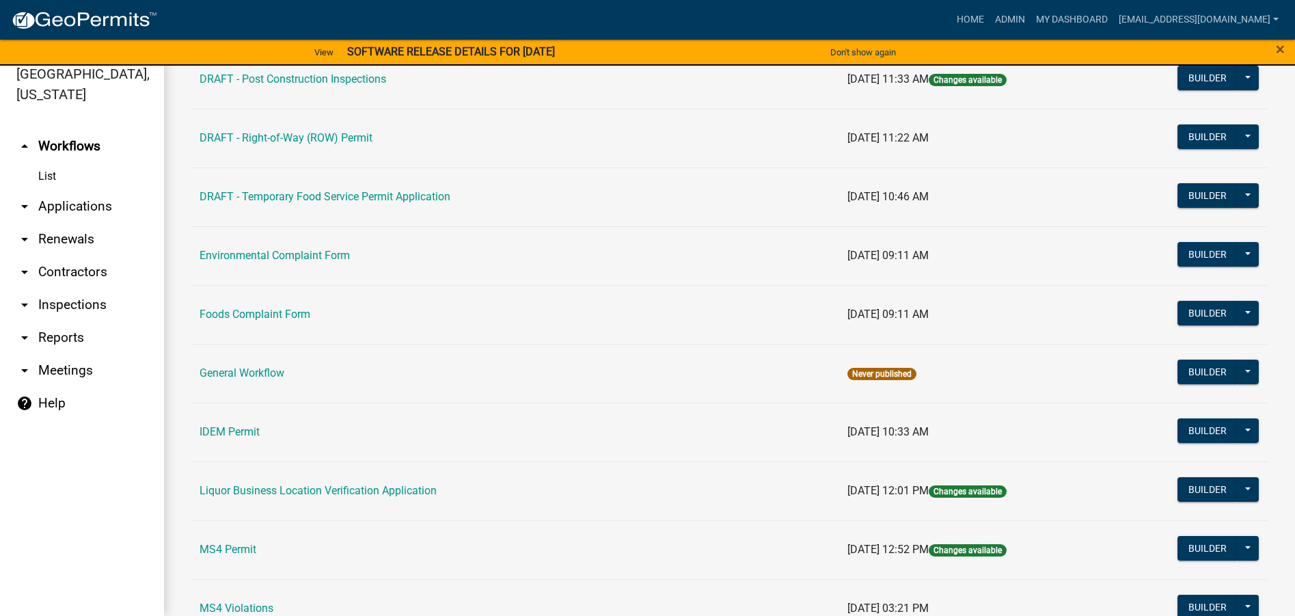
scroll to position [659, 0]
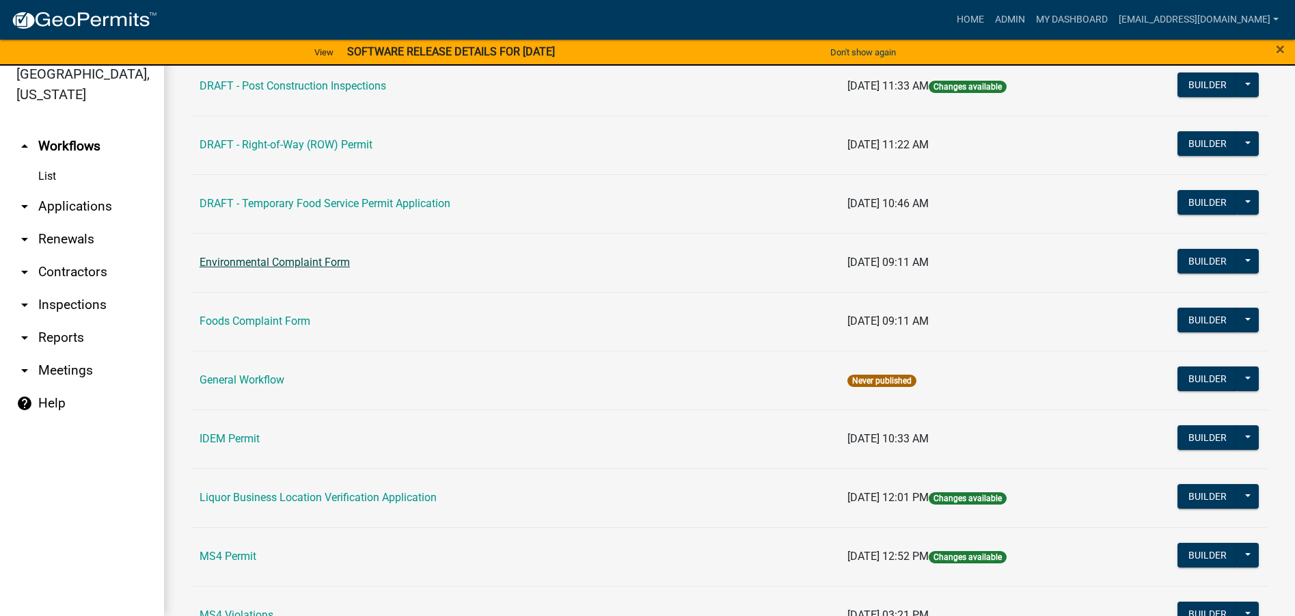
click at [305, 262] on link "Environmental Complaint Form" at bounding box center [274, 262] width 150 height 13
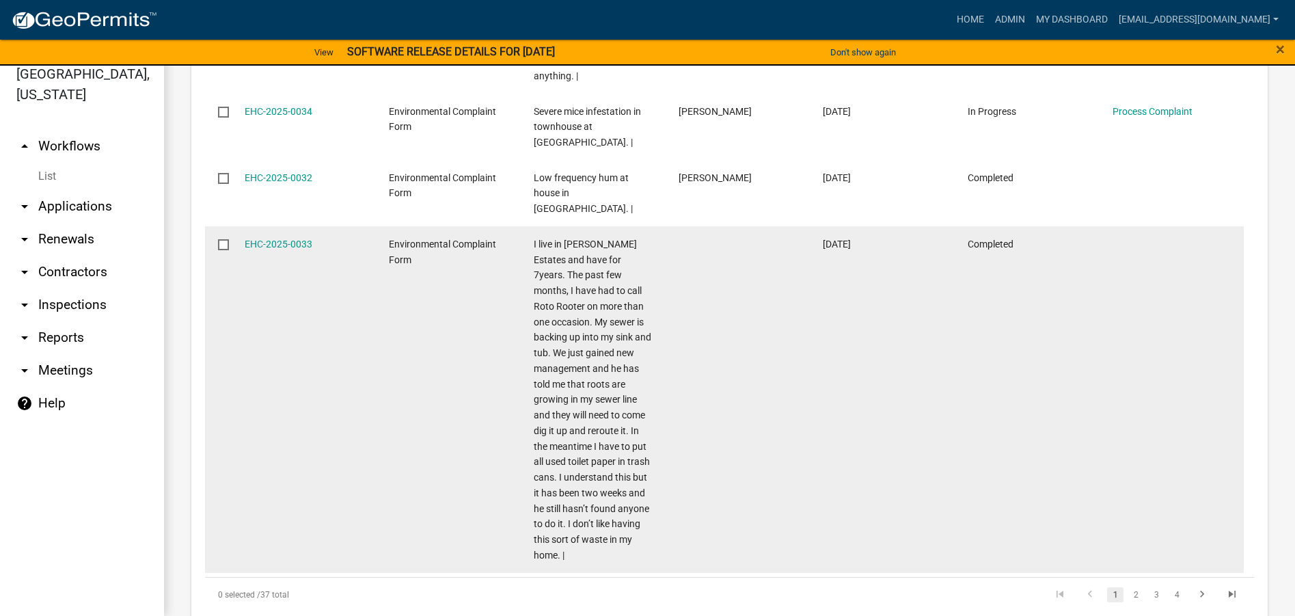
scroll to position [1628, 0]
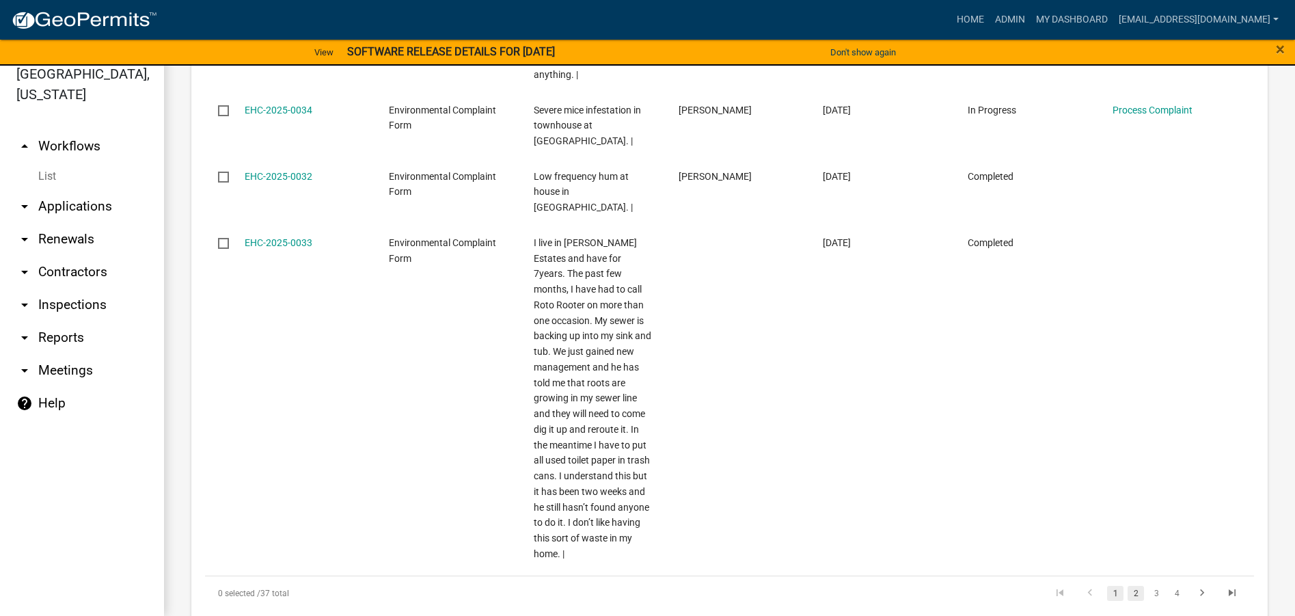
click at [1127, 585] on link "2" at bounding box center [1135, 592] width 16 height 15
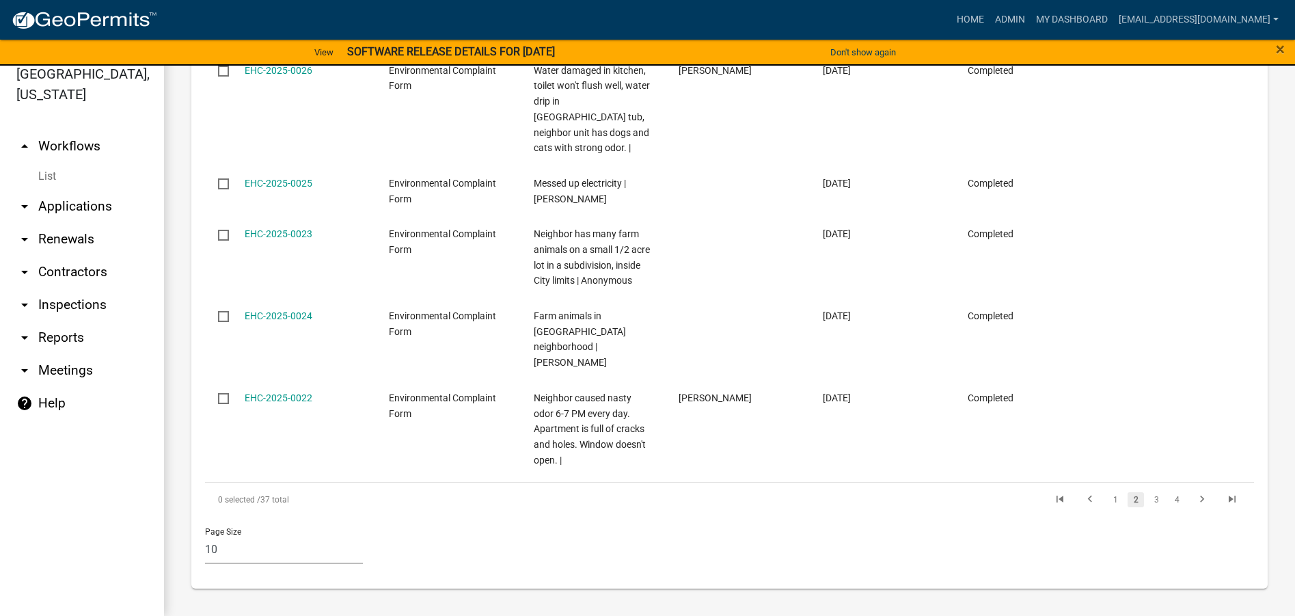
scroll to position [1193, 0]
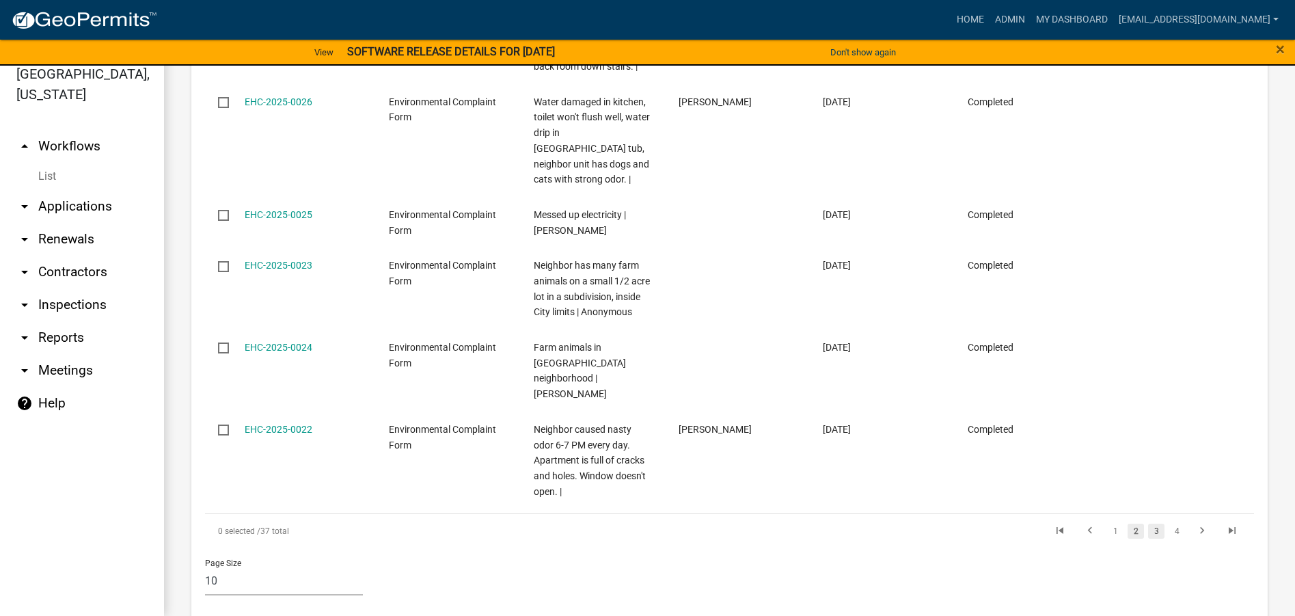
click at [1148, 523] on link "3" at bounding box center [1156, 530] width 16 height 15
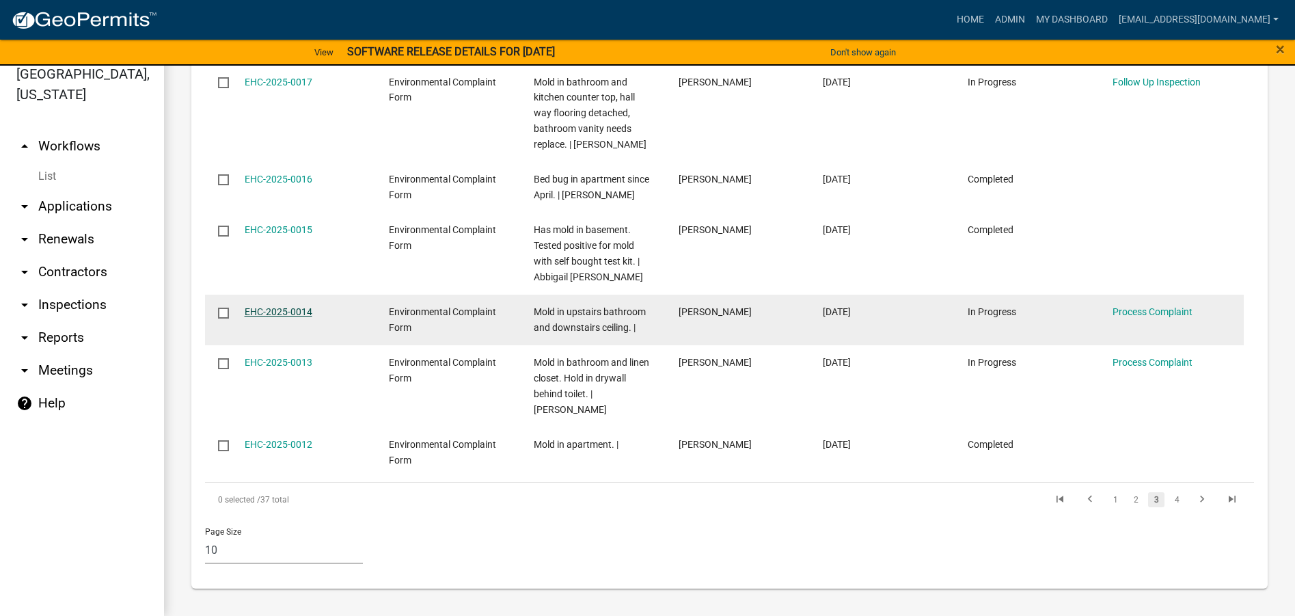
click at [274, 309] on link "EHC-2025-0014" at bounding box center [279, 311] width 68 height 11
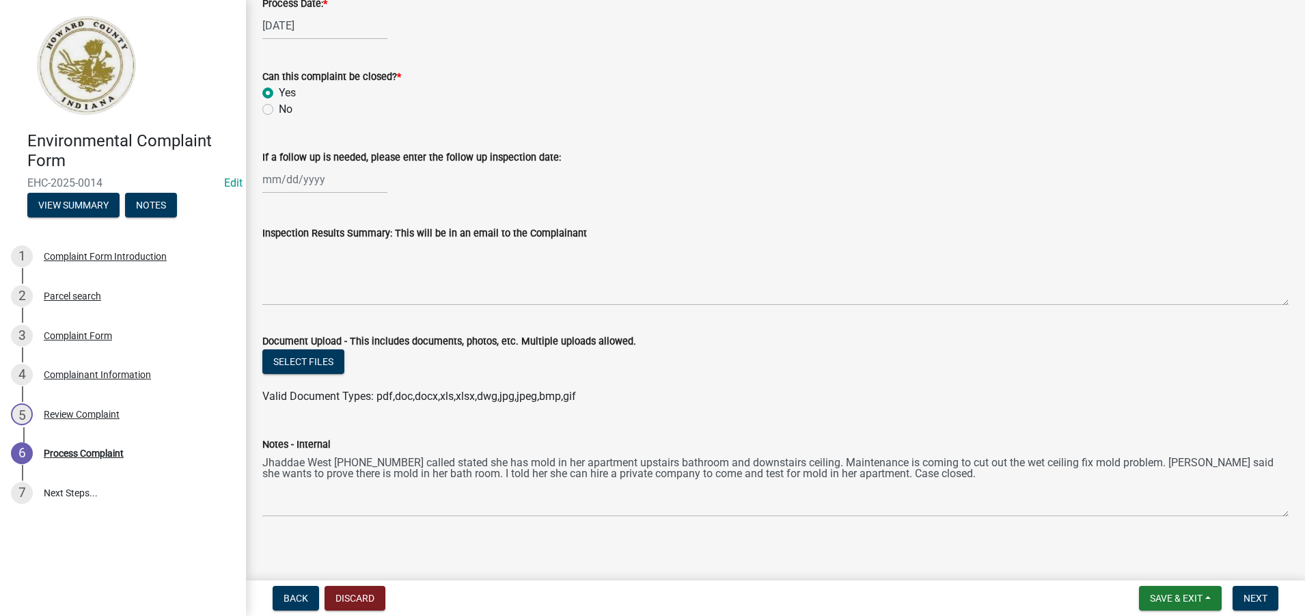
scroll to position [664, 0]
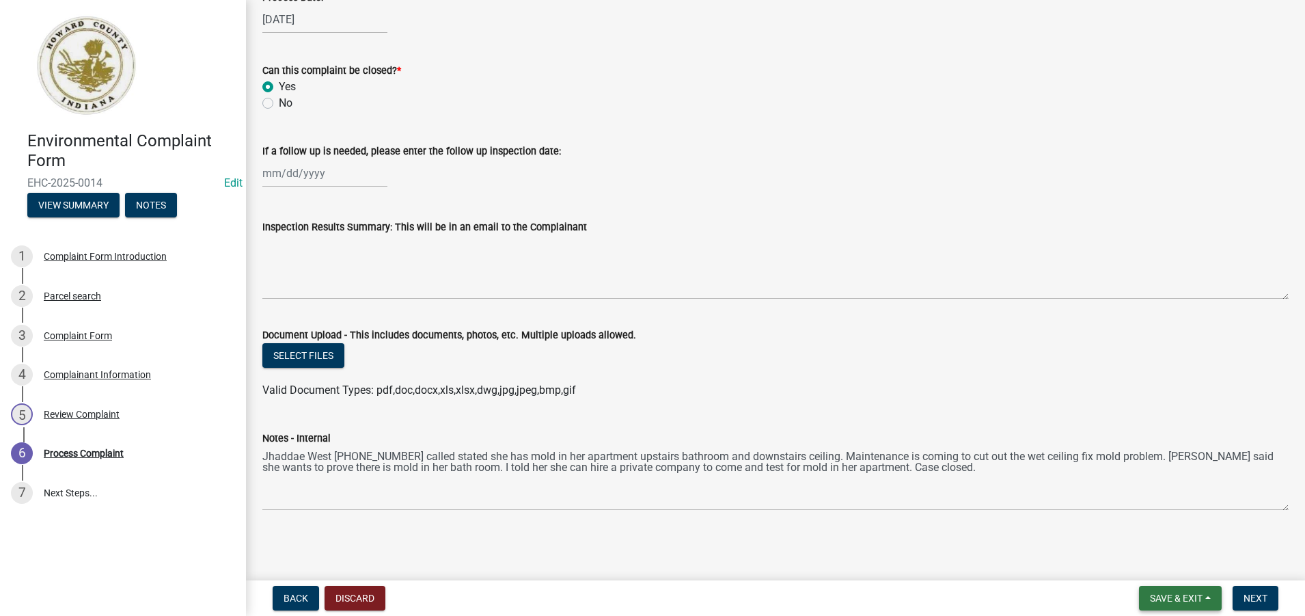
click at [1174, 594] on span "Save & Exit" at bounding box center [1176, 597] width 53 height 11
click at [1172, 563] on button "Save & Exit" at bounding box center [1166, 562] width 109 height 33
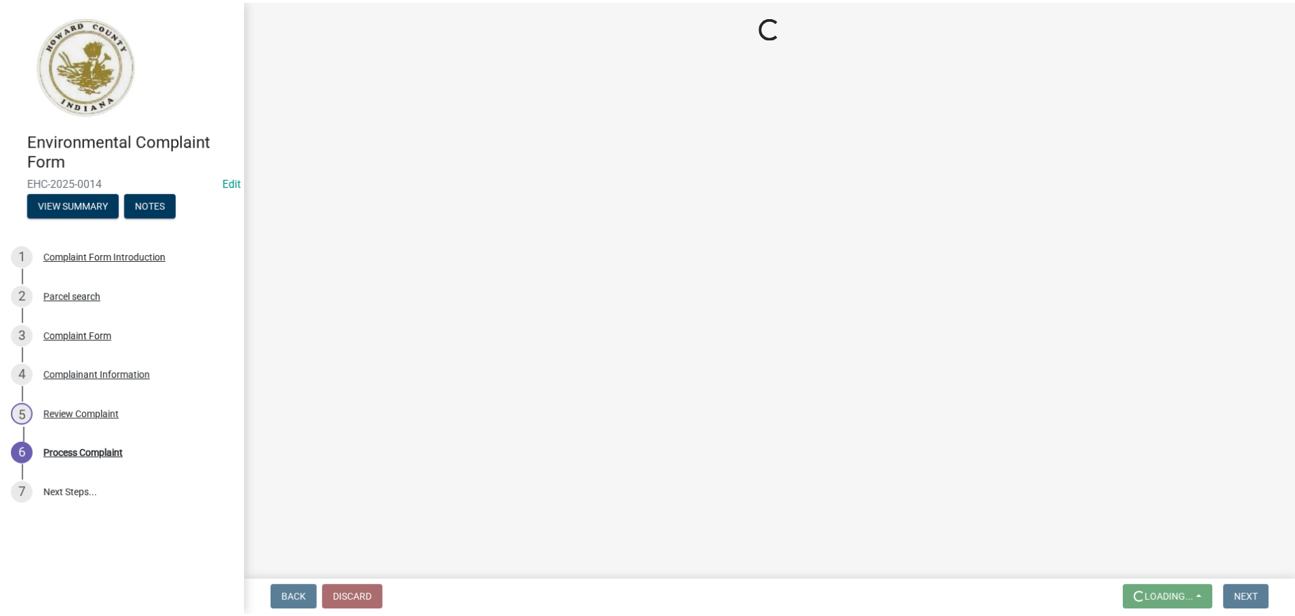
scroll to position [0, 0]
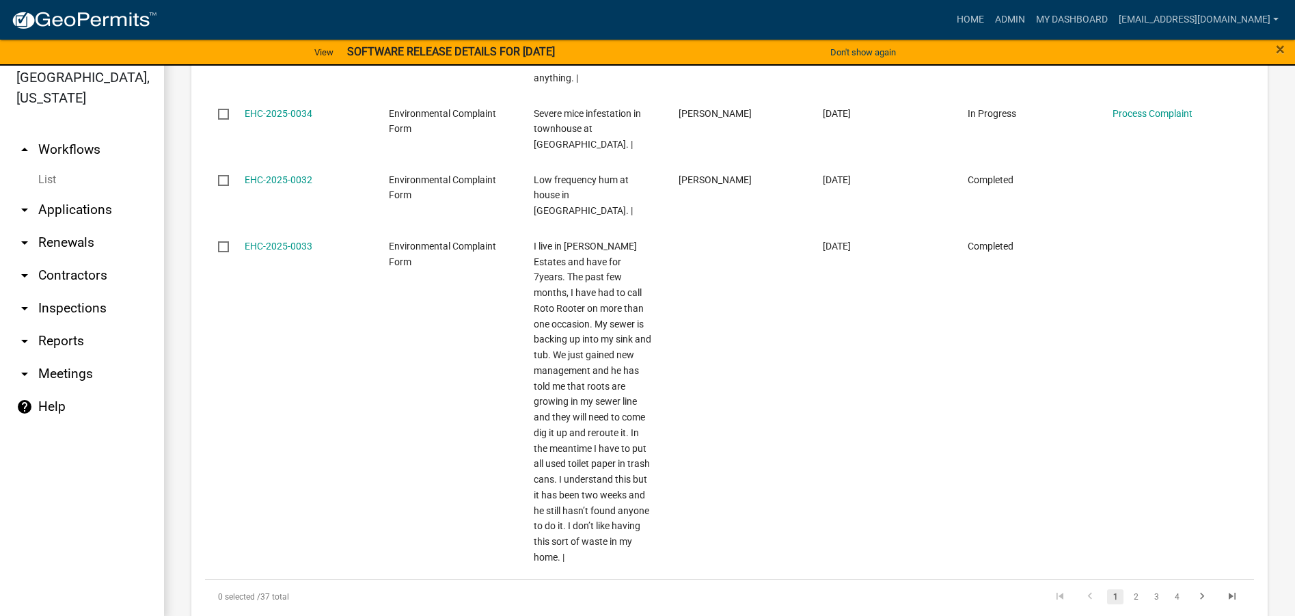
scroll to position [16, 0]
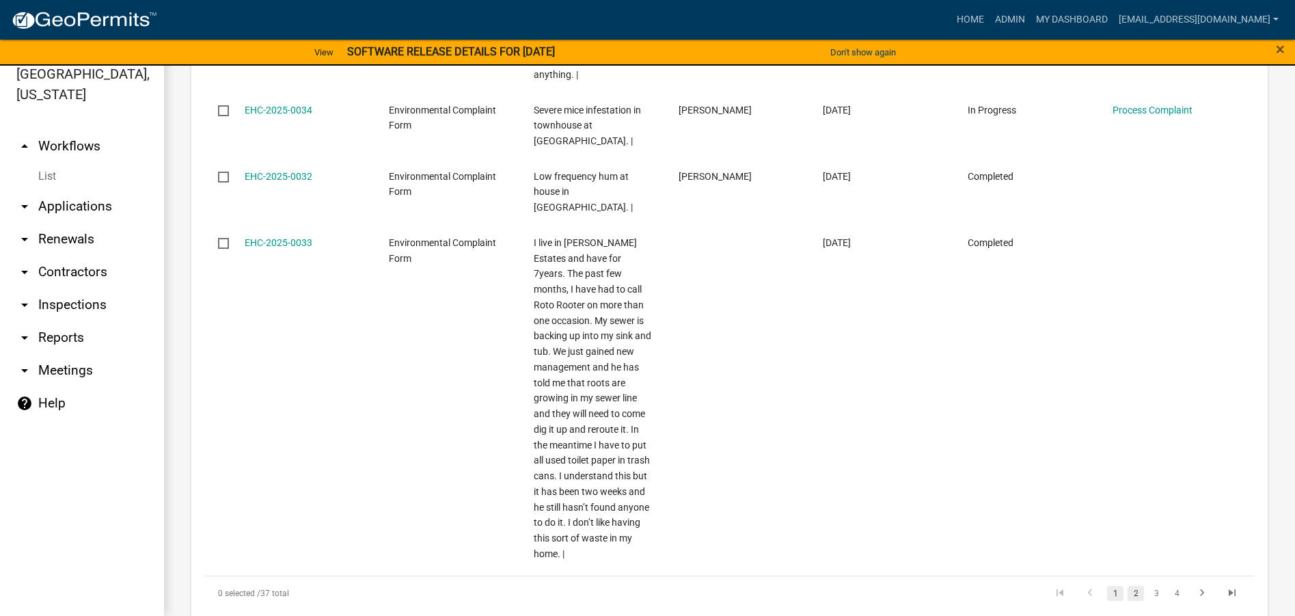
click at [1127, 585] on link "2" at bounding box center [1135, 592] width 16 height 15
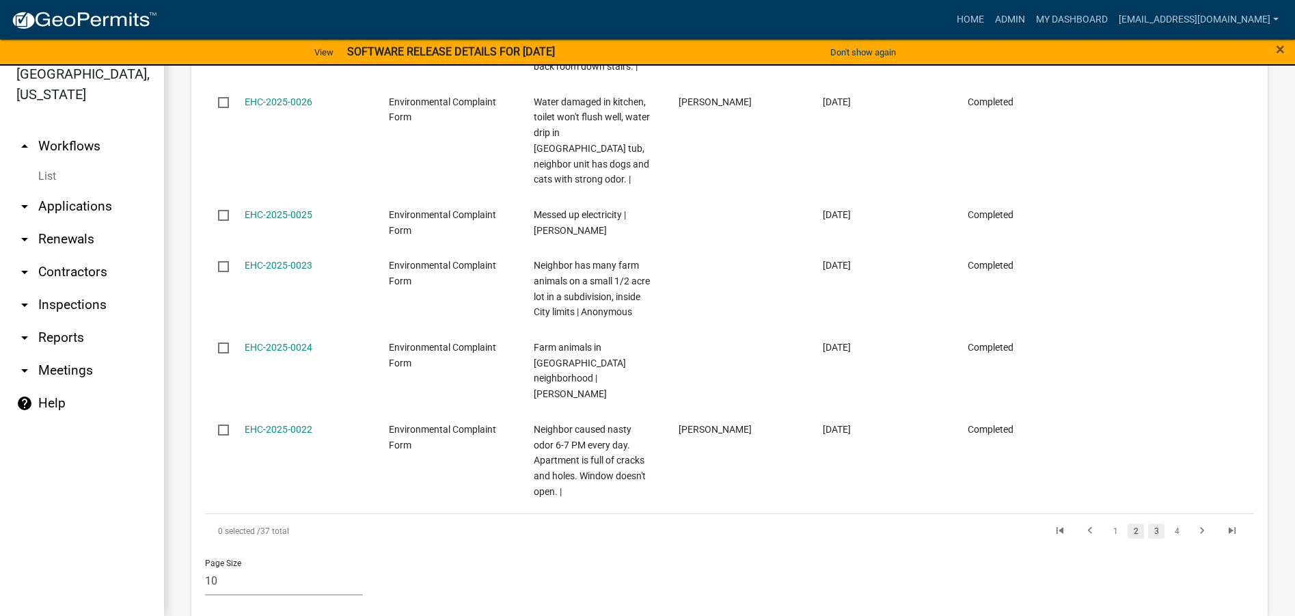
click at [1148, 523] on link "3" at bounding box center [1156, 530] width 16 height 15
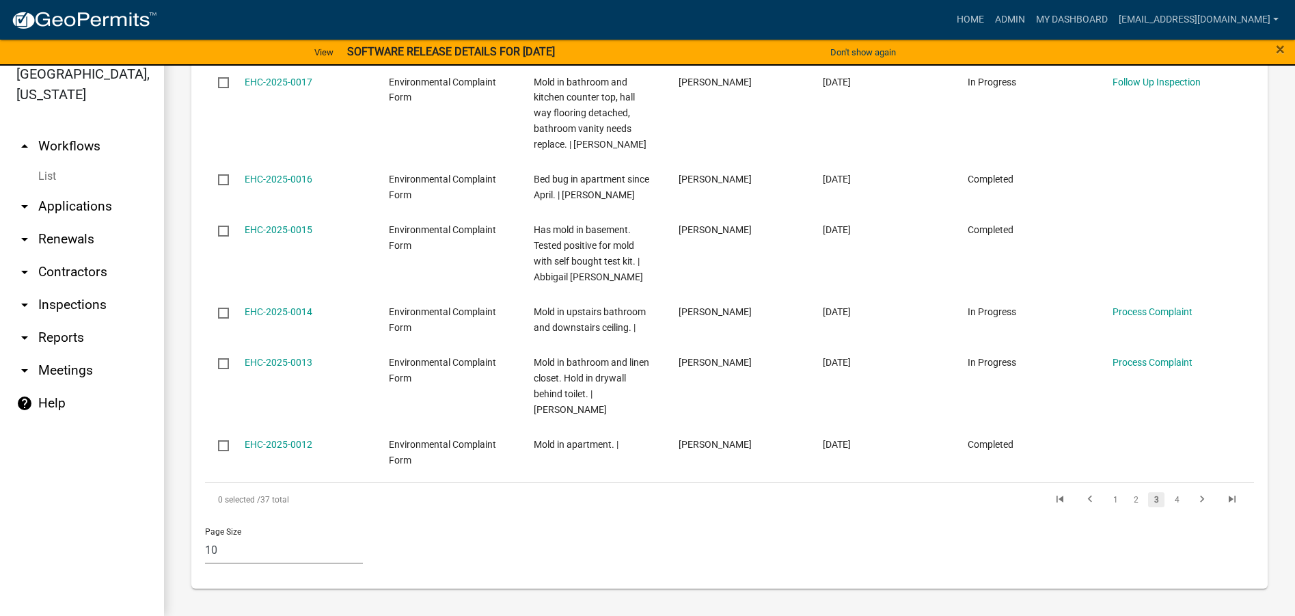
scroll to position [960, 0]
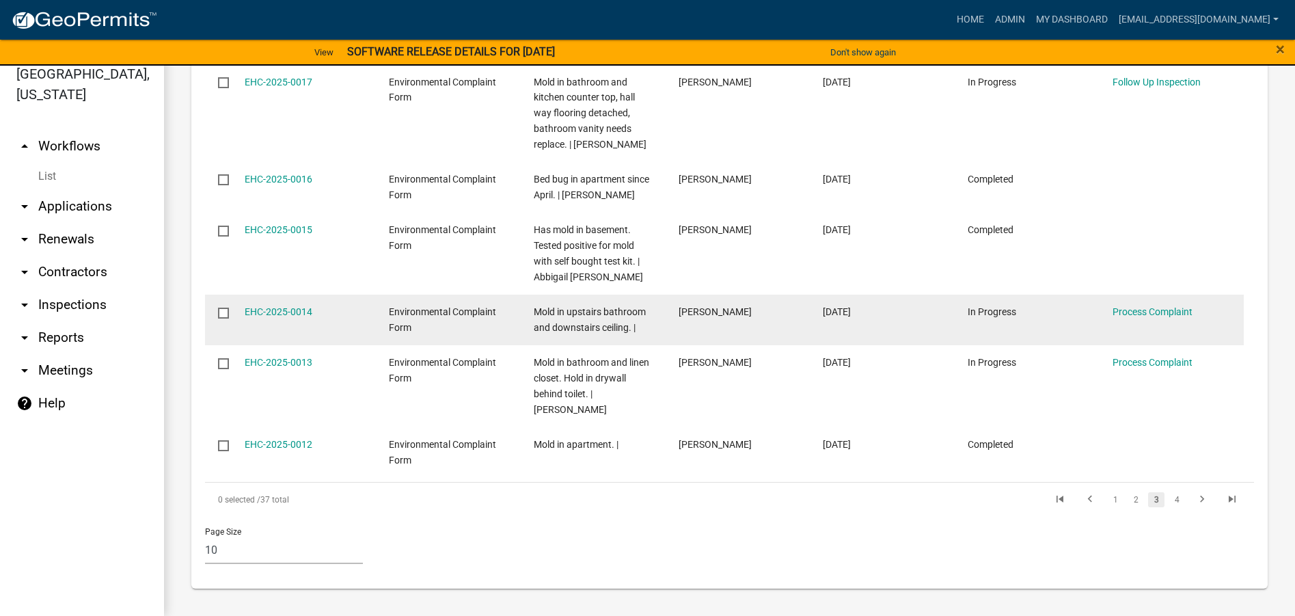
click at [598, 324] on span "Mold in upstairs bathroom and downstairs ceiling. |" at bounding box center [590, 319] width 112 height 27
click at [294, 311] on link "EHC-2025-0014" at bounding box center [279, 311] width 68 height 11
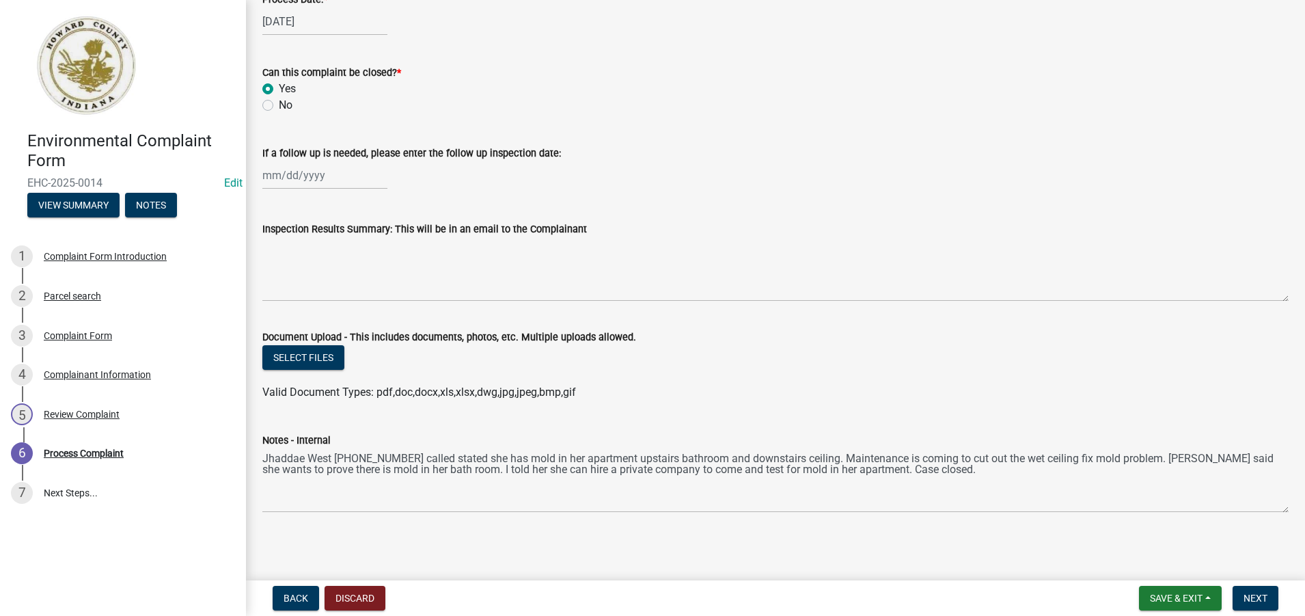
scroll to position [664, 0]
click at [1250, 600] on span "Next" at bounding box center [1255, 597] width 24 height 11
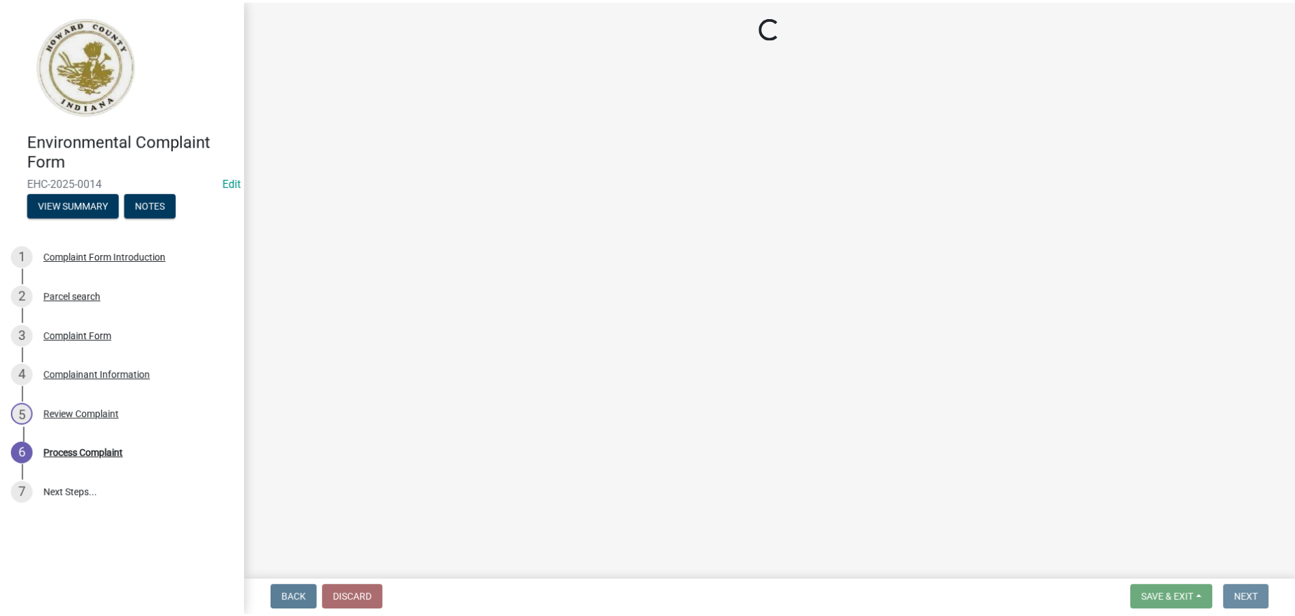
scroll to position [0, 0]
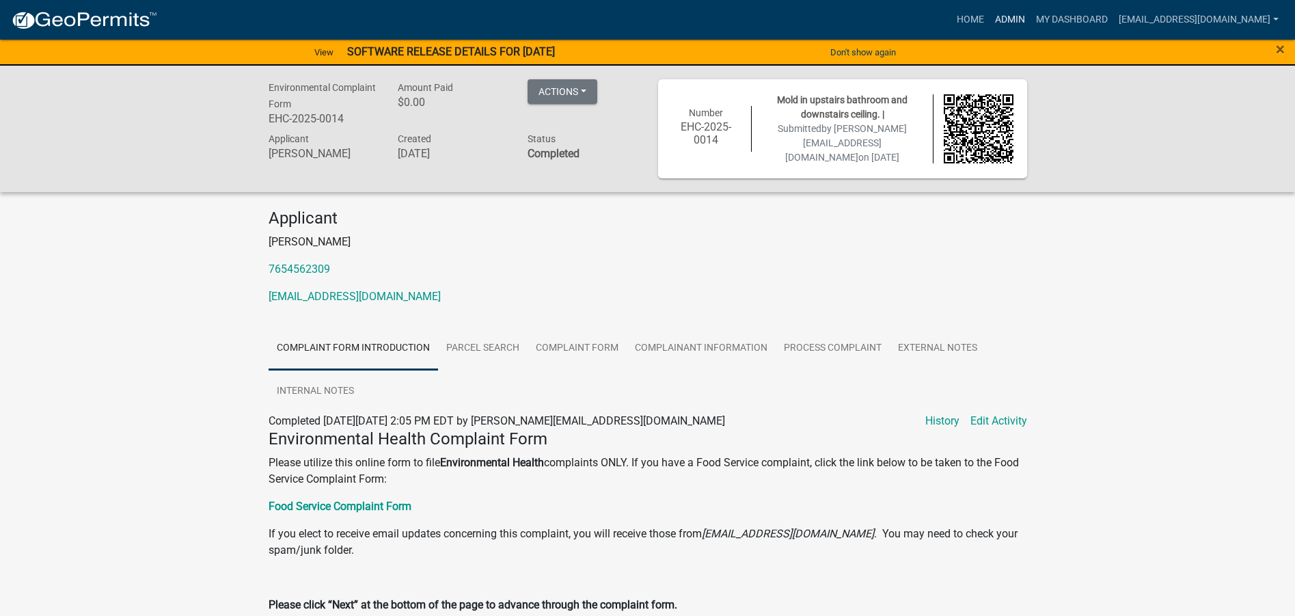
click at [989, 18] on link "Admin" at bounding box center [1009, 20] width 41 height 26
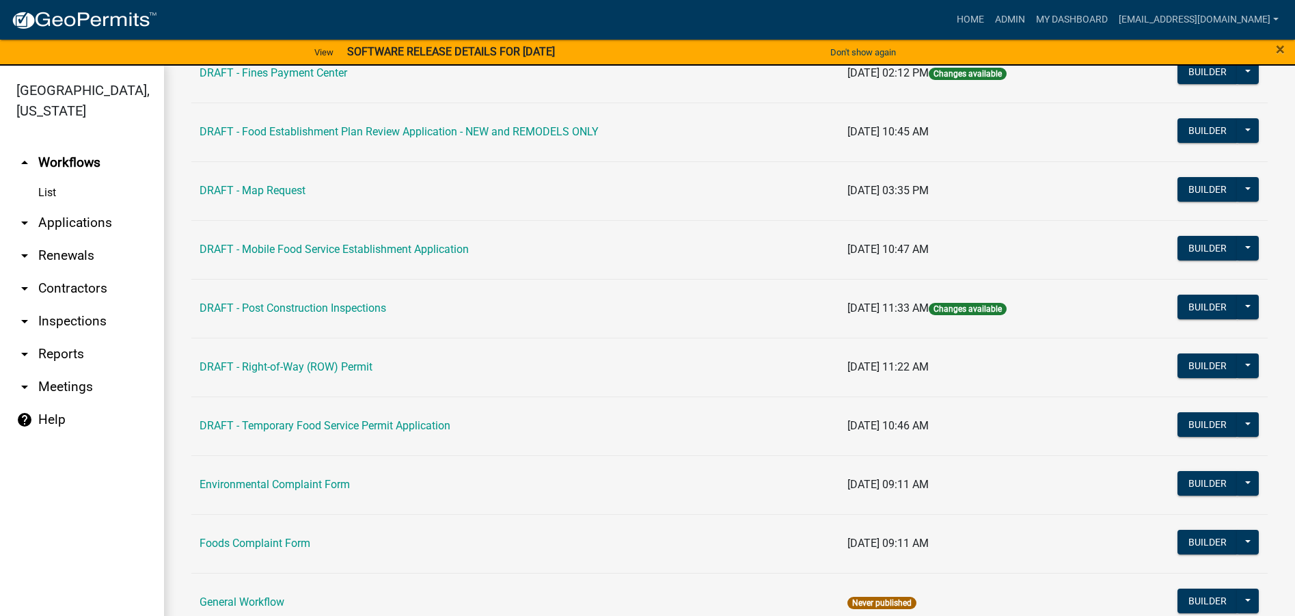
scroll to position [615, 0]
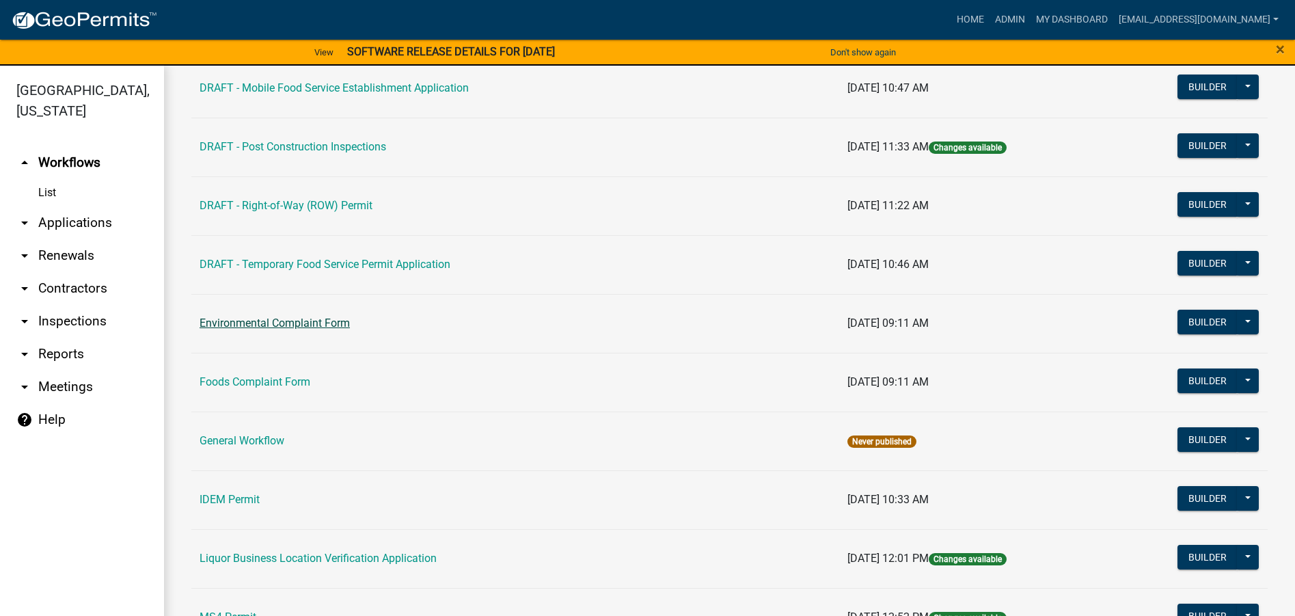
click at [342, 320] on link "Environmental Complaint Form" at bounding box center [274, 322] width 150 height 13
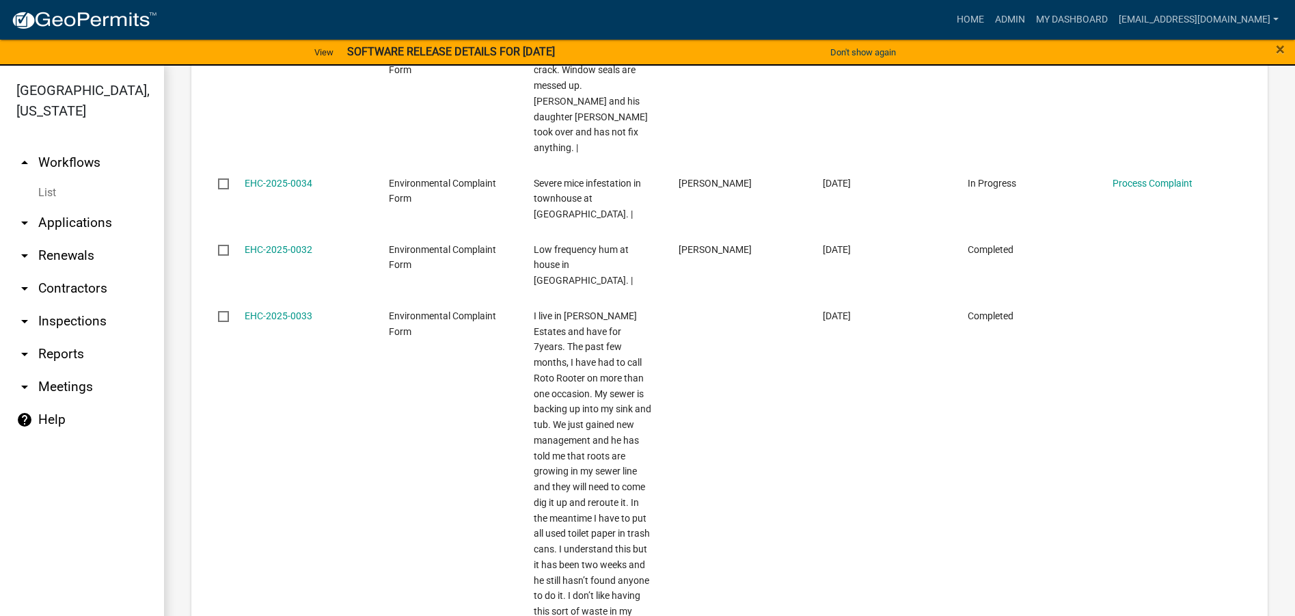
scroll to position [1628, 0]
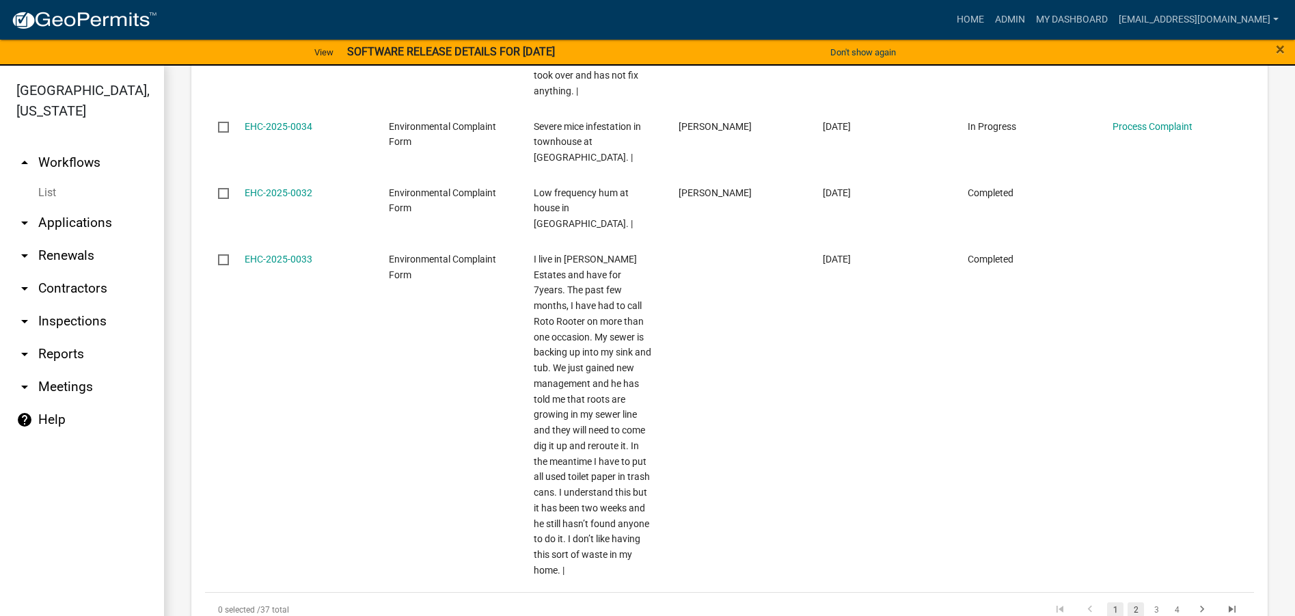
click at [1127, 602] on link "2" at bounding box center [1135, 609] width 16 height 15
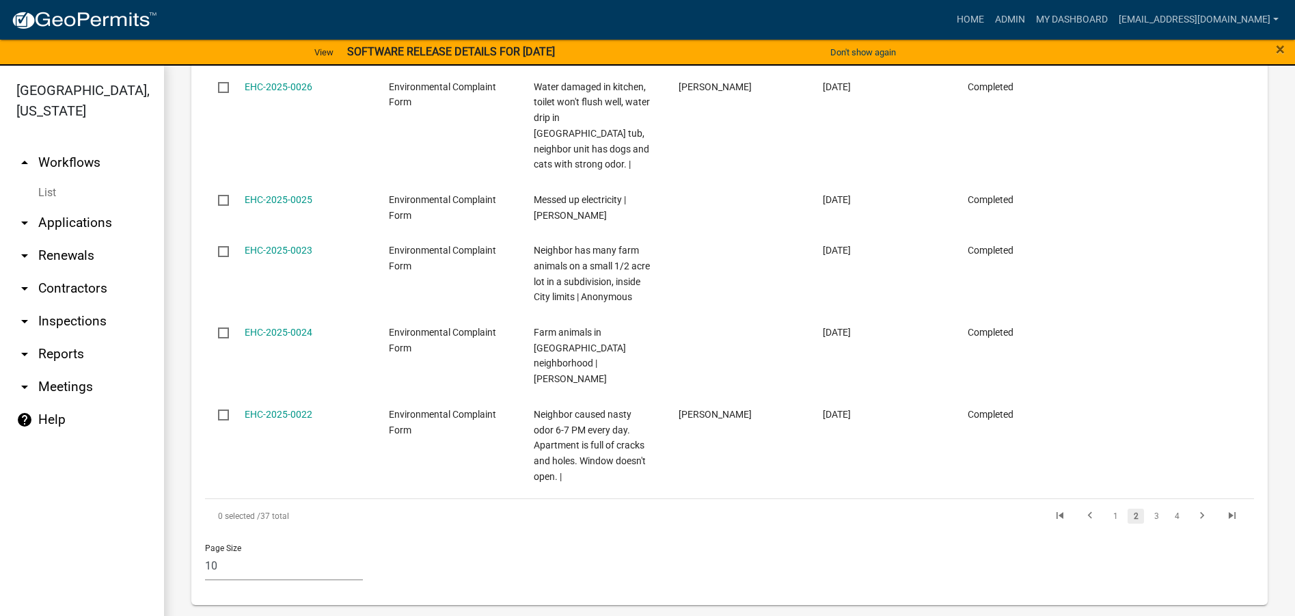
scroll to position [1193, 0]
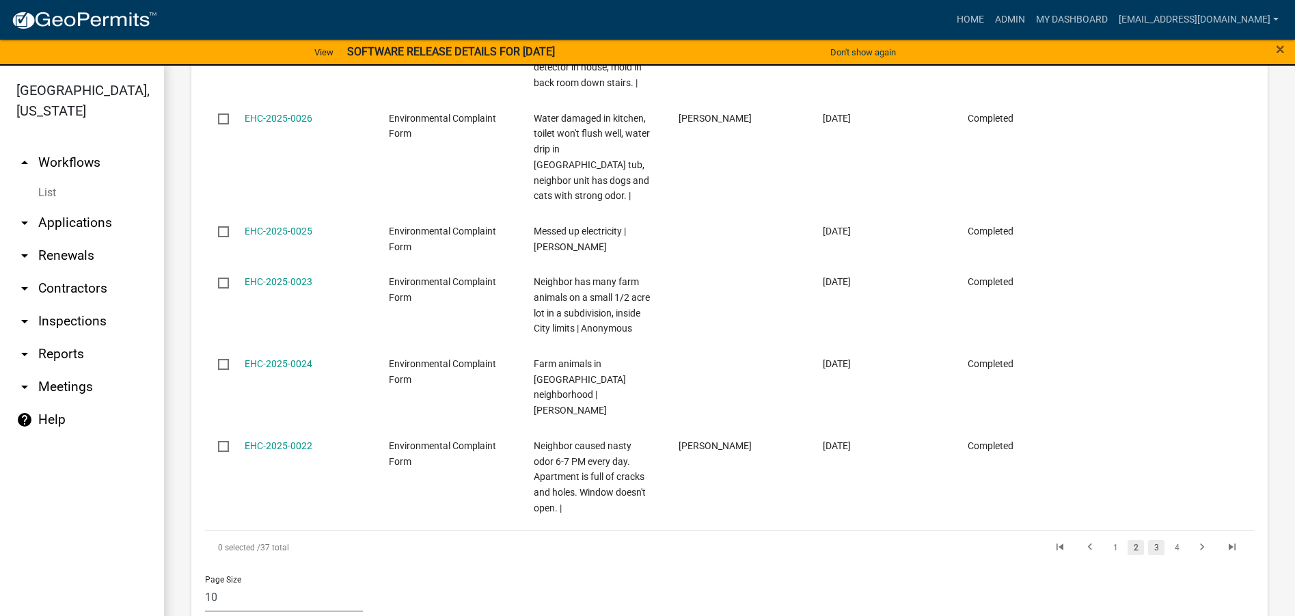
click at [1148, 540] on link "3" at bounding box center [1156, 547] width 16 height 15
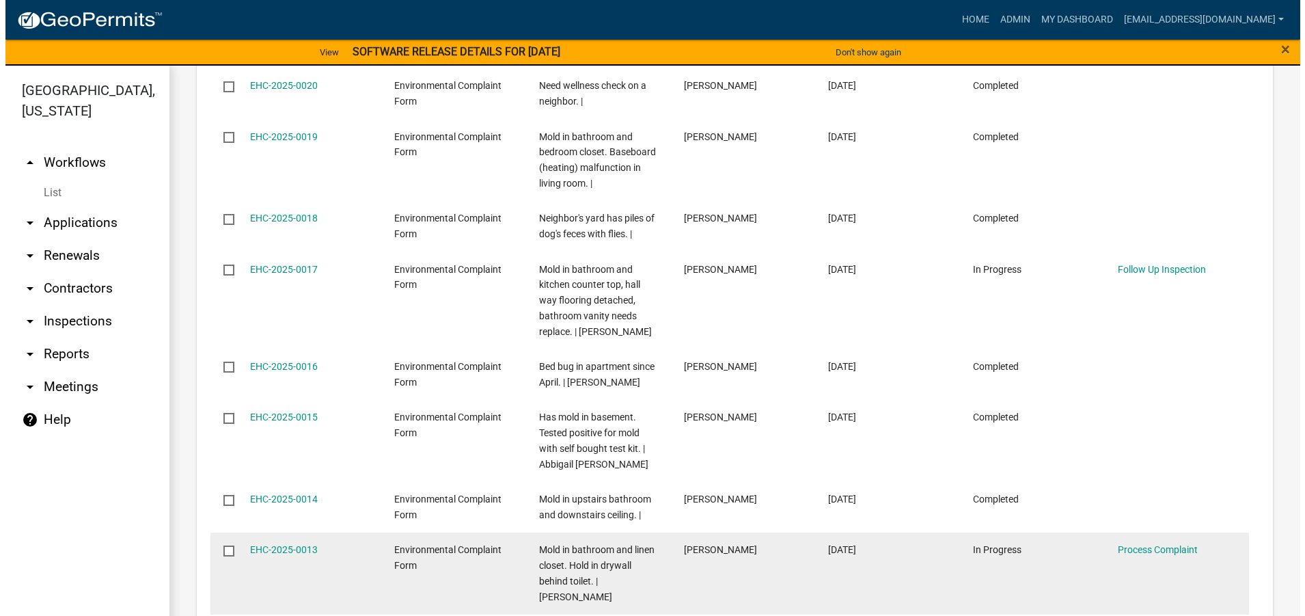
scroll to position [755, 0]
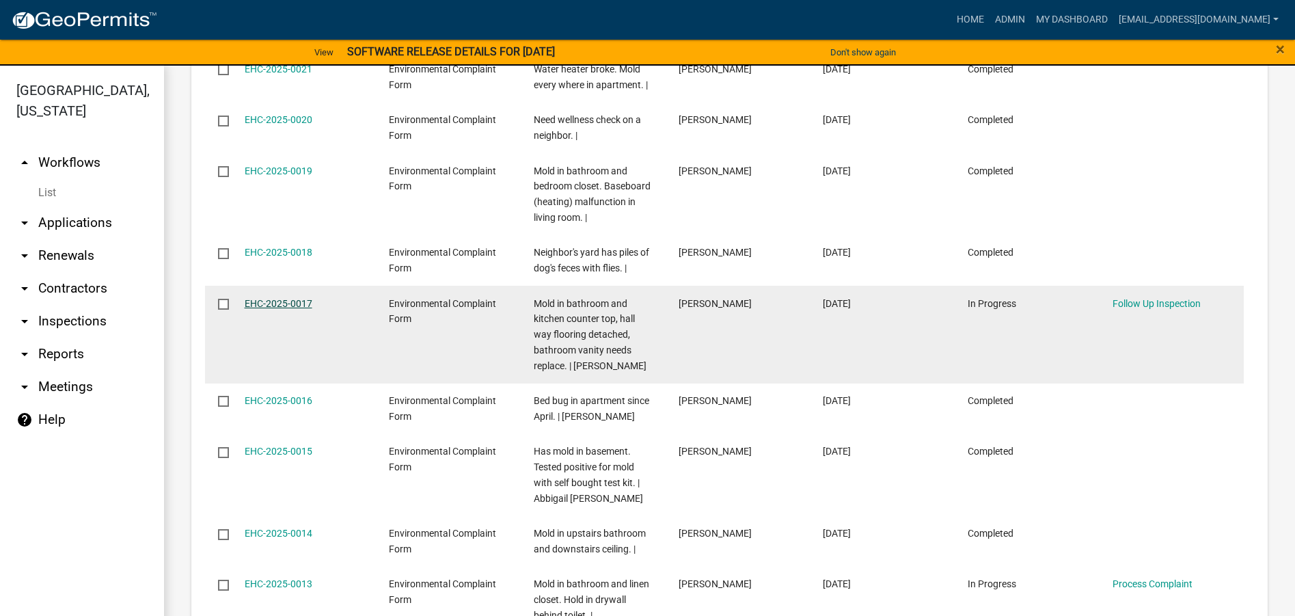
click at [267, 298] on link "EHC-2025-0017" at bounding box center [279, 303] width 68 height 11
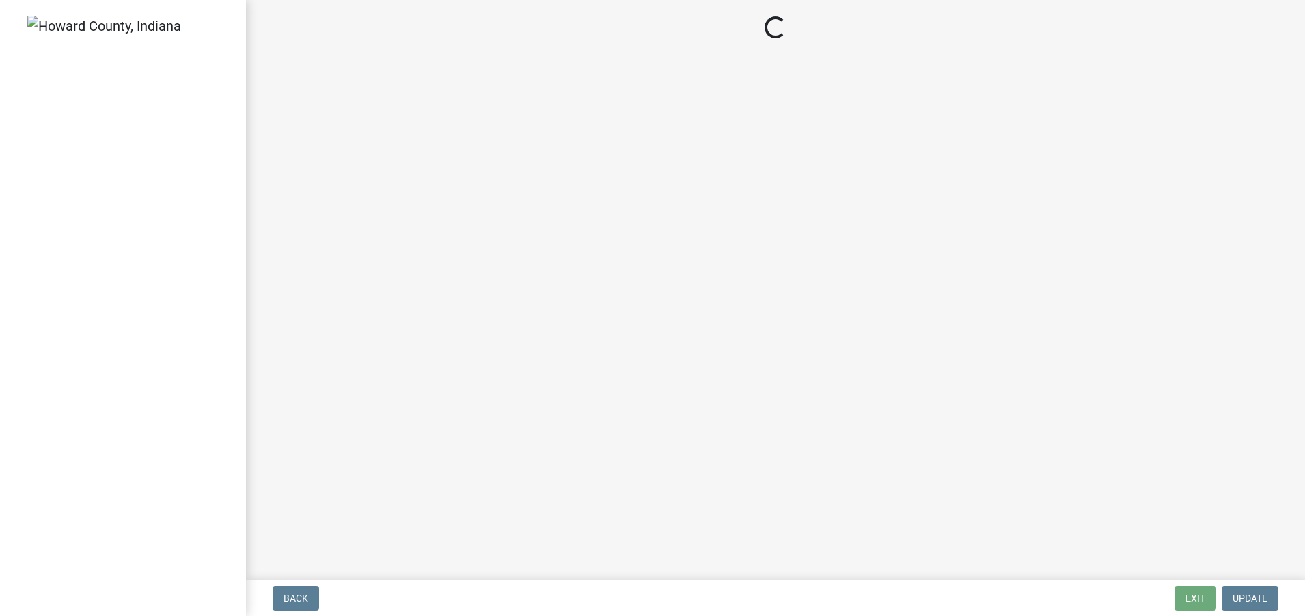
select select "27560442-e6ff-4b87-9ac8-a6e029971116"
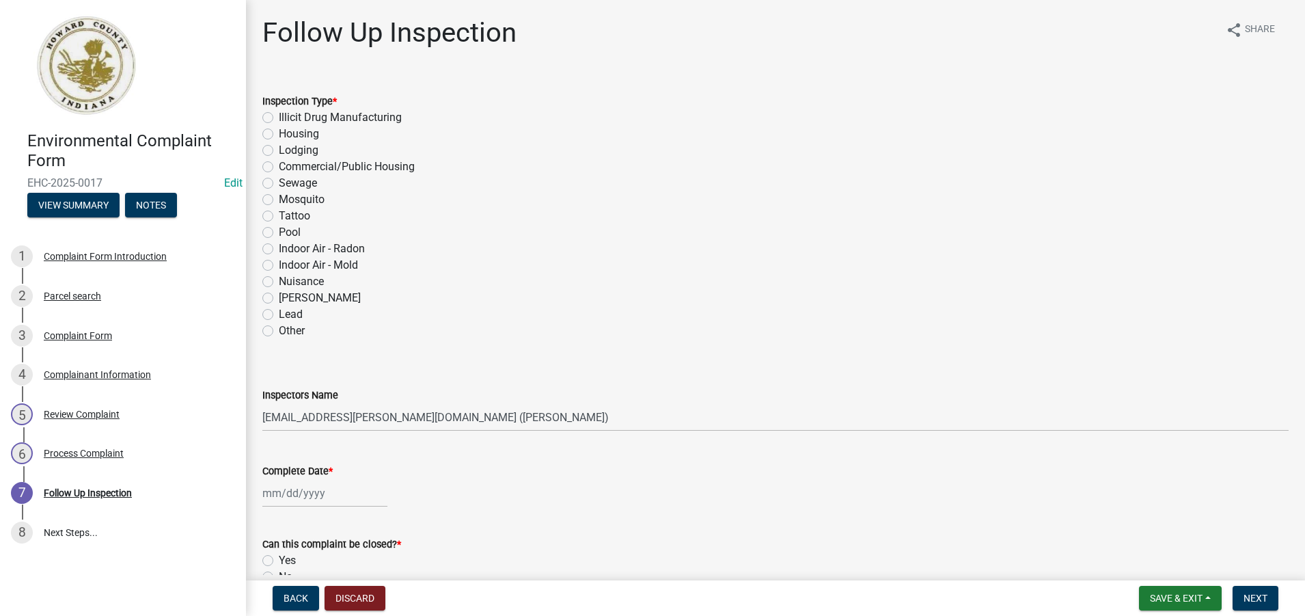
click at [279, 132] on label "Housing" at bounding box center [299, 134] width 40 height 16
click at [279, 132] on input "Housing" at bounding box center [283, 130] width 9 height 9
radio input "true"
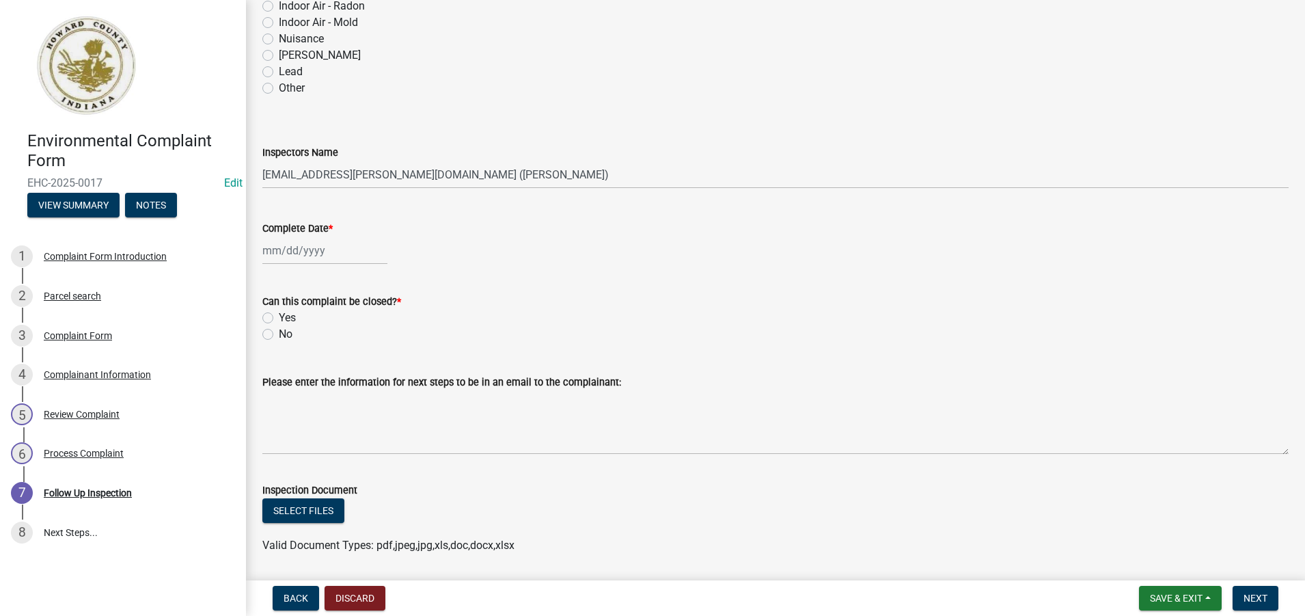
scroll to position [273, 0]
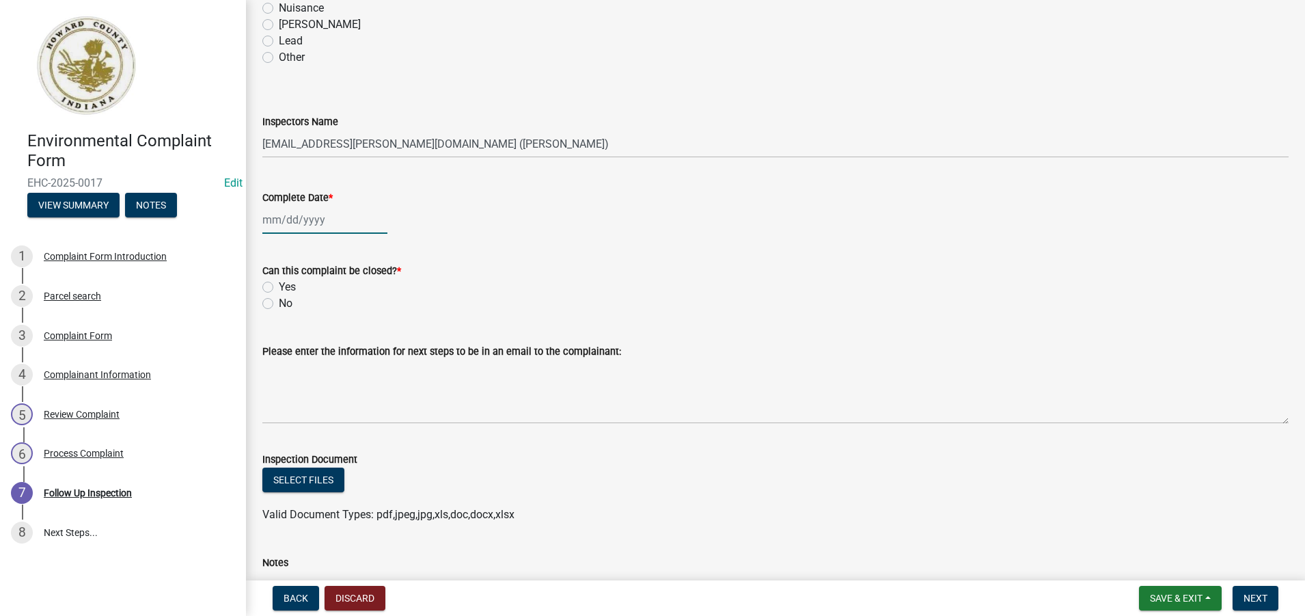
click at [314, 222] on div at bounding box center [324, 220] width 125 height 28
select select "9"
select select "2025"
click at [320, 314] on div "10" at bounding box center [320, 314] width 22 height 22
type input "[DATE]"
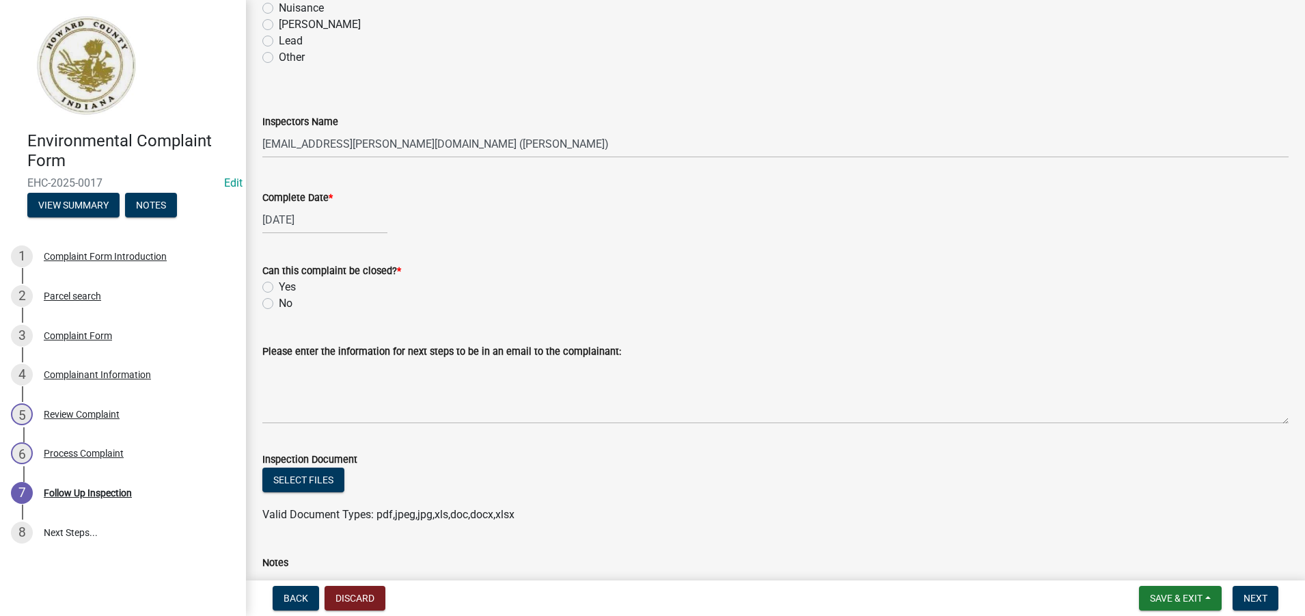
click at [279, 285] on label "Yes" at bounding box center [287, 287] width 17 height 16
click at [279, 285] on input "Yes" at bounding box center [283, 283] width 9 height 9
radio input "true"
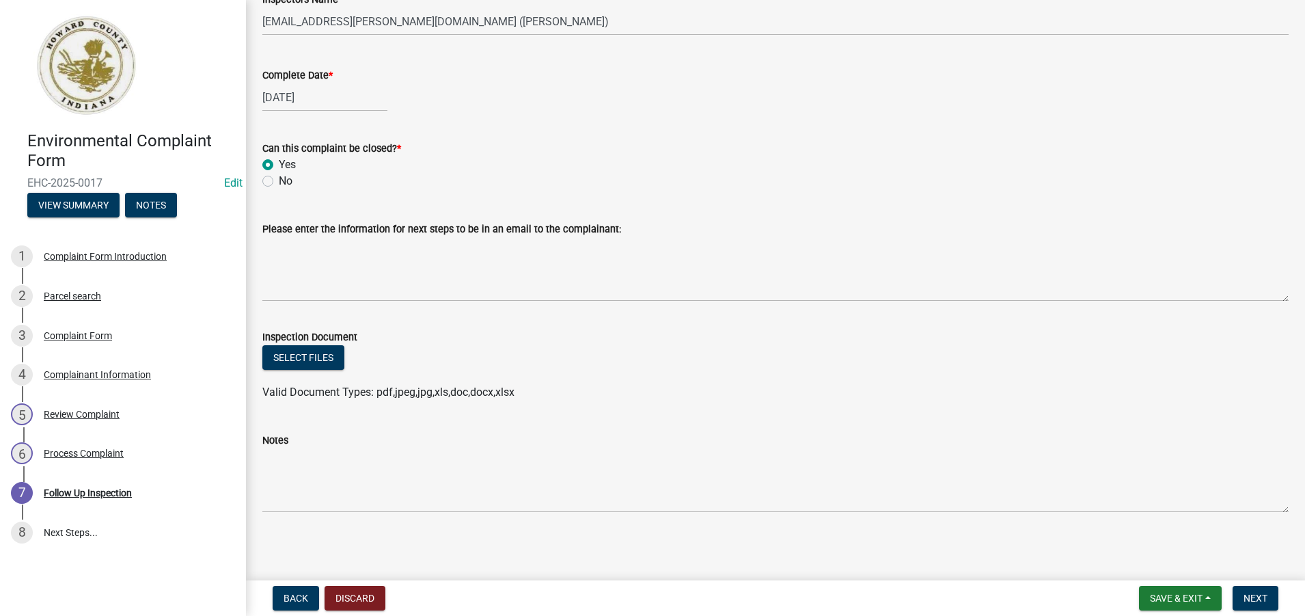
scroll to position [398, 0]
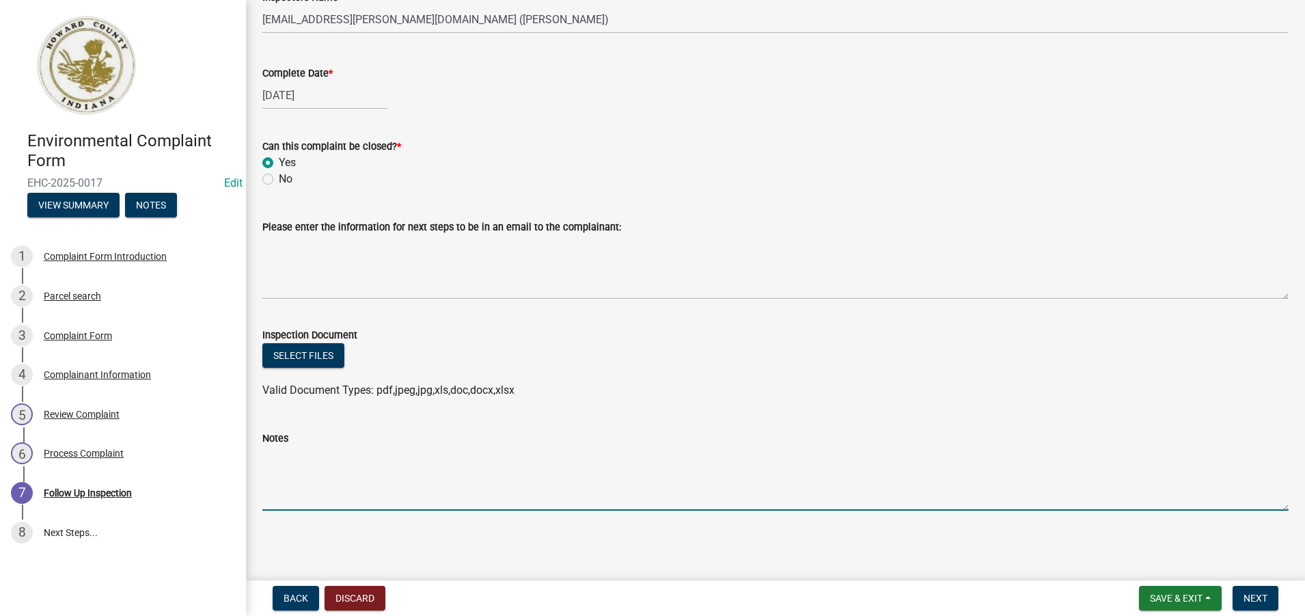
click at [282, 459] on textarea "Notes" at bounding box center [775, 478] width 1026 height 64
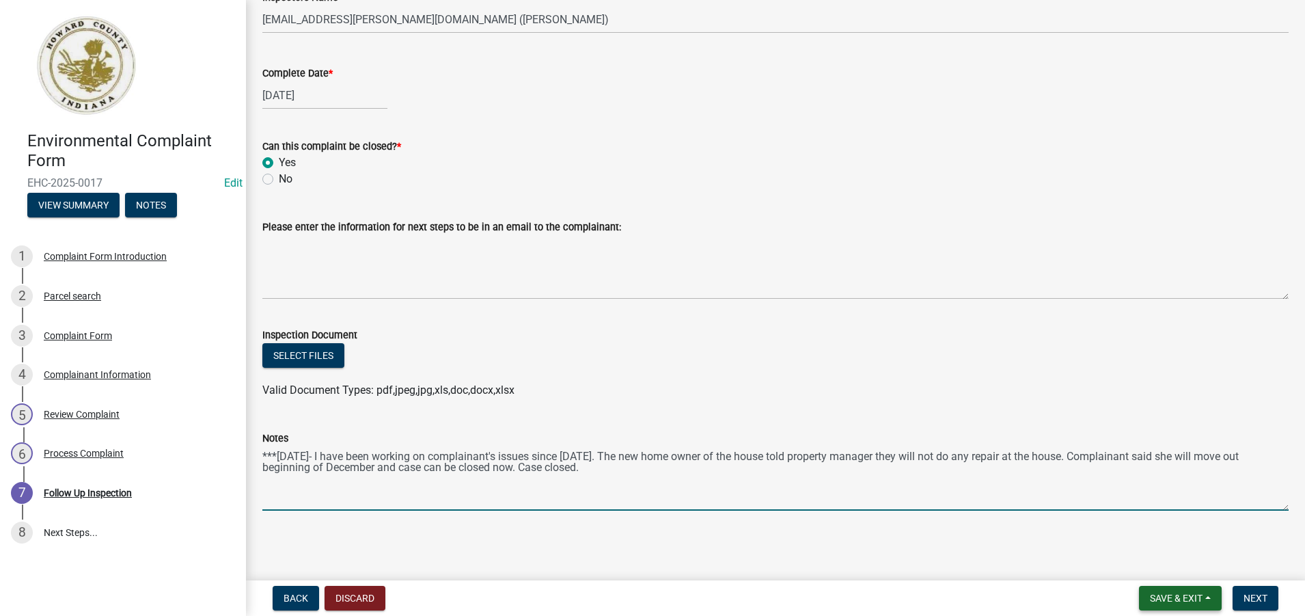
type textarea "***[DATE]- I have been working on complainant's issues since [DATE]. The new ho…"
click at [1186, 601] on span "Save & Exit" at bounding box center [1176, 597] width 53 height 11
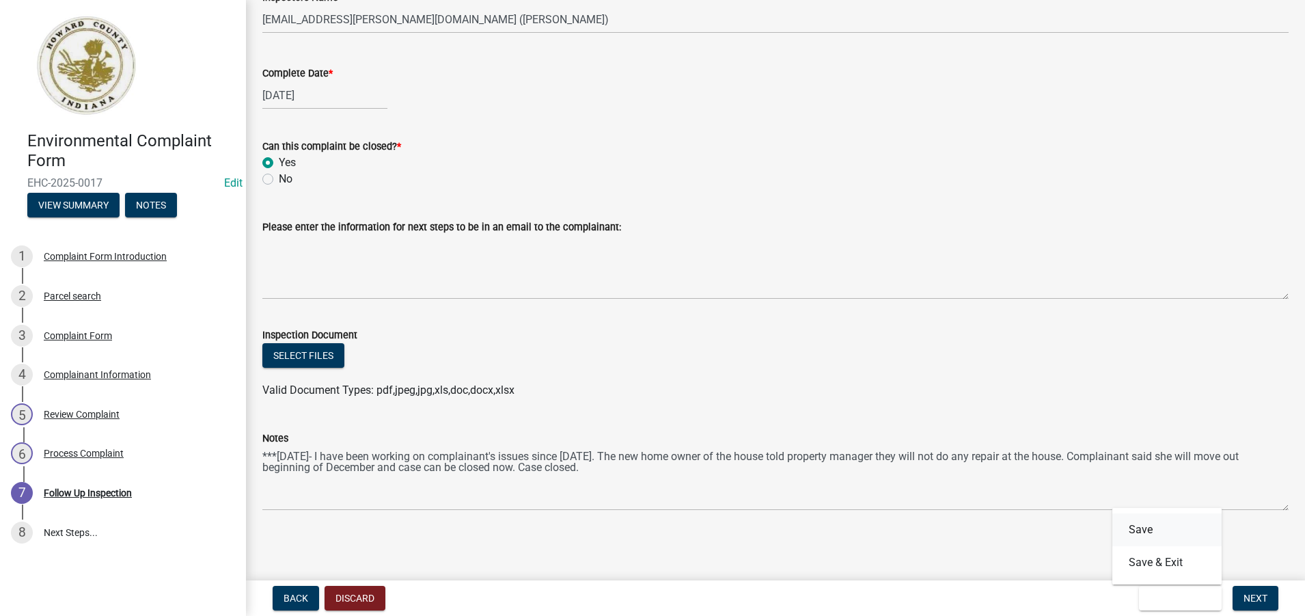
click at [1150, 526] on button "Save" at bounding box center [1166, 529] width 109 height 33
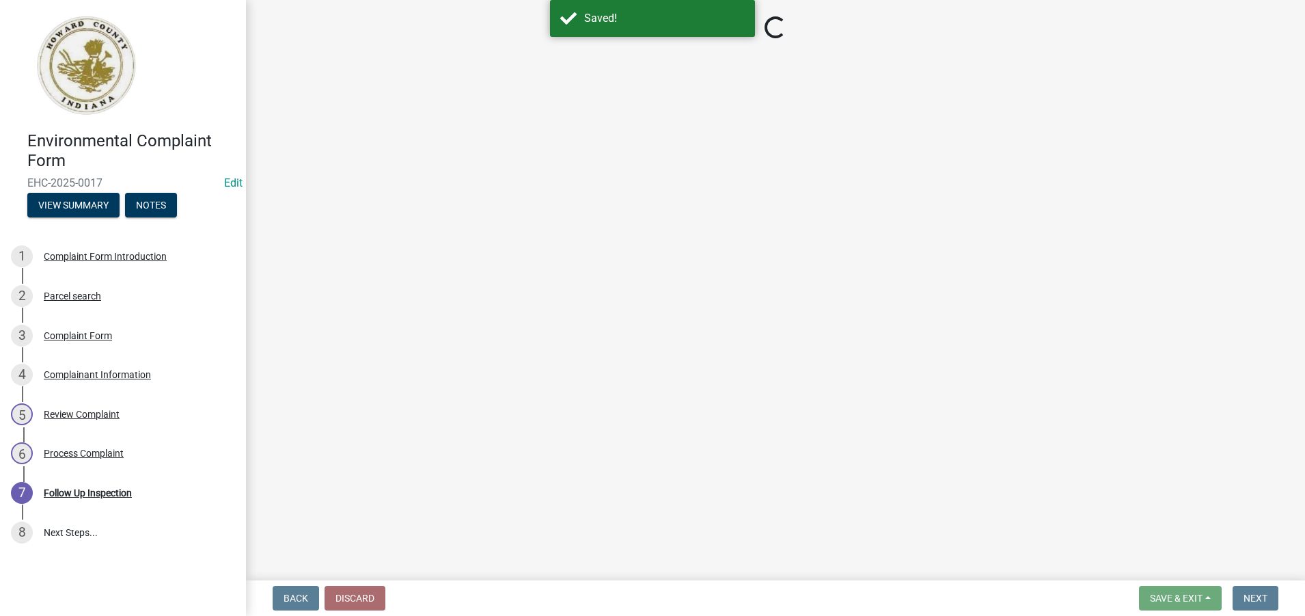
select select "27560442-e6ff-4b87-9ac8-a6e029971116"
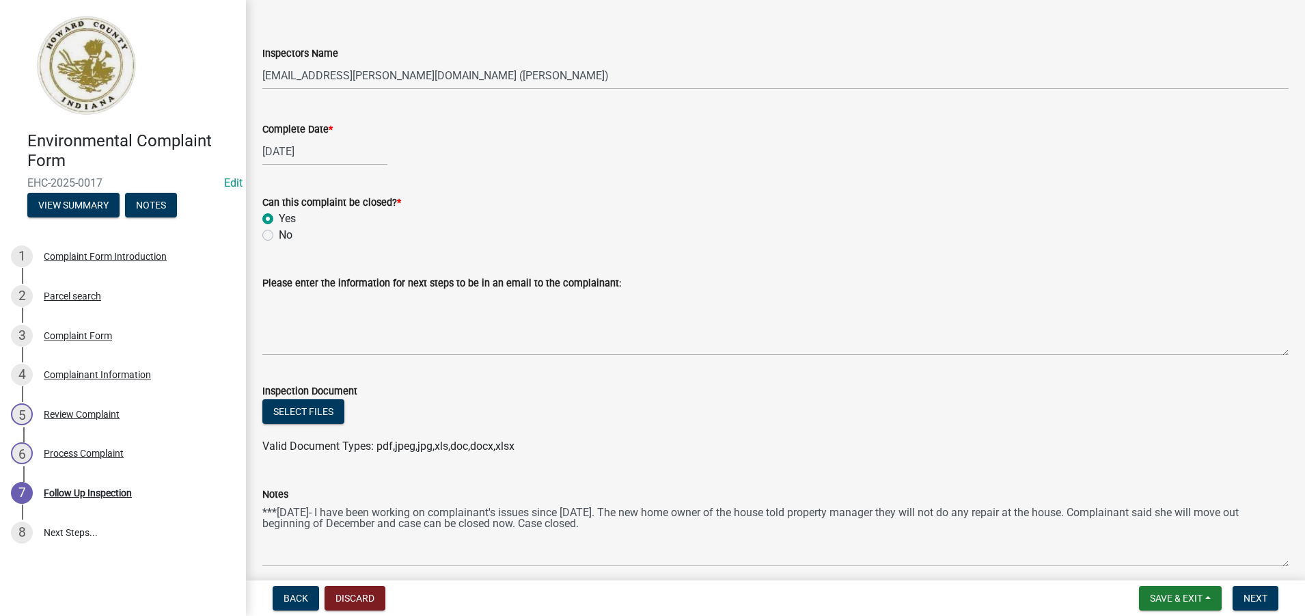
scroll to position [398, 0]
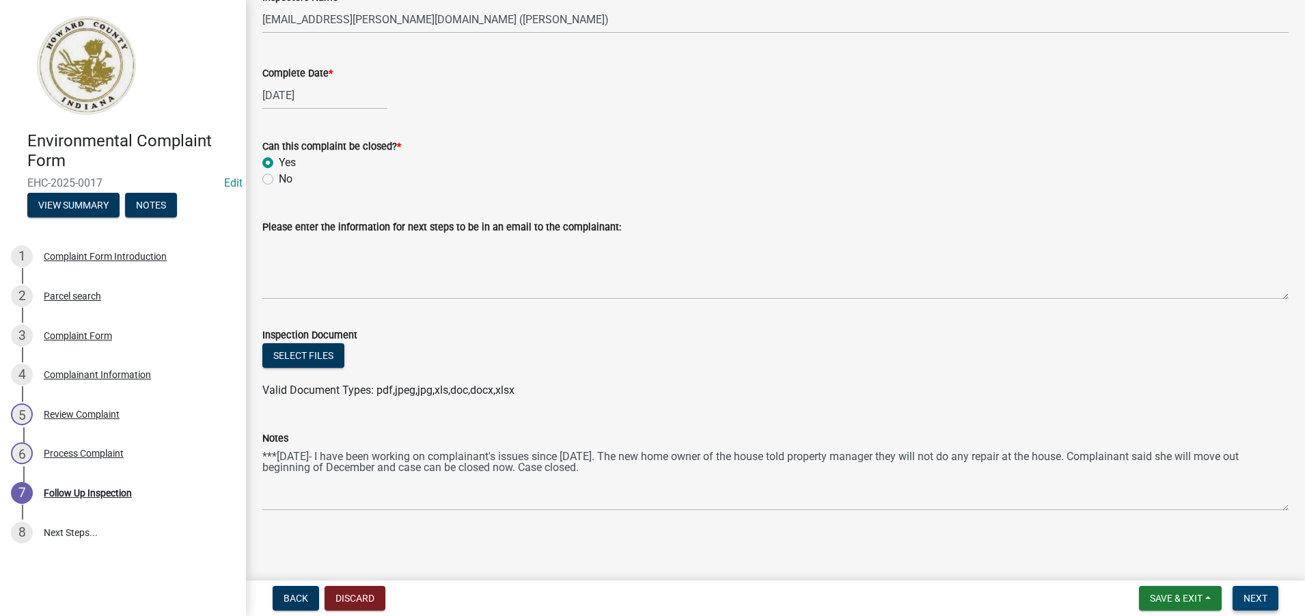
click at [1260, 597] on span "Next" at bounding box center [1255, 597] width 24 height 11
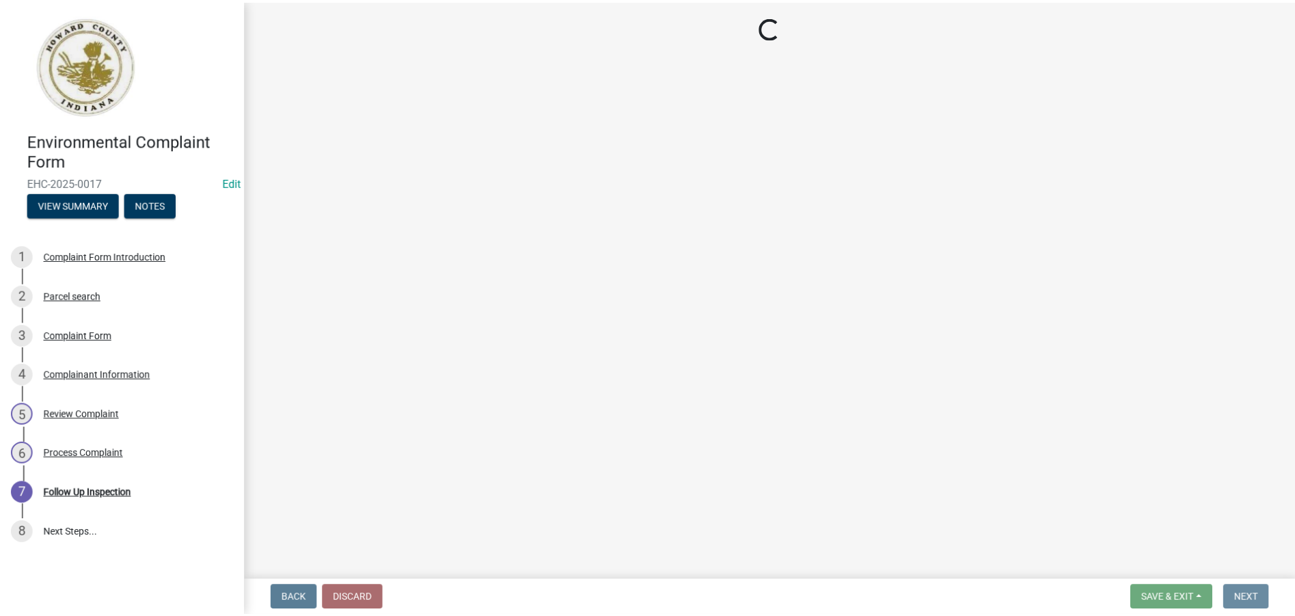
scroll to position [0, 0]
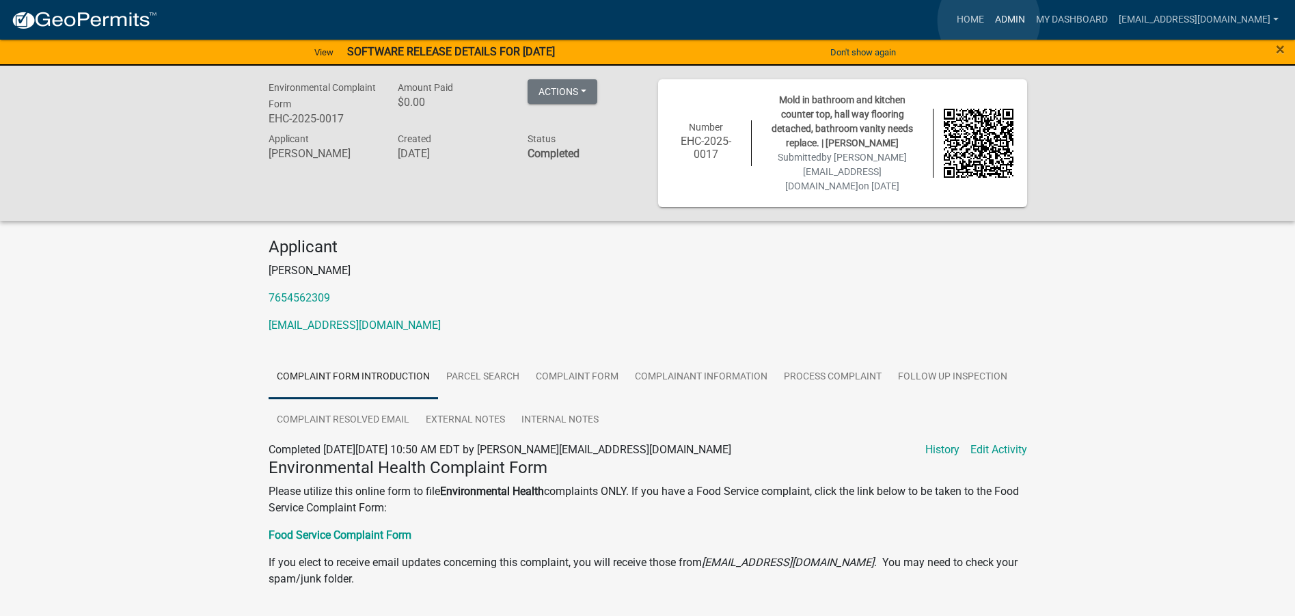
click at [989, 20] on link "Admin" at bounding box center [1009, 20] width 41 height 26
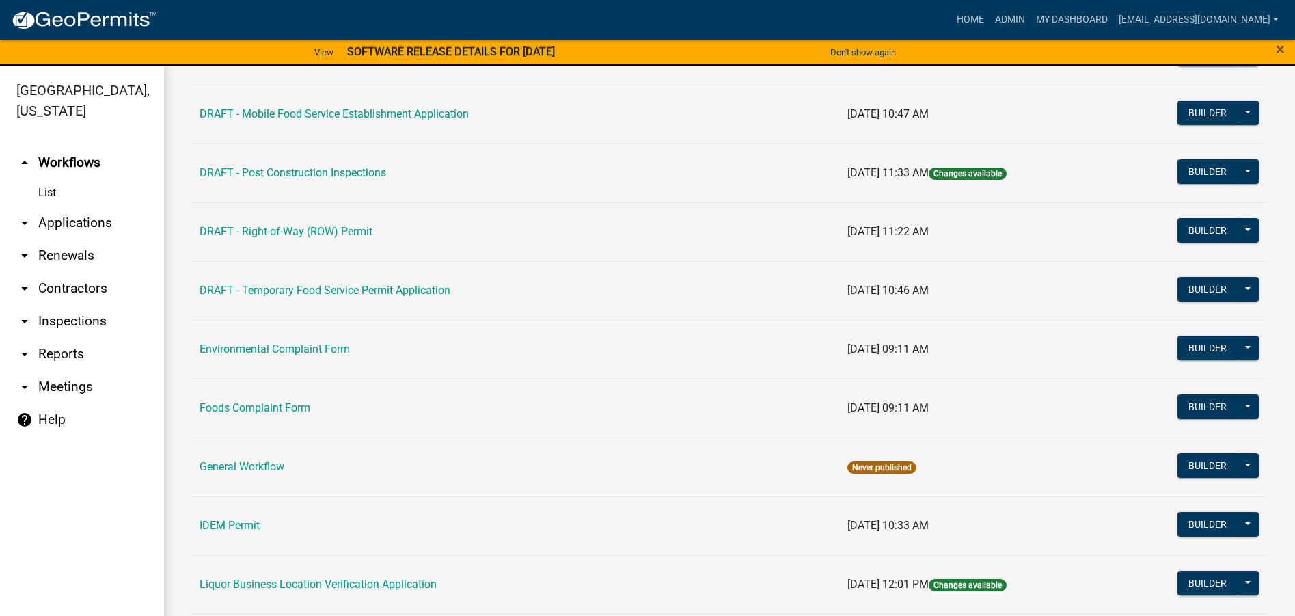
scroll to position [615, 0]
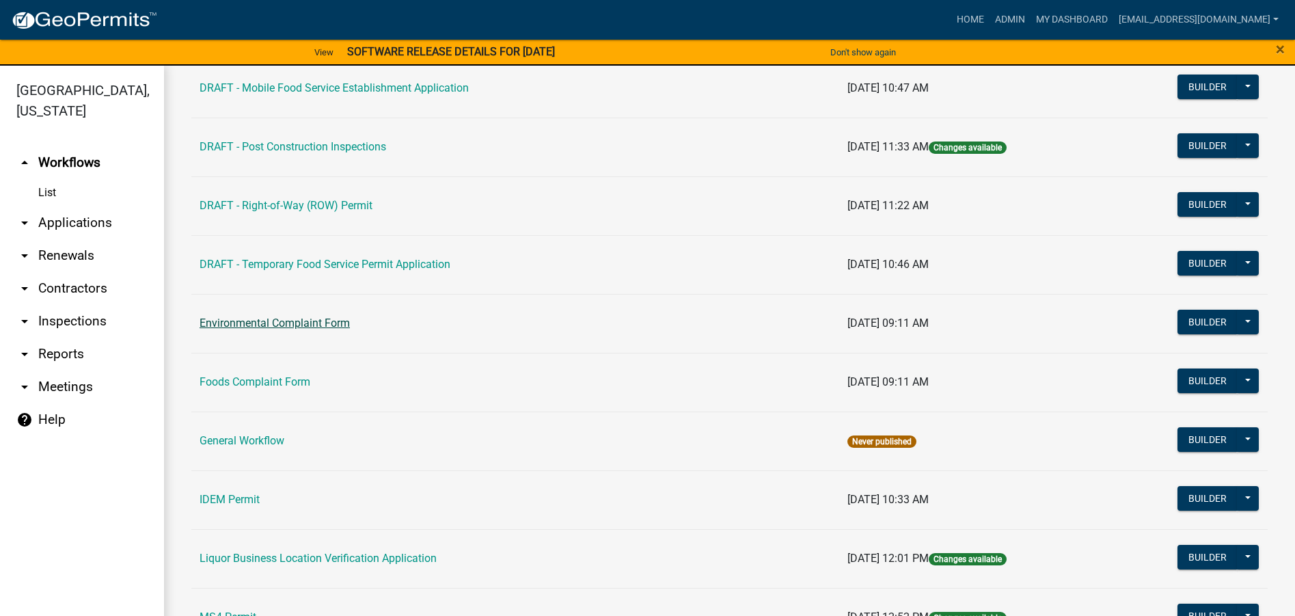
click at [247, 323] on link "Environmental Complaint Form" at bounding box center [274, 322] width 150 height 13
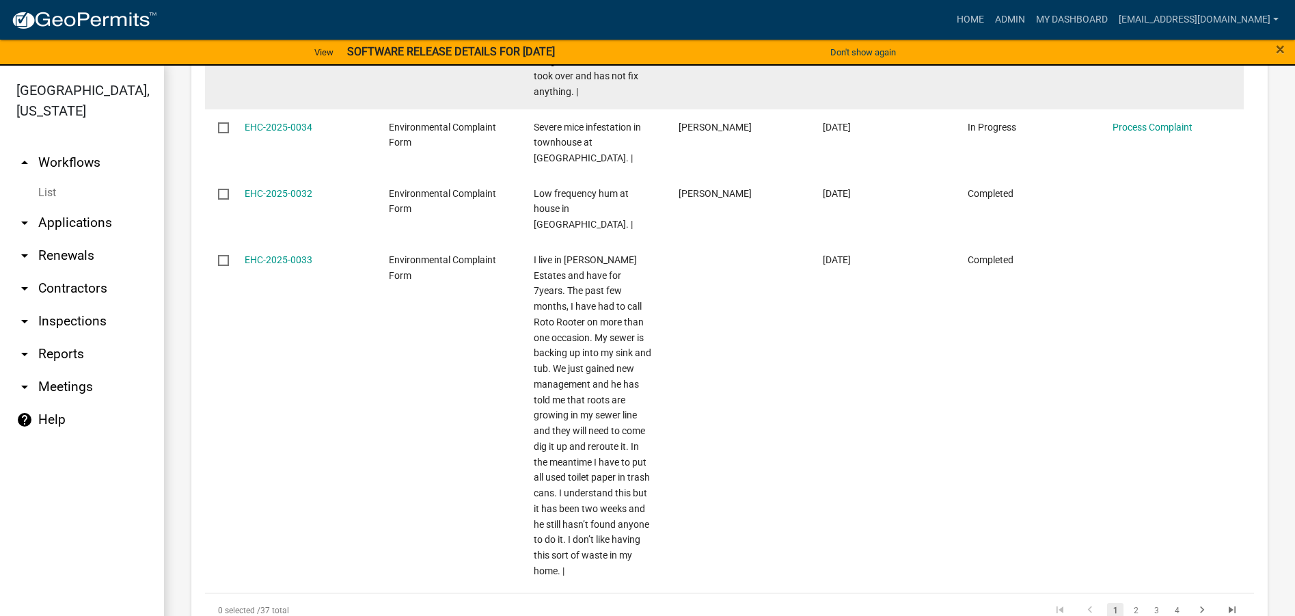
scroll to position [1628, 0]
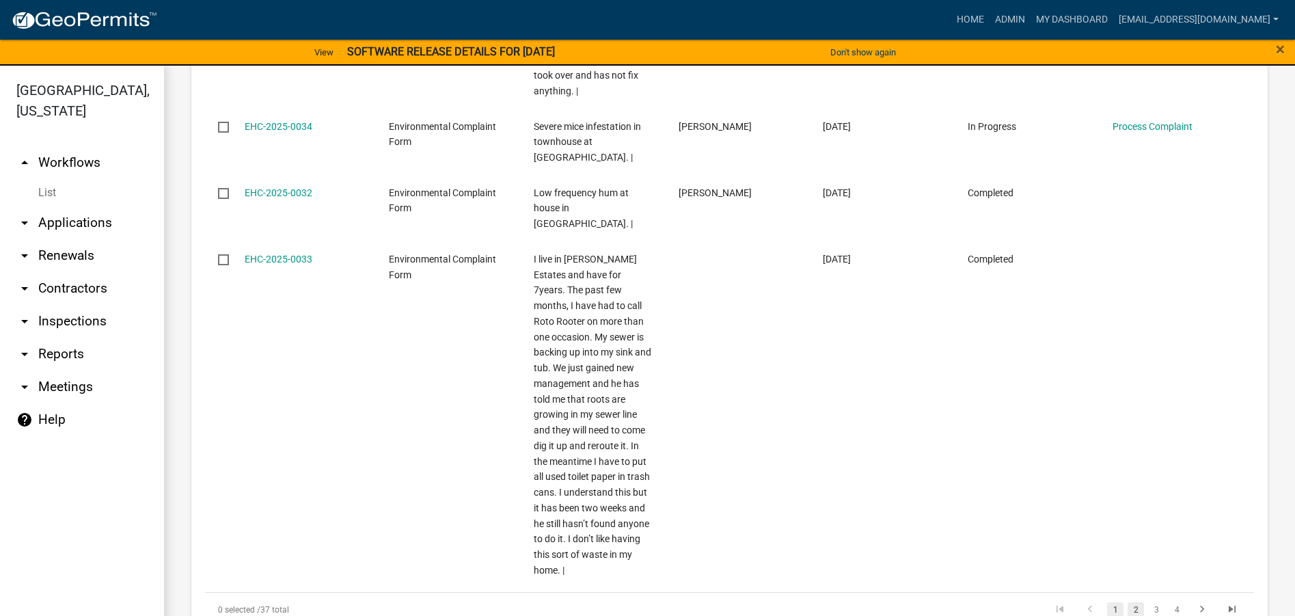
click at [1127, 602] on link "2" at bounding box center [1135, 609] width 16 height 15
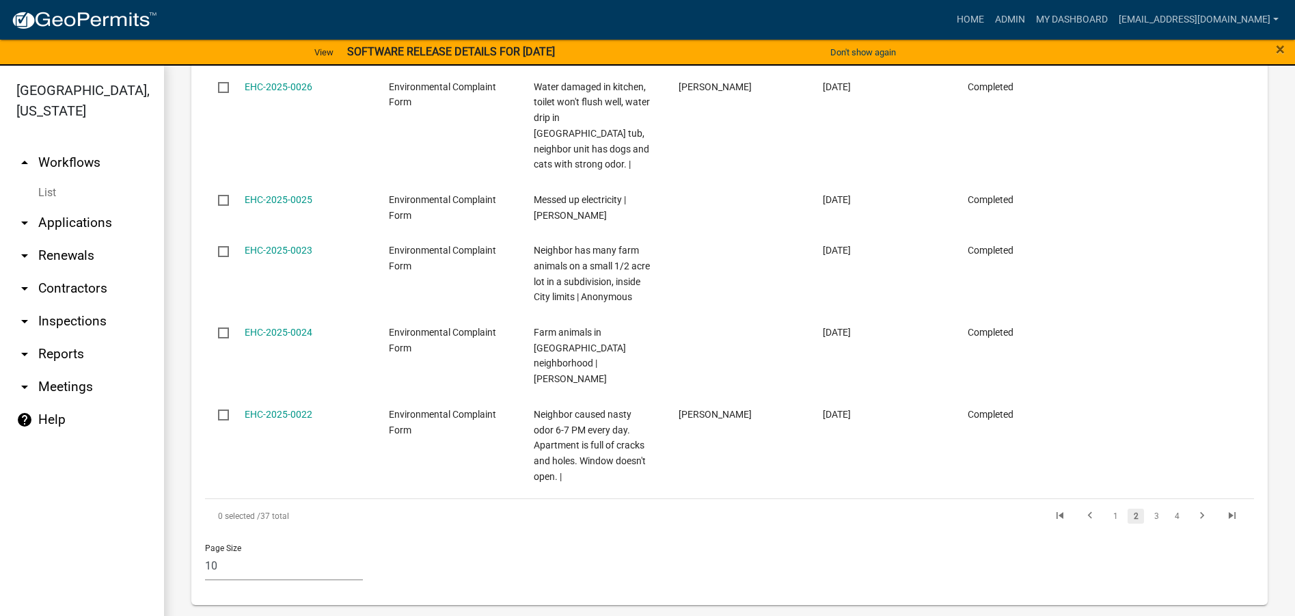
scroll to position [1193, 0]
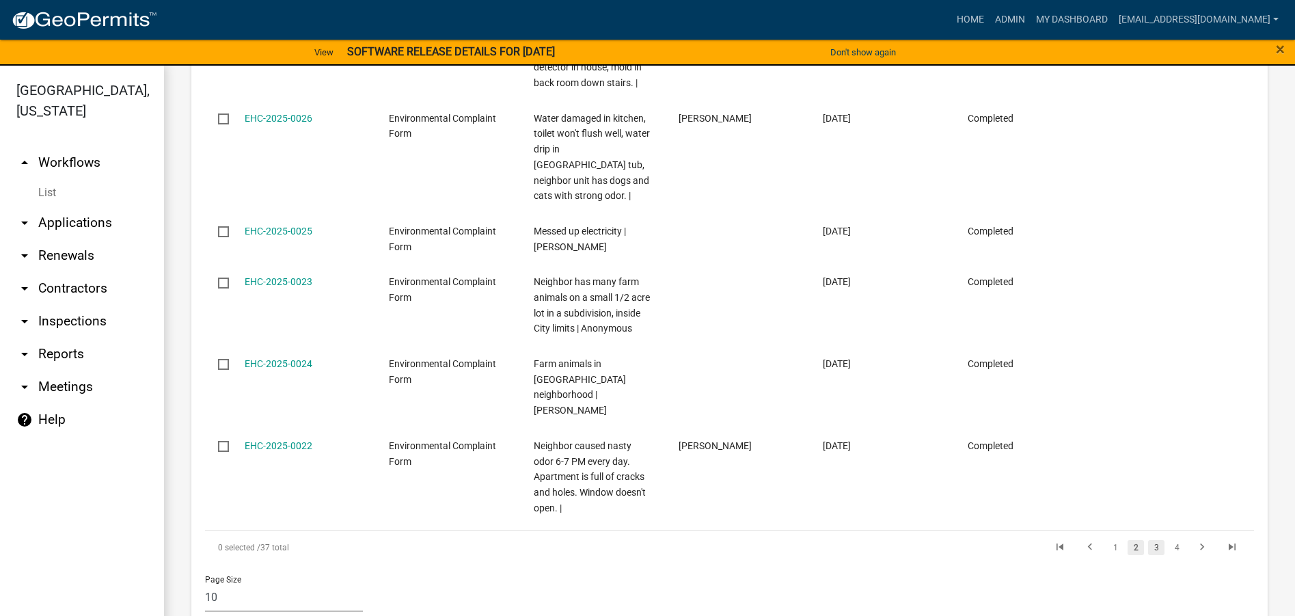
click at [1148, 540] on link "3" at bounding box center [1156, 547] width 16 height 15
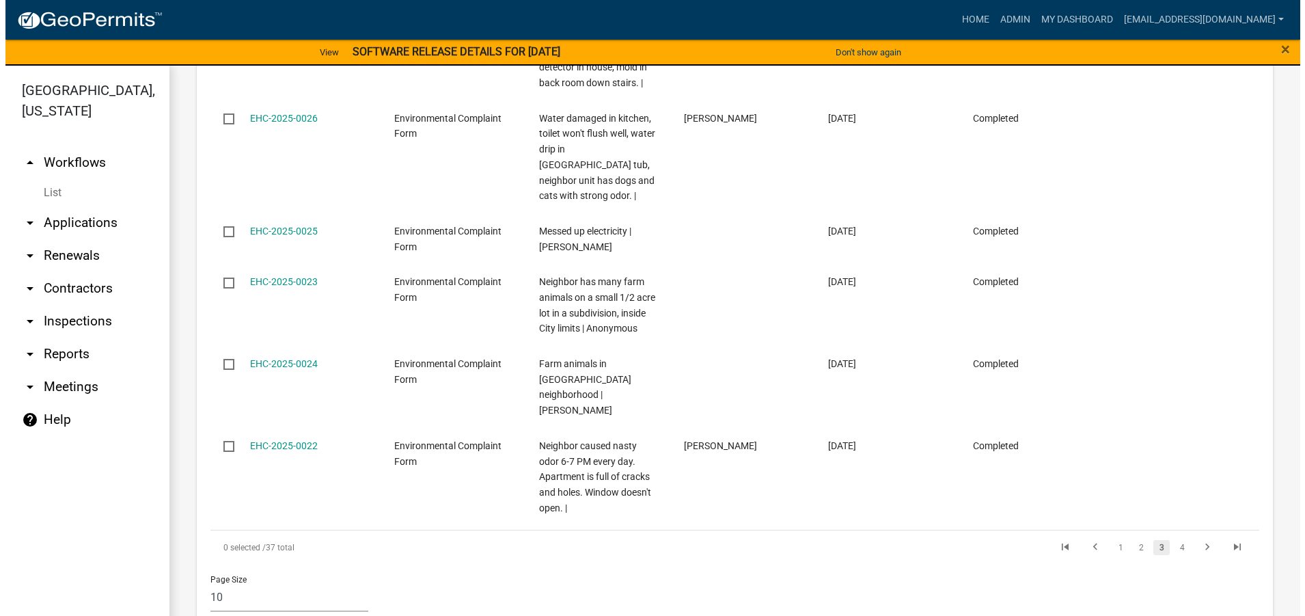
scroll to position [960, 0]
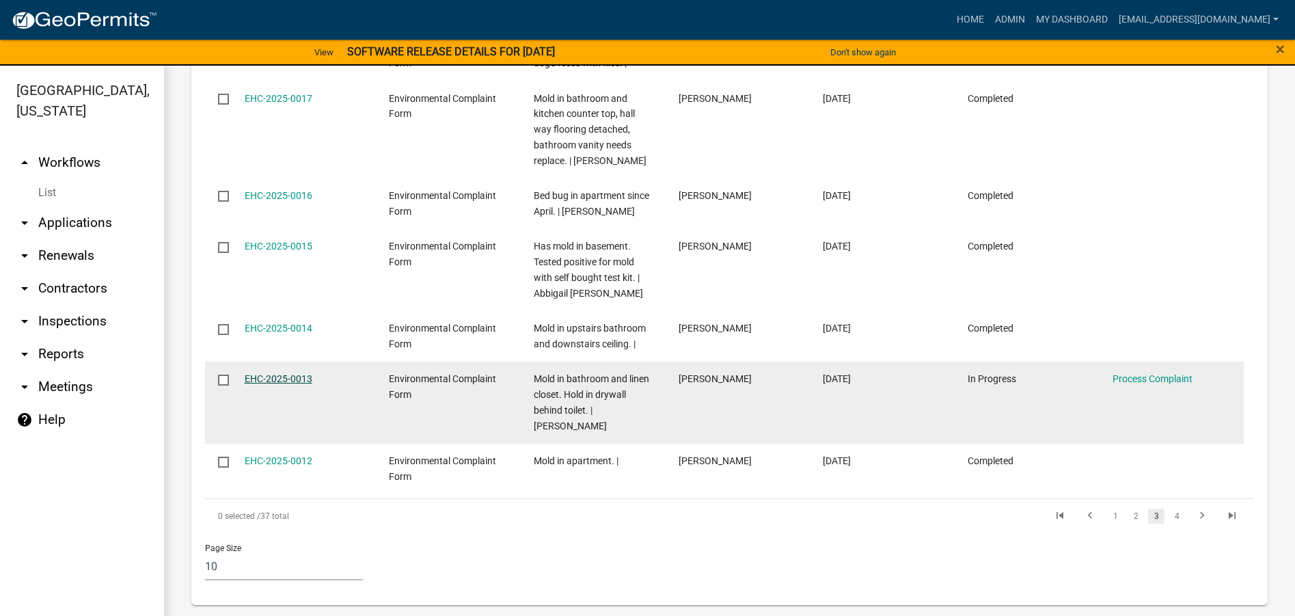
click at [256, 376] on link "EHC-2025-0013" at bounding box center [279, 378] width 68 height 11
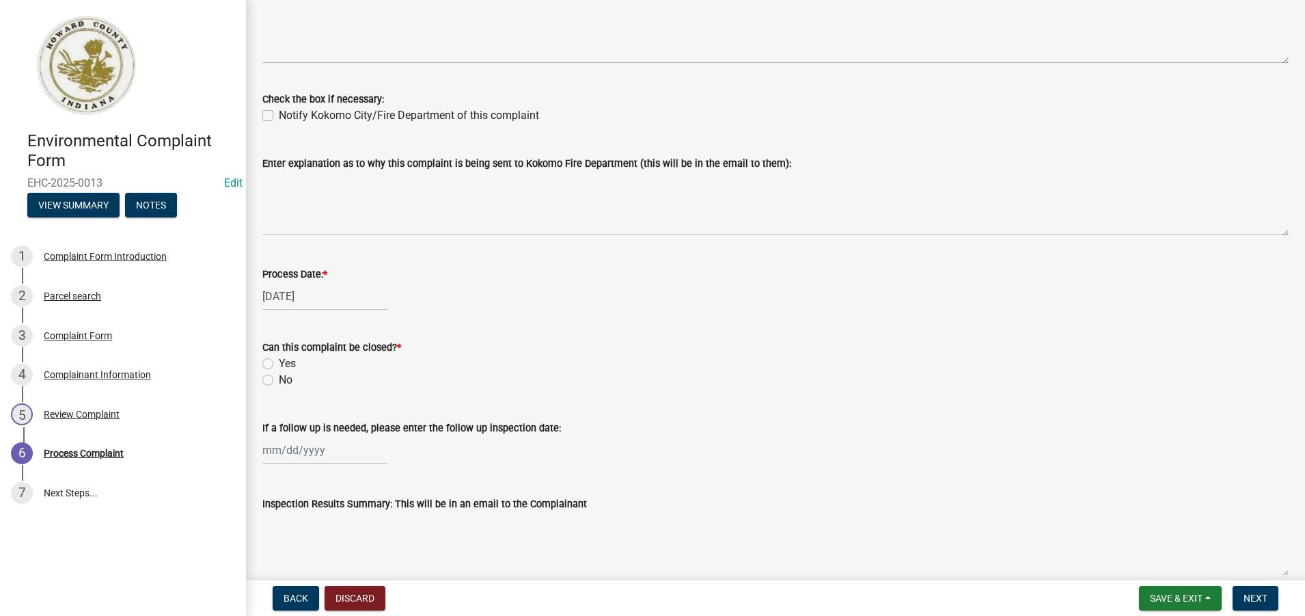
scroll to position [410, 0]
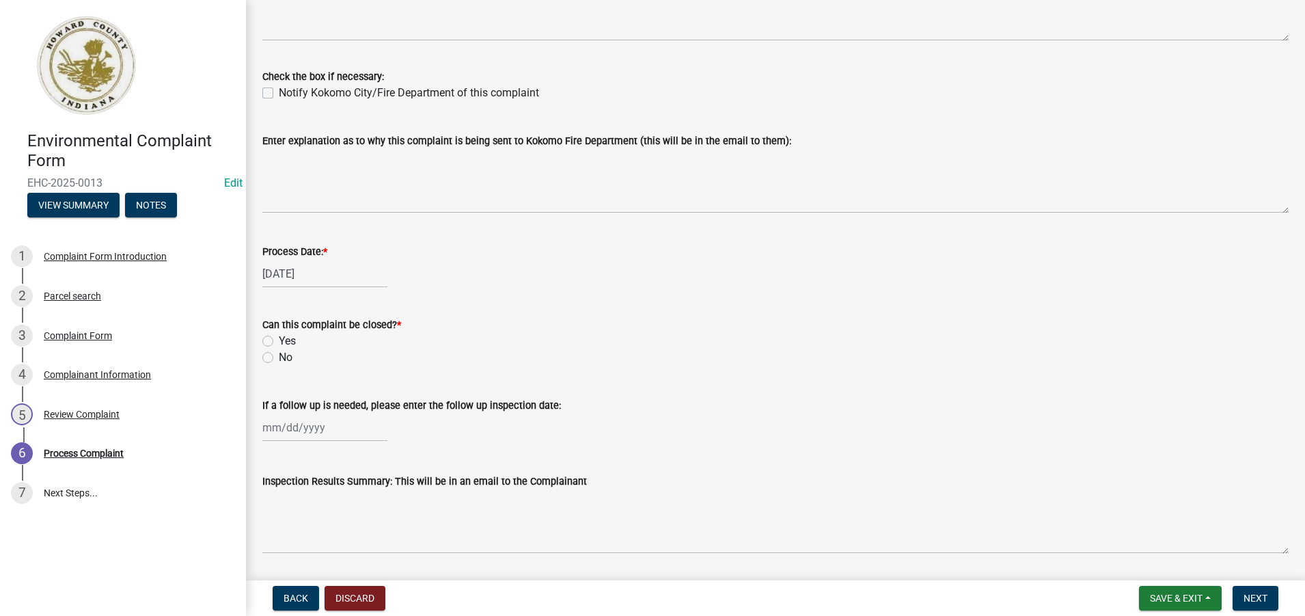
click at [279, 340] on label "Yes" at bounding box center [287, 341] width 17 height 16
click at [279, 340] on input "Yes" at bounding box center [283, 337] width 9 height 9
radio input "true"
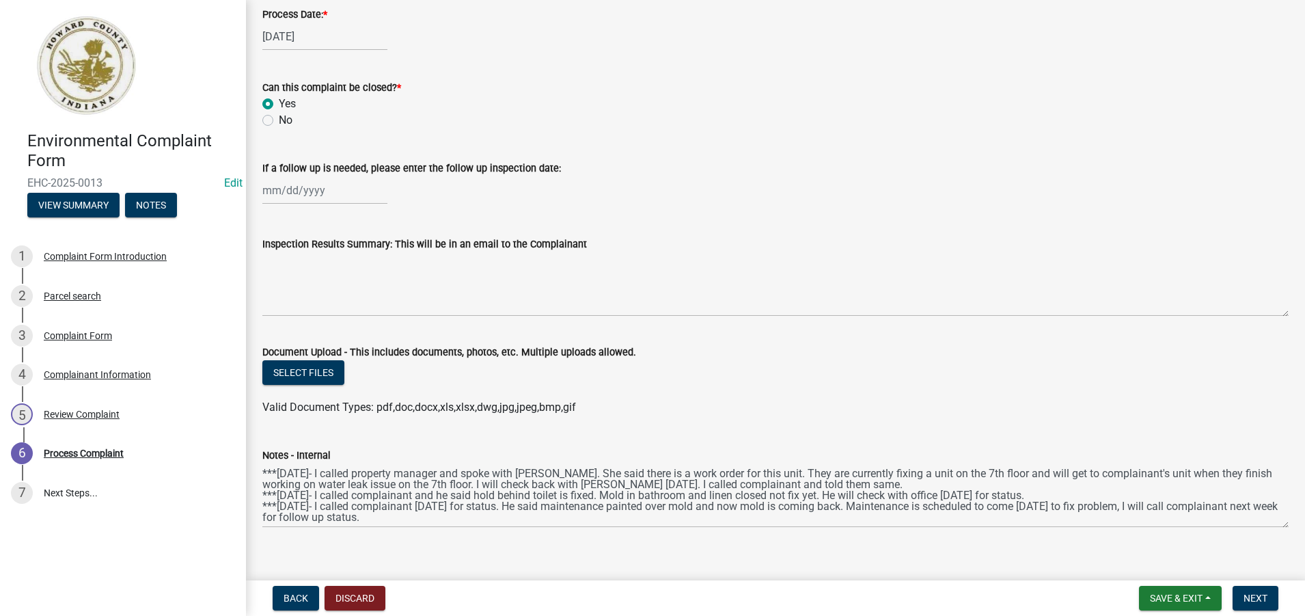
scroll to position [664, 0]
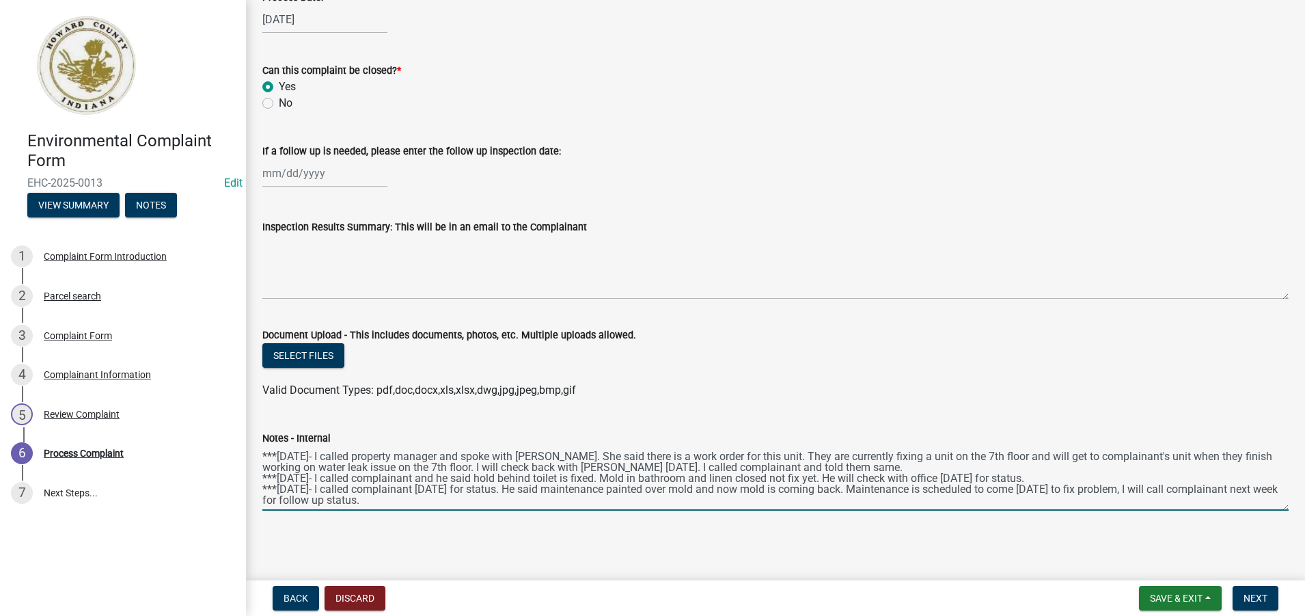
click at [370, 503] on textarea "***[DATE]- I called property manager and spoke with [PERSON_NAME]. She said the…" at bounding box center [775, 478] width 1026 height 64
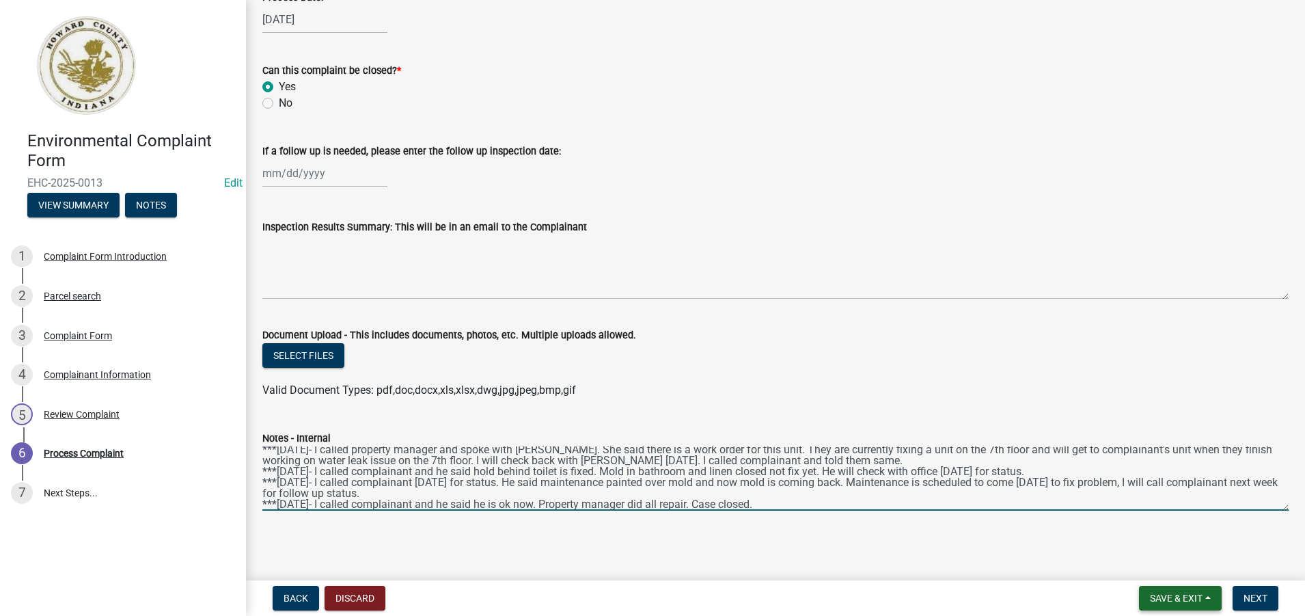
type textarea "***[DATE]- I called property manager and spoke with [PERSON_NAME]. She said the…"
click at [1201, 596] on span "Save & Exit" at bounding box center [1176, 597] width 53 height 11
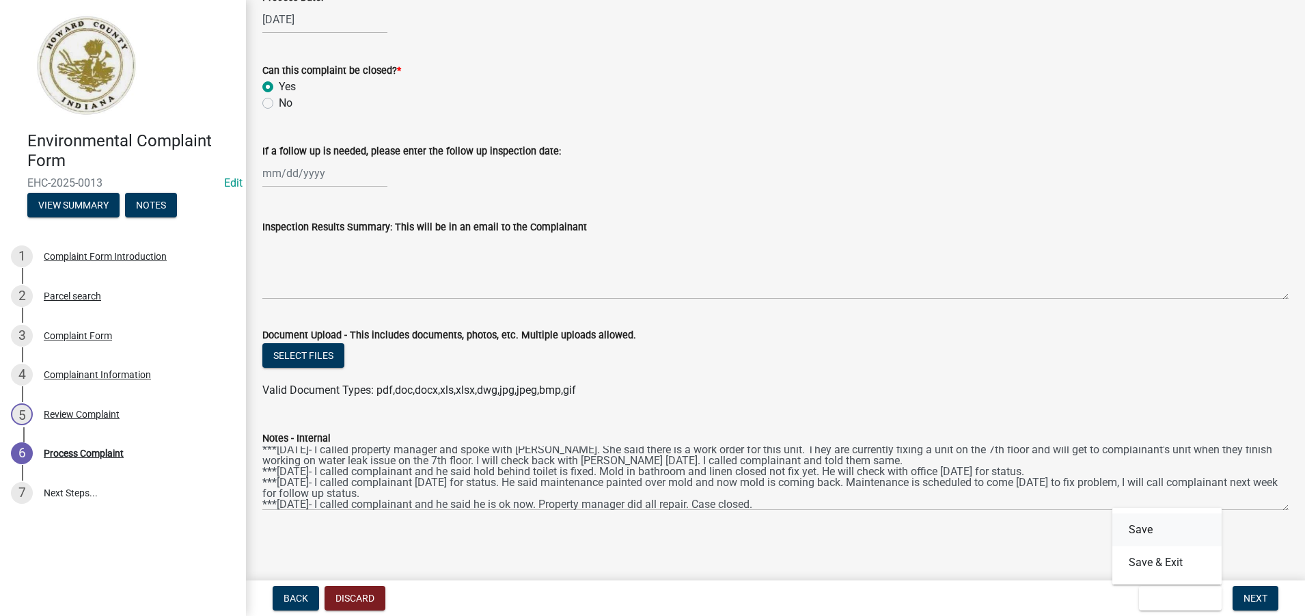
click at [1146, 529] on button "Save" at bounding box center [1166, 529] width 109 height 33
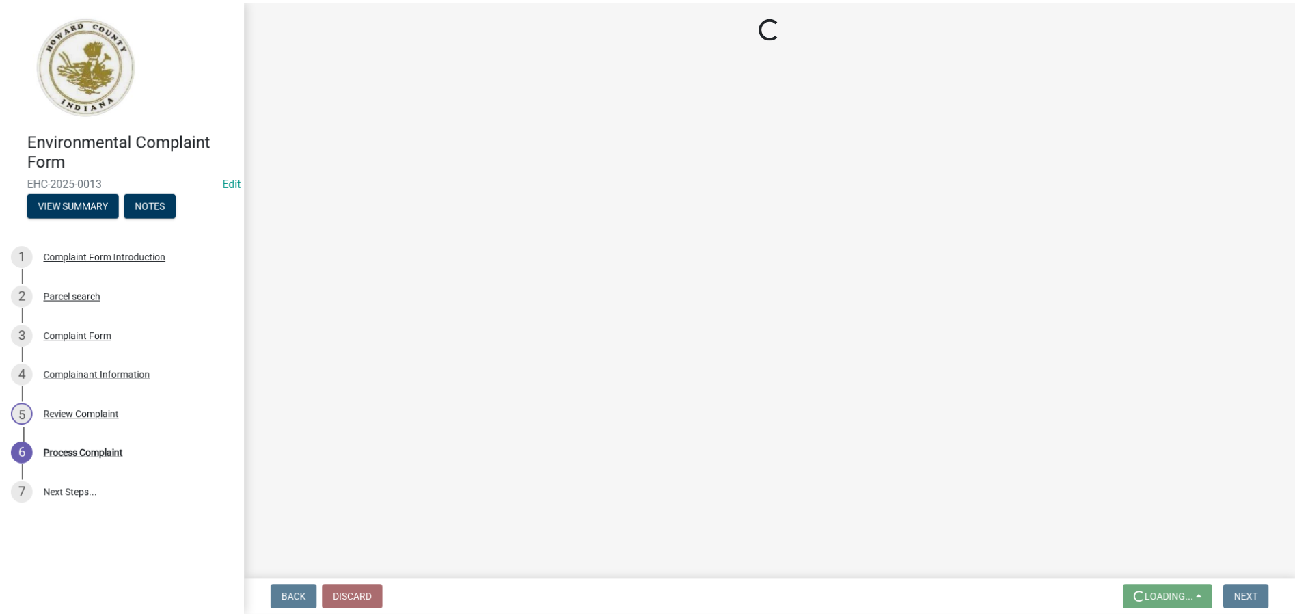
scroll to position [0, 0]
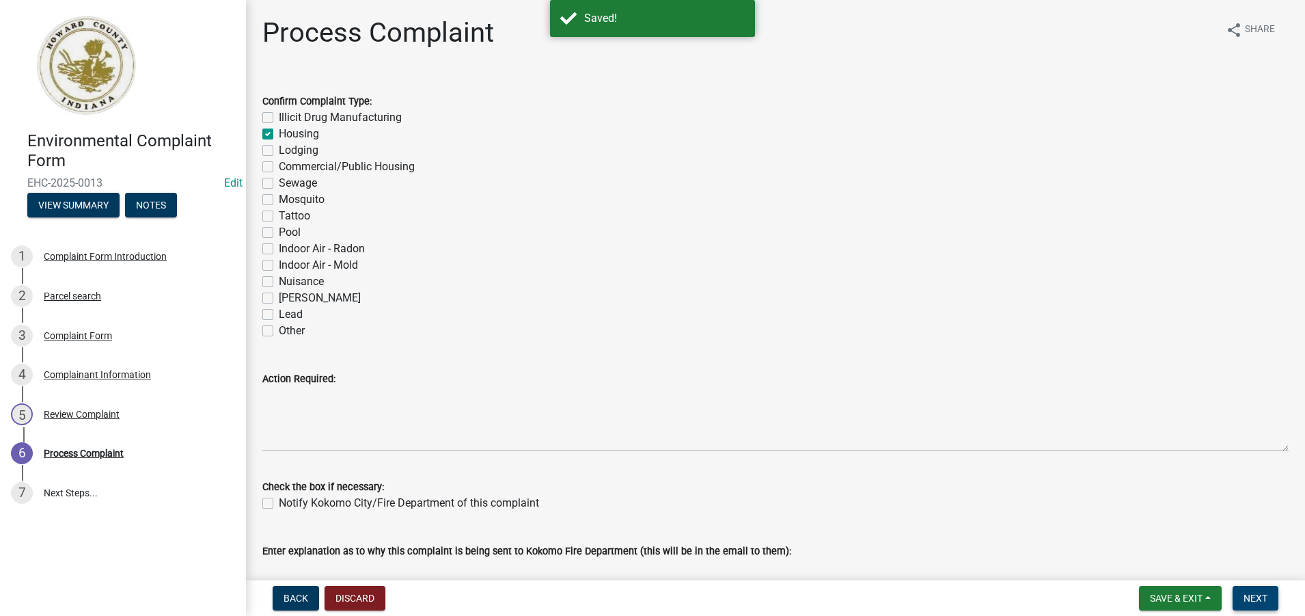
click at [1258, 596] on span "Next" at bounding box center [1255, 597] width 24 height 11
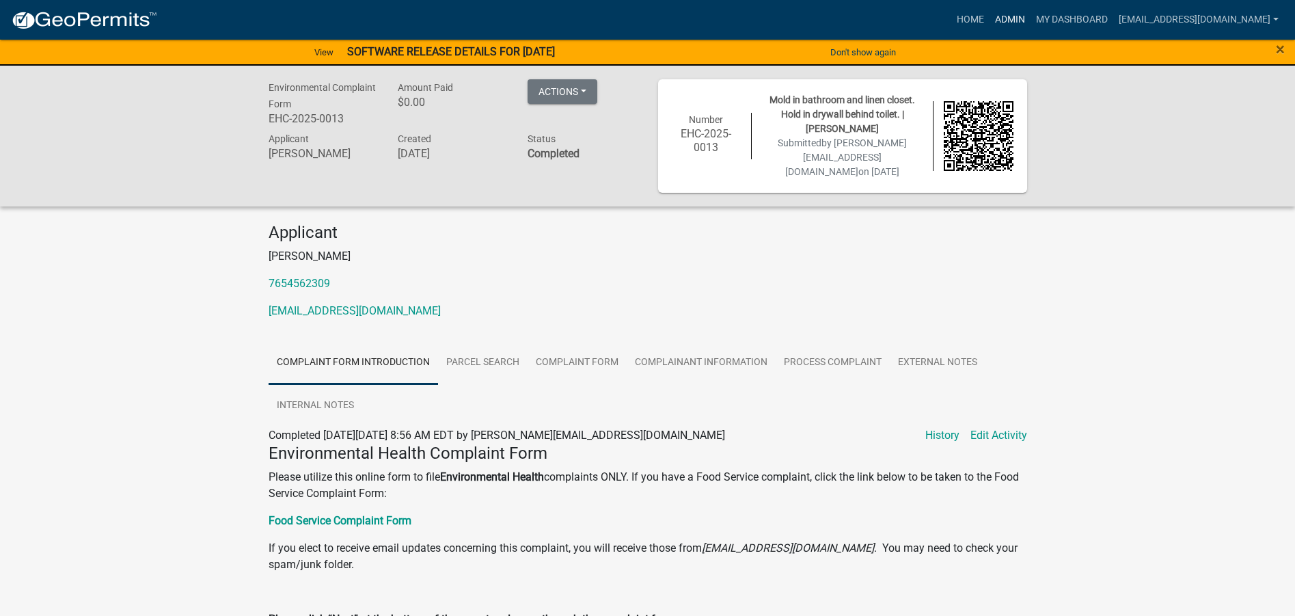
click at [994, 18] on link "Admin" at bounding box center [1009, 20] width 41 height 26
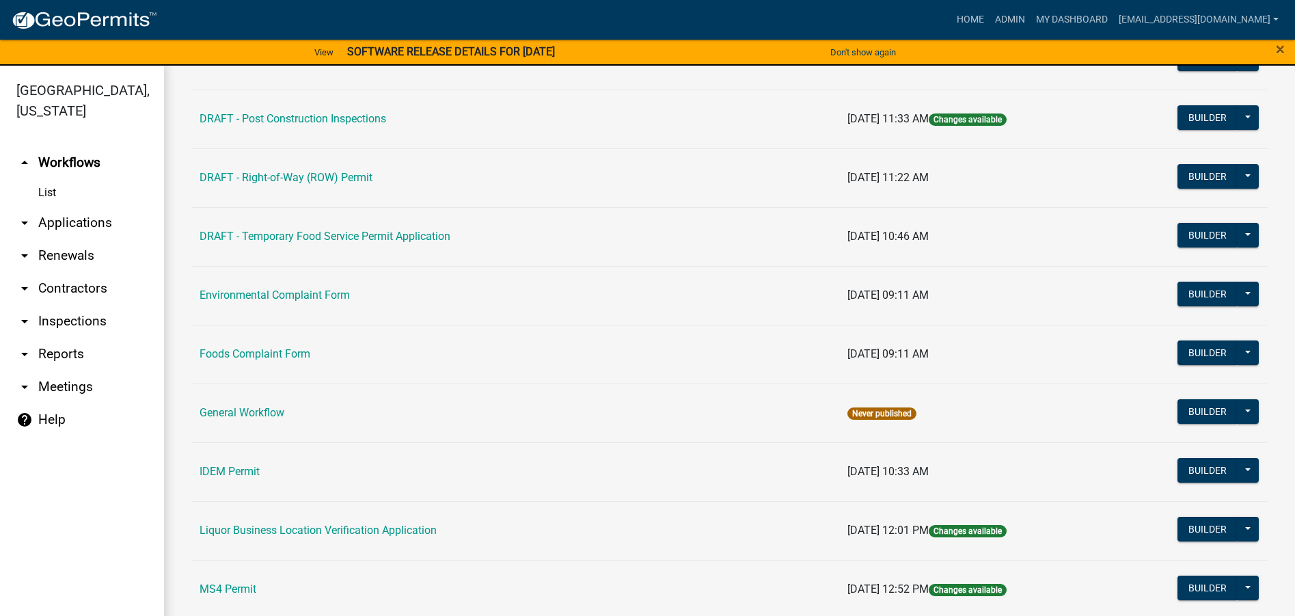
scroll to position [683, 0]
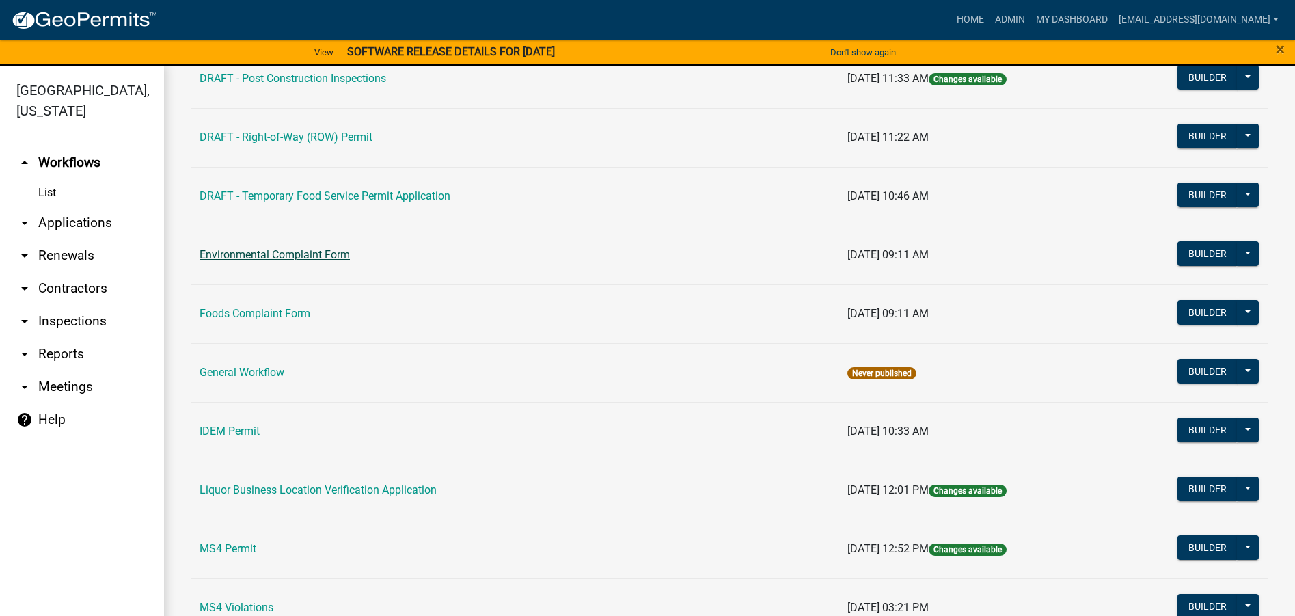
click at [306, 257] on link "Environmental Complaint Form" at bounding box center [274, 254] width 150 height 13
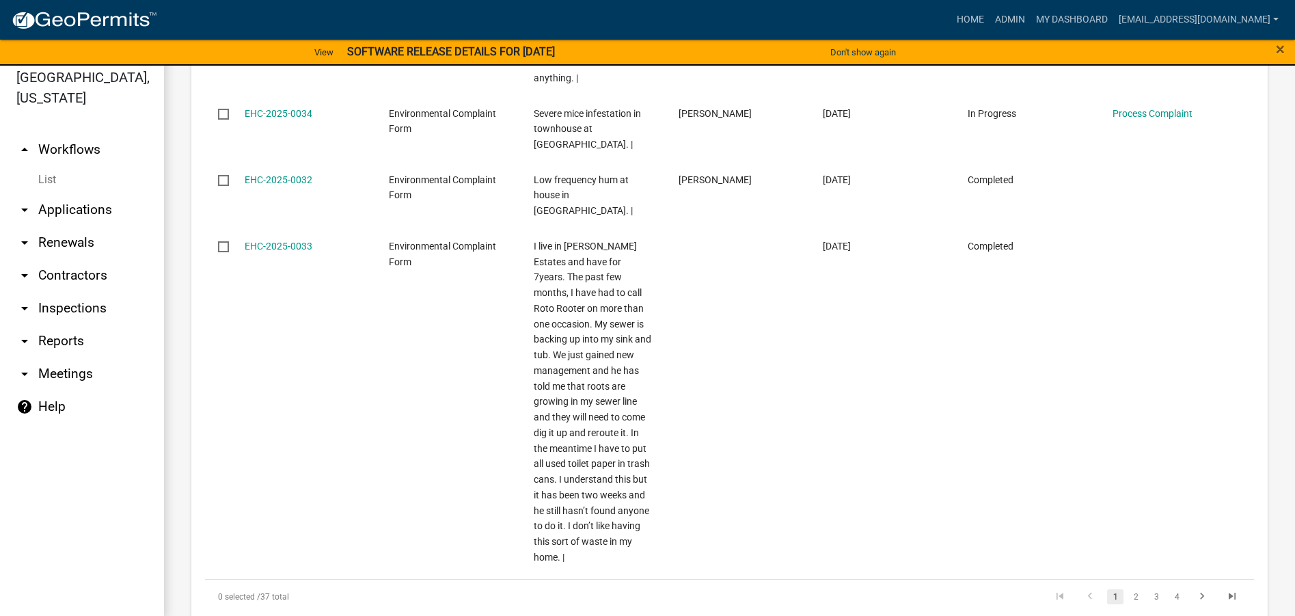
scroll to position [16, 0]
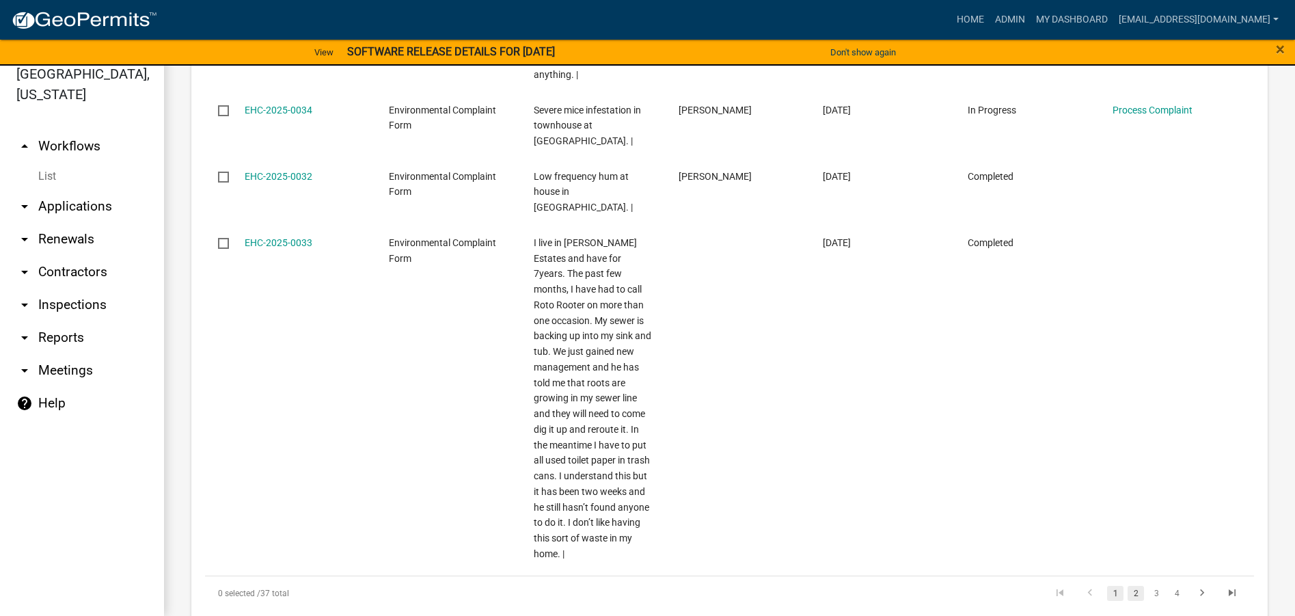
click at [1128, 585] on link "2" at bounding box center [1135, 592] width 16 height 15
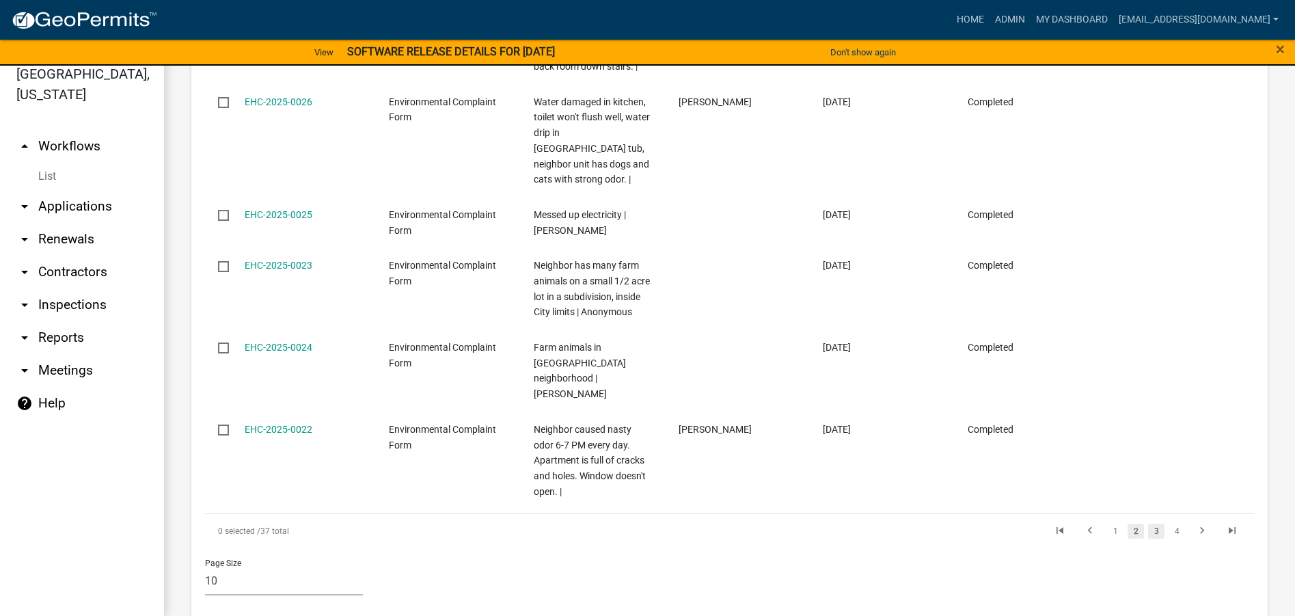
click at [1148, 523] on link "3" at bounding box center [1156, 530] width 16 height 15
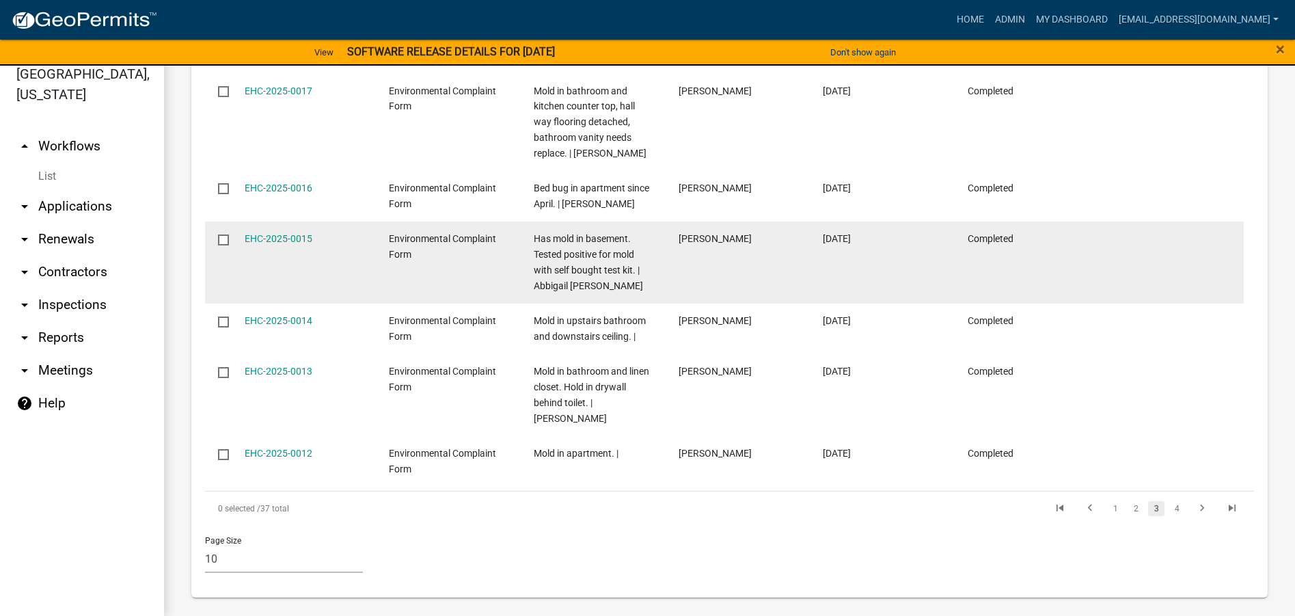
scroll to position [960, 0]
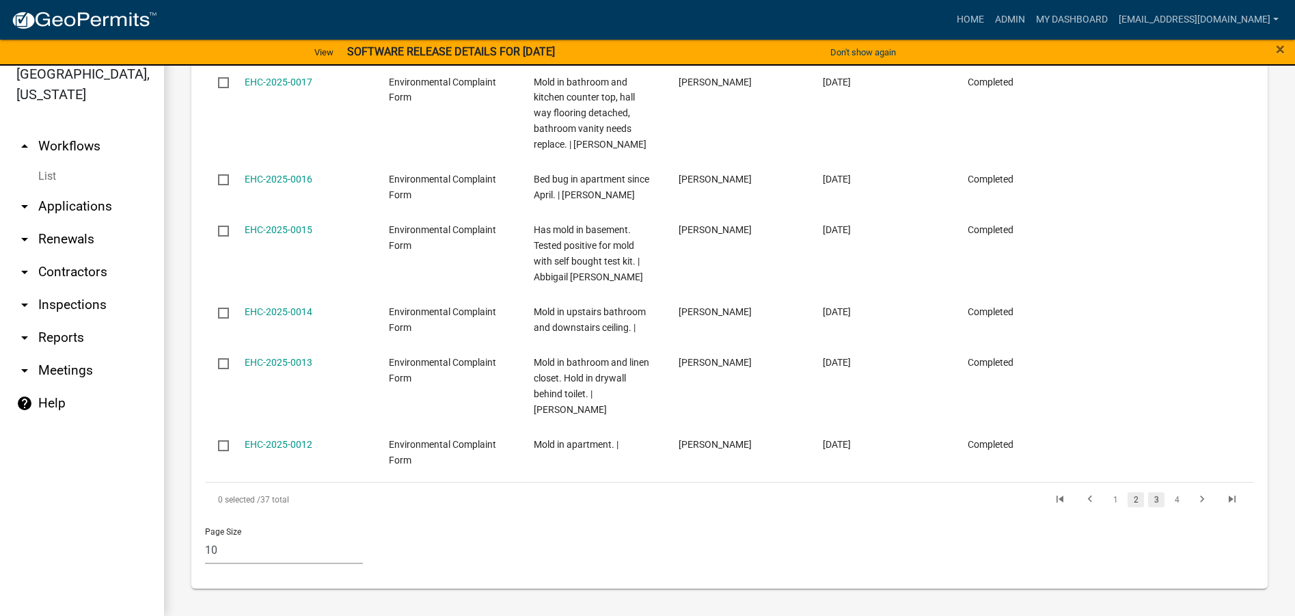
click at [1127, 500] on link "2" at bounding box center [1135, 499] width 16 height 15
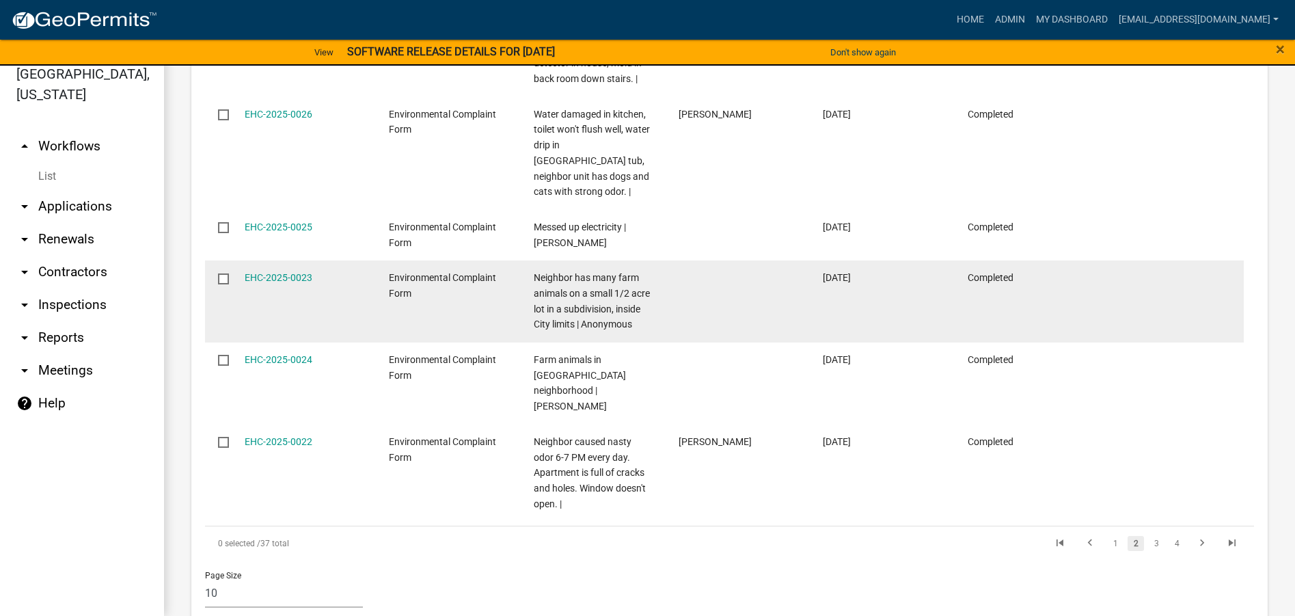
scroll to position [1193, 0]
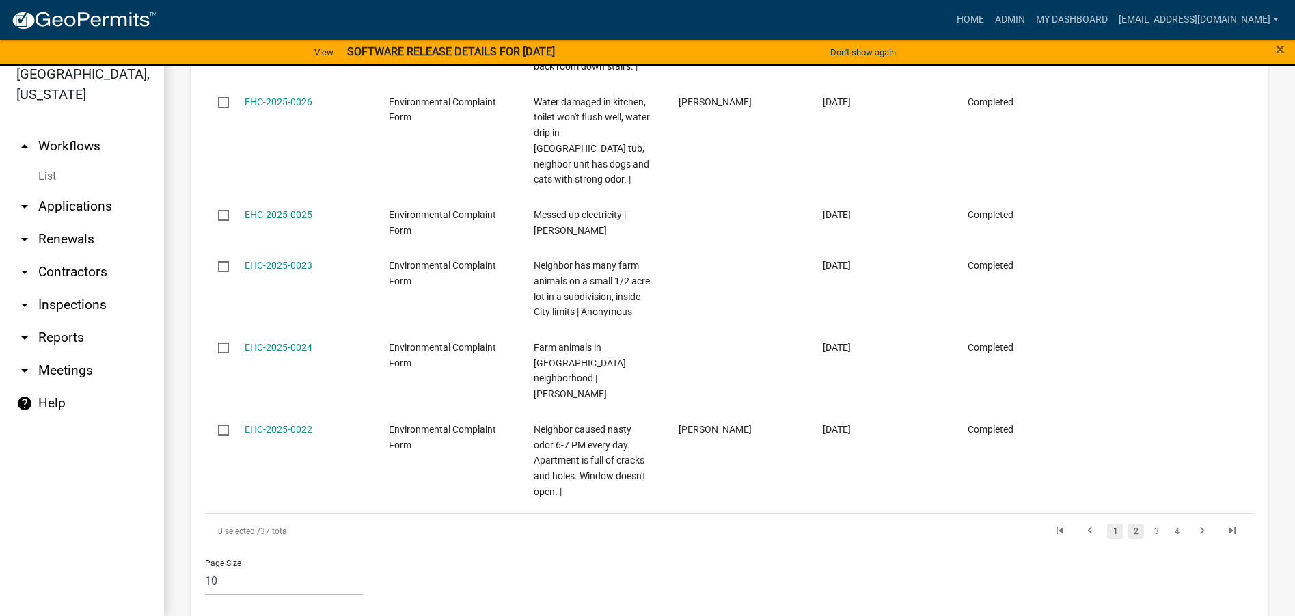
click at [1107, 523] on link "1" at bounding box center [1115, 530] width 16 height 15
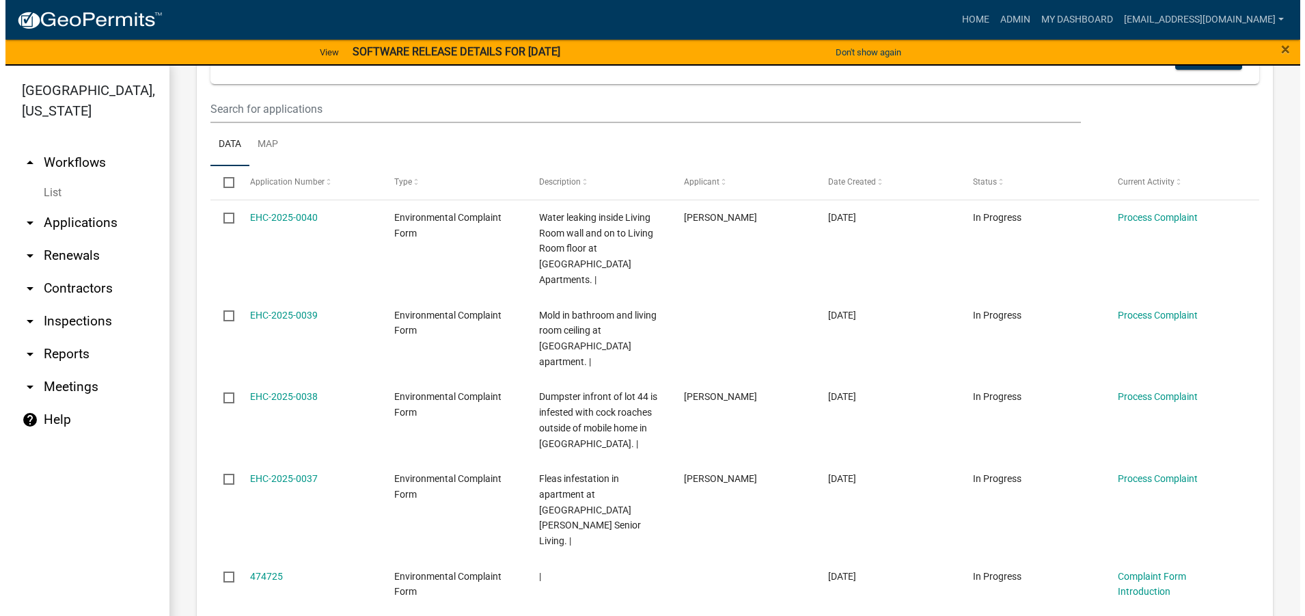
scroll to position [615, 0]
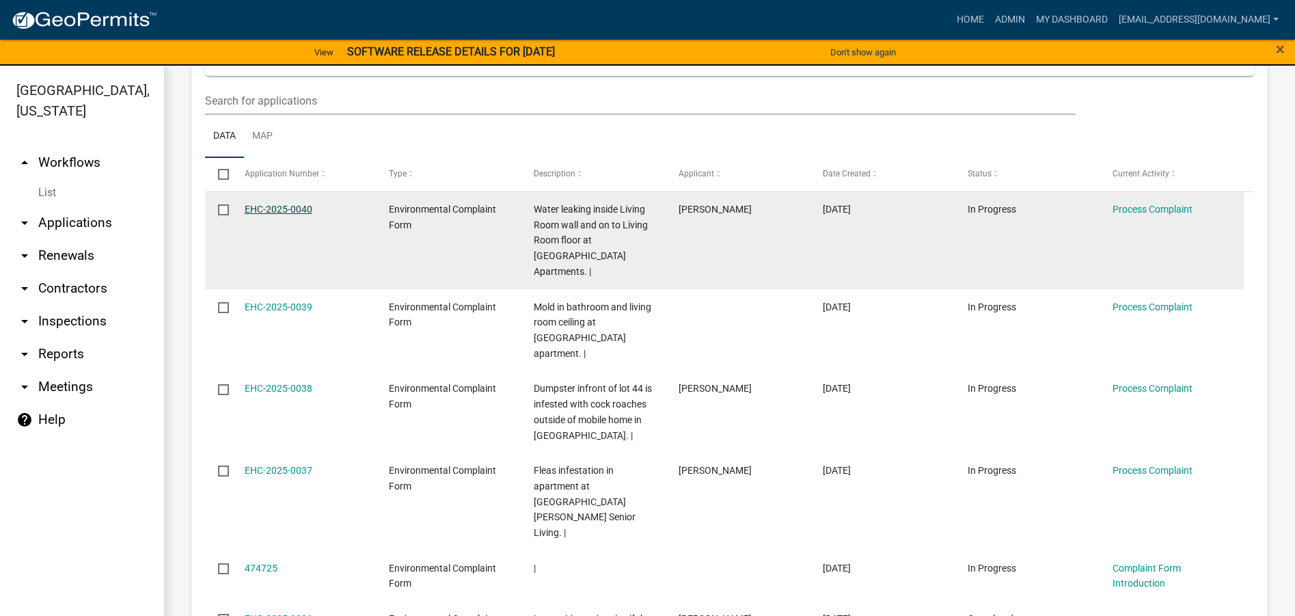
click at [279, 210] on link "EHC-2025-0040" at bounding box center [279, 209] width 68 height 11
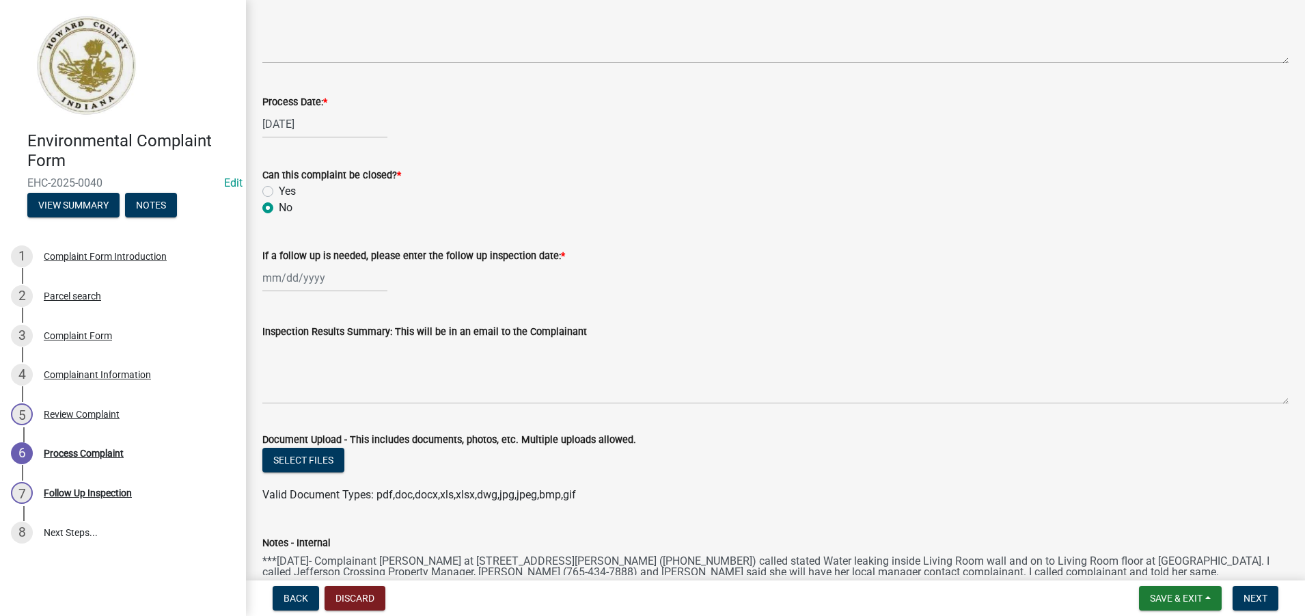
scroll to position [664, 0]
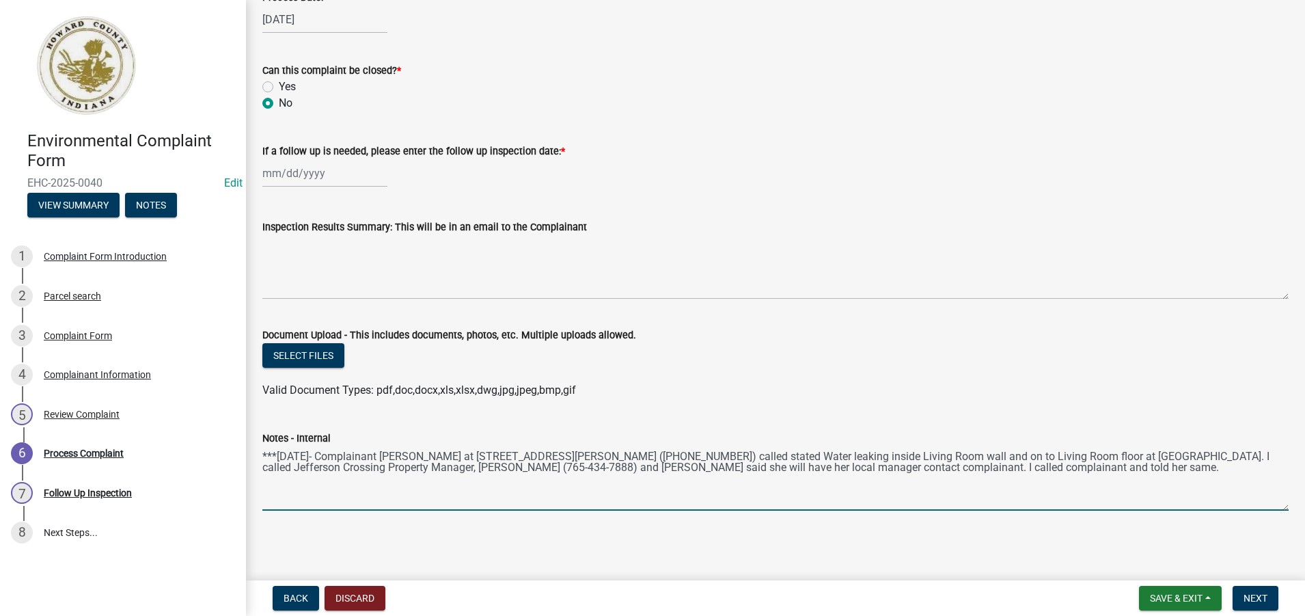
click at [1245, 470] on textarea "***[DATE]- Complainant [PERSON_NAME] at [STREET_ADDRESS][PERSON_NAME] ([PHONE_N…" at bounding box center [775, 478] width 1026 height 64
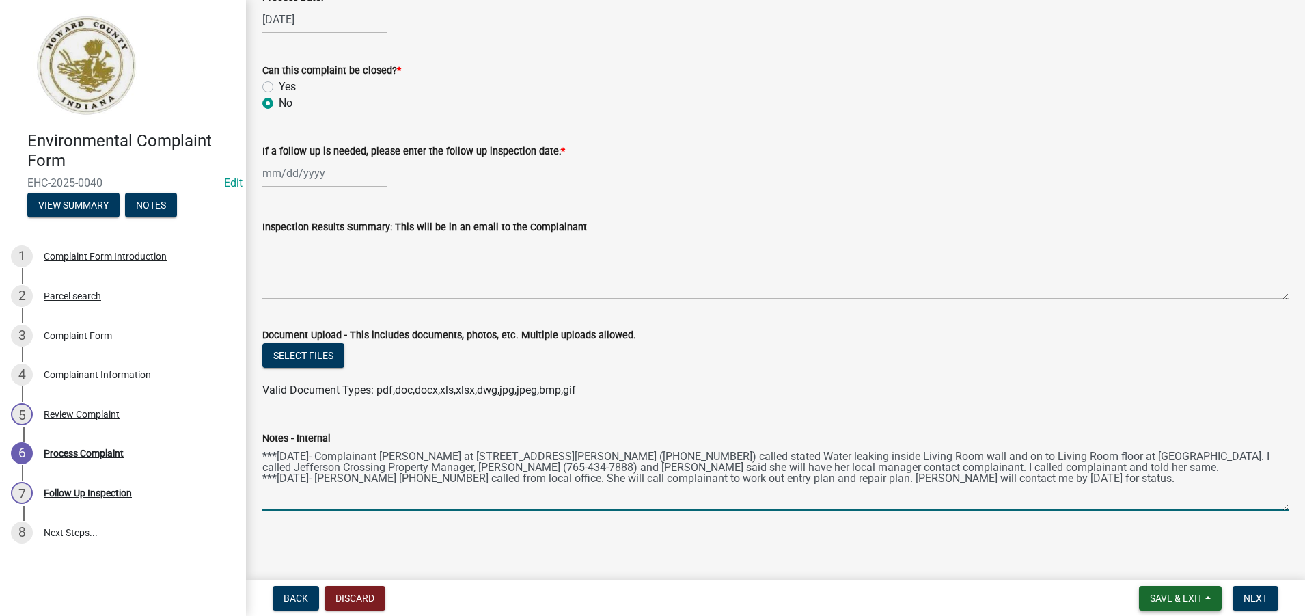
type textarea "***[DATE]- Complainant [PERSON_NAME] at [STREET_ADDRESS][PERSON_NAME] ([PHONE_N…"
click at [1170, 592] on span "Save & Exit" at bounding box center [1176, 597] width 53 height 11
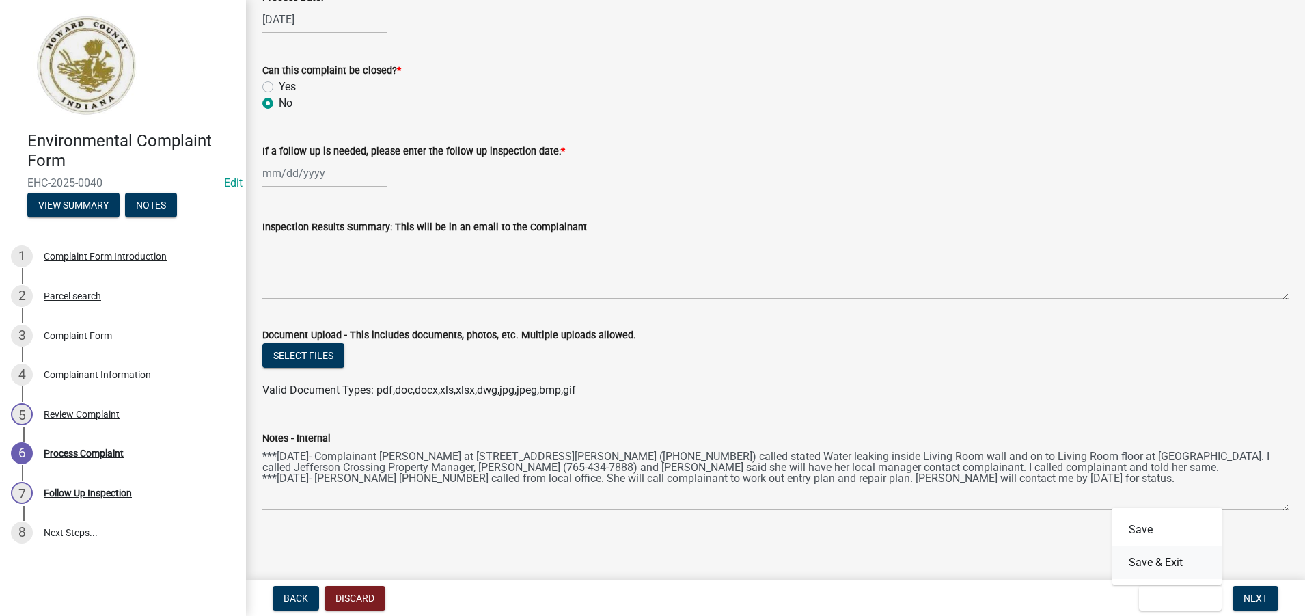
click at [1170, 557] on button "Save & Exit" at bounding box center [1166, 562] width 109 height 33
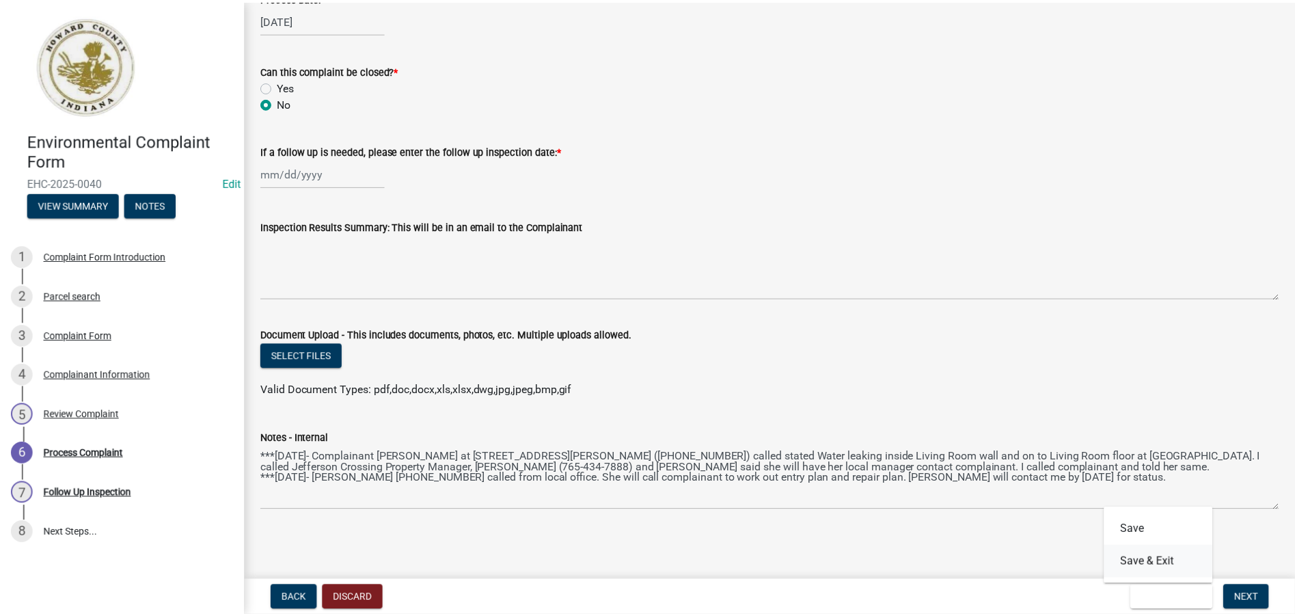
scroll to position [0, 0]
